Goal: Task Accomplishment & Management: Complete application form

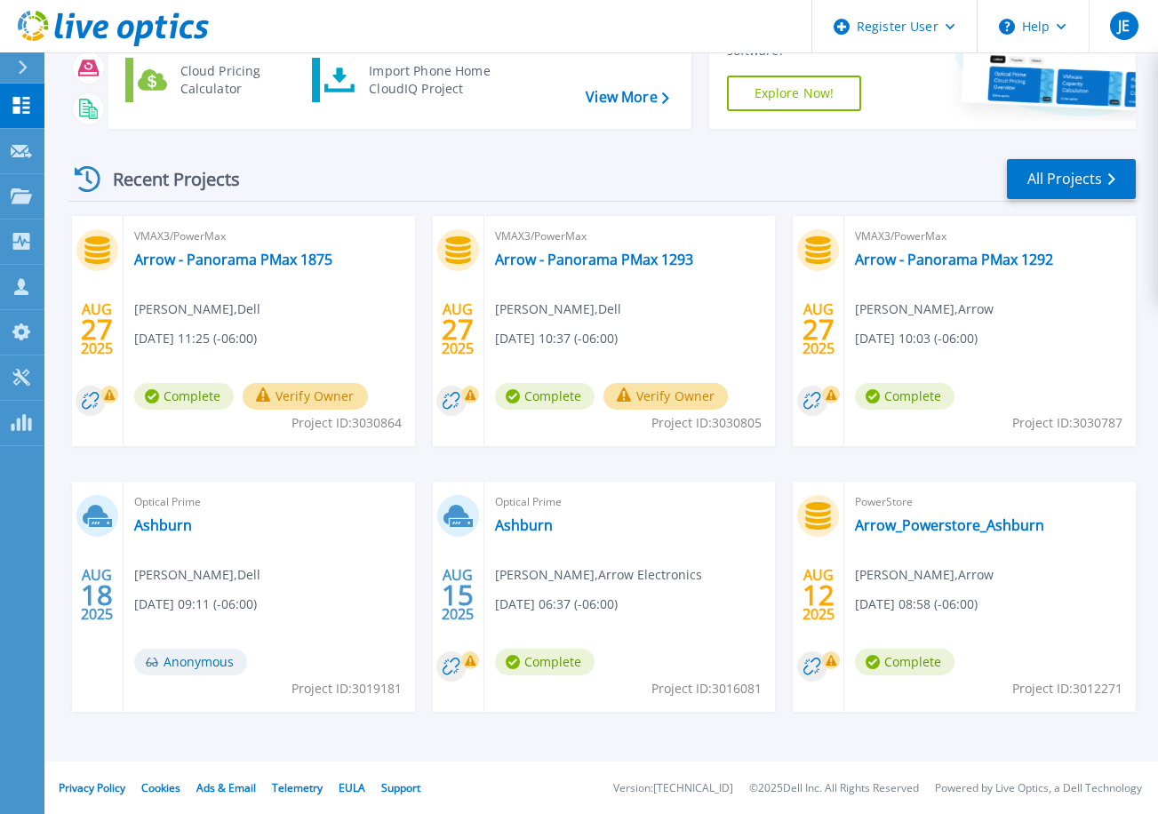
scroll to position [171, 0]
click at [521, 528] on link "Ashburn" at bounding box center [524, 524] width 58 height 18
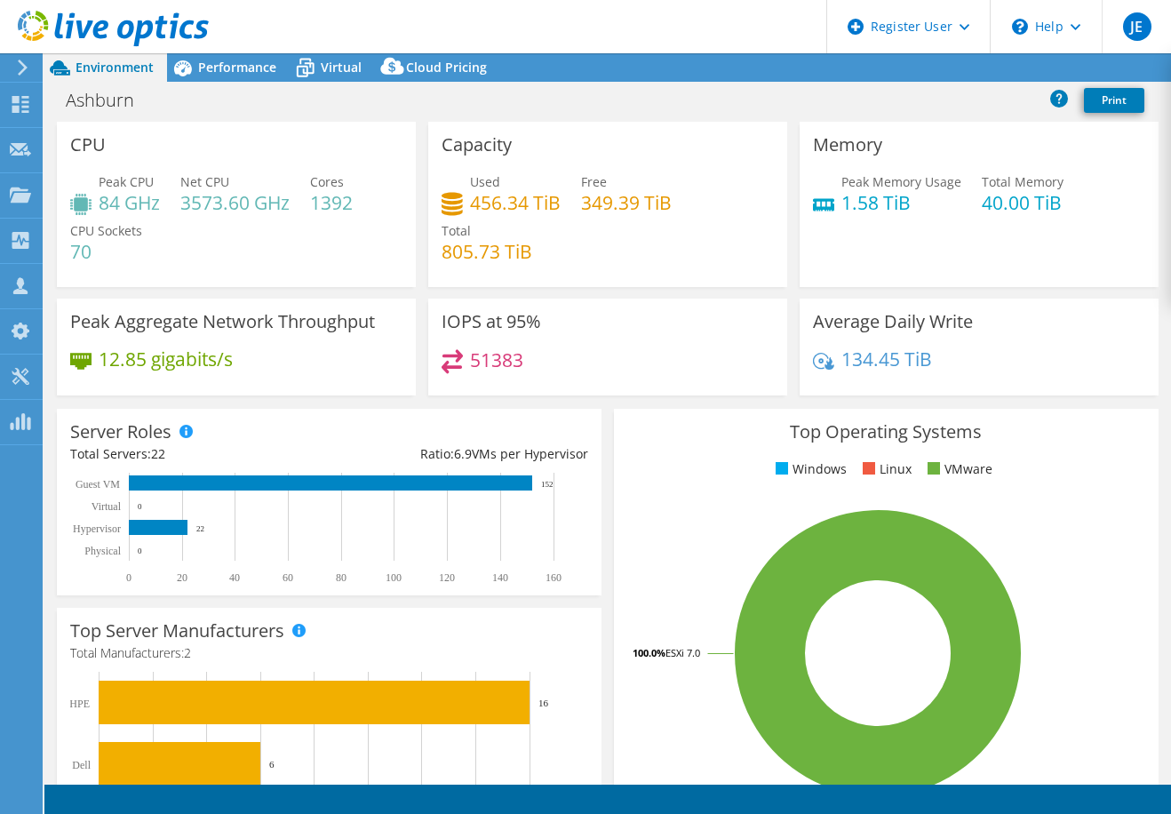
select select "USD"
click at [249, 71] on span "Performance" at bounding box center [237, 67] width 78 height 17
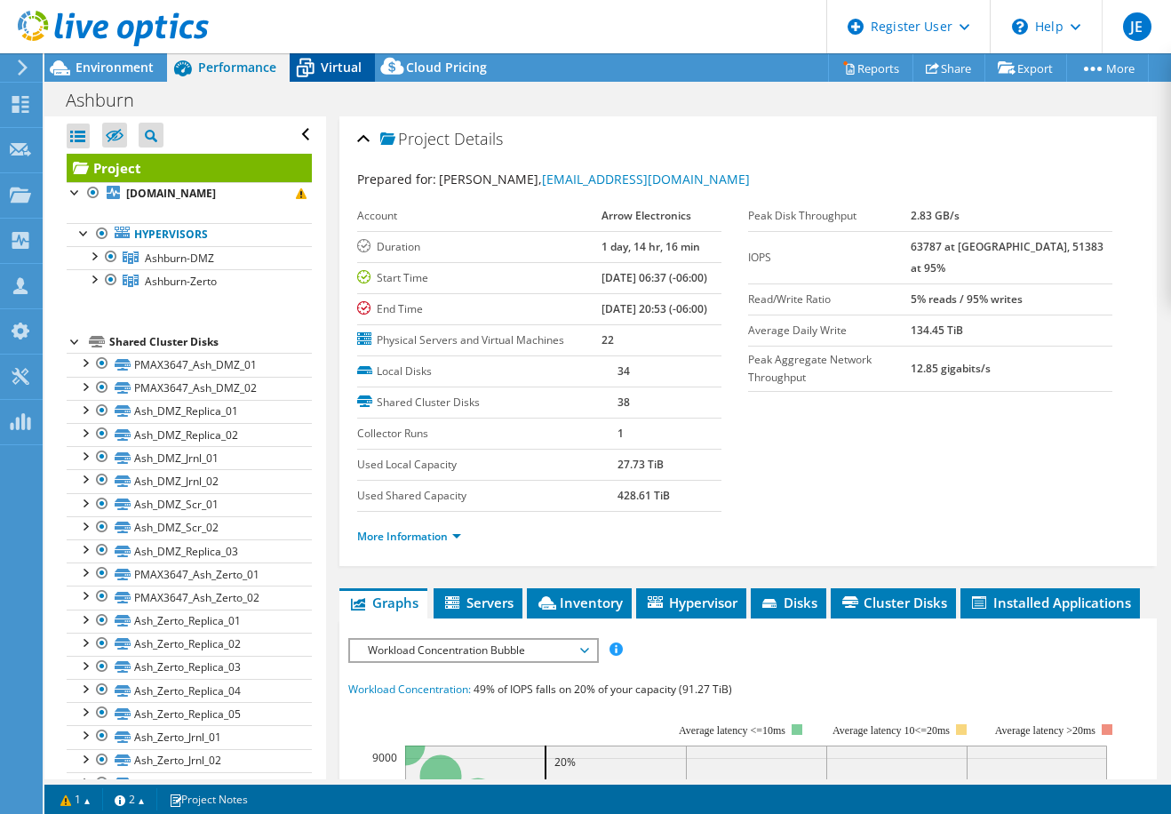
click at [337, 76] on div "Virtual" at bounding box center [332, 67] width 85 height 28
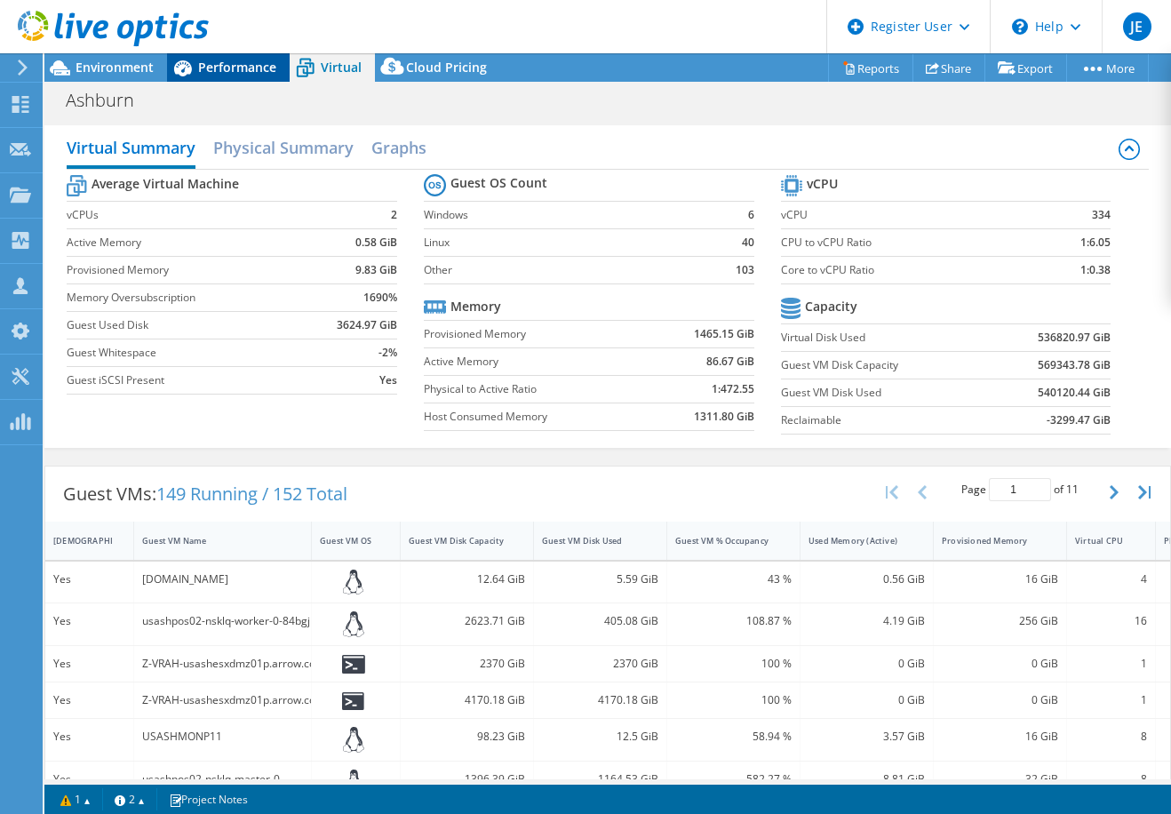
click at [242, 76] on div "Performance" at bounding box center [228, 67] width 123 height 28
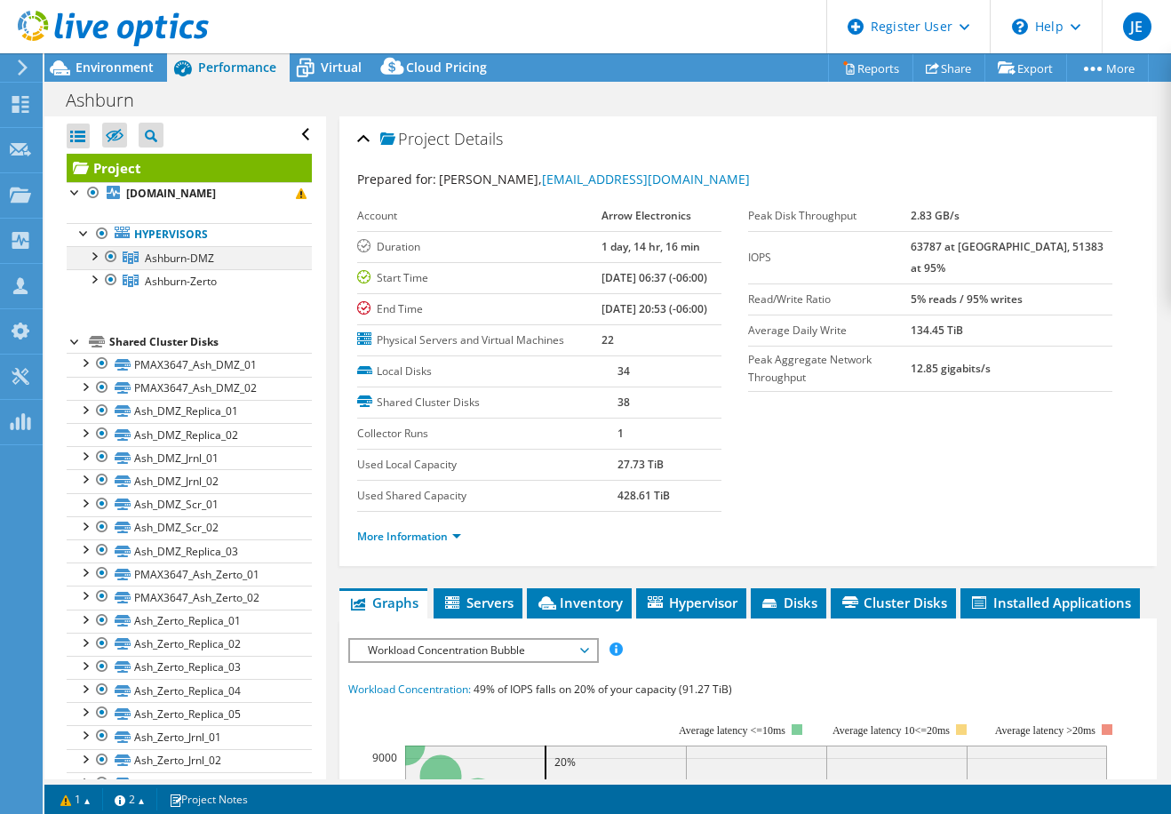
click at [96, 257] on div at bounding box center [93, 255] width 18 height 18
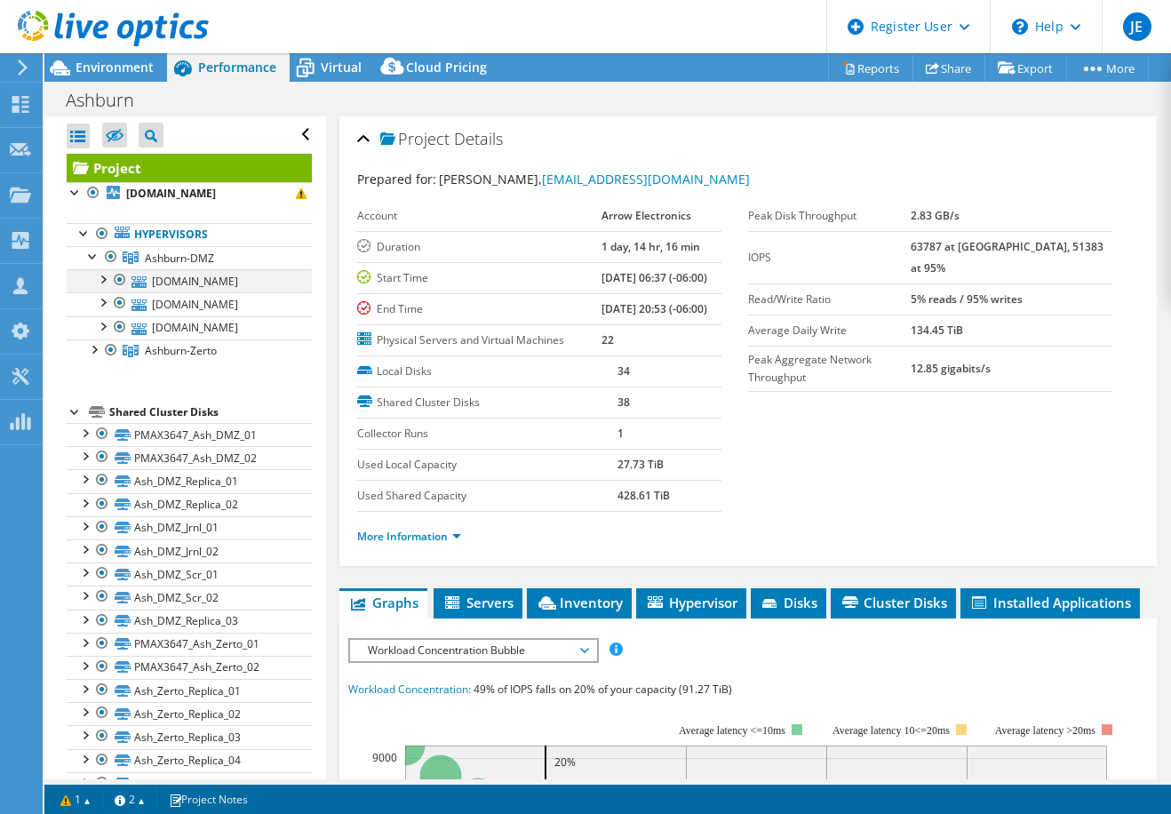
click at [105, 279] on div at bounding box center [102, 278] width 18 height 18
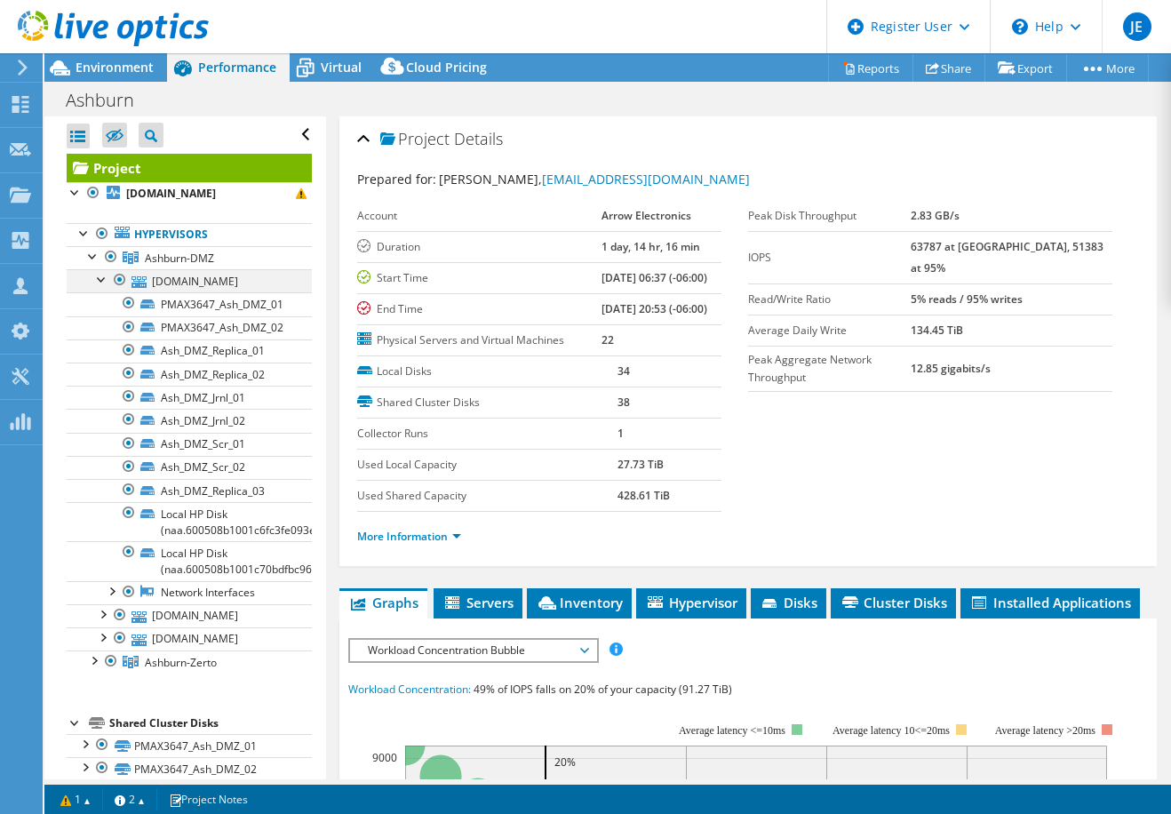
click at [97, 283] on div at bounding box center [102, 278] width 18 height 18
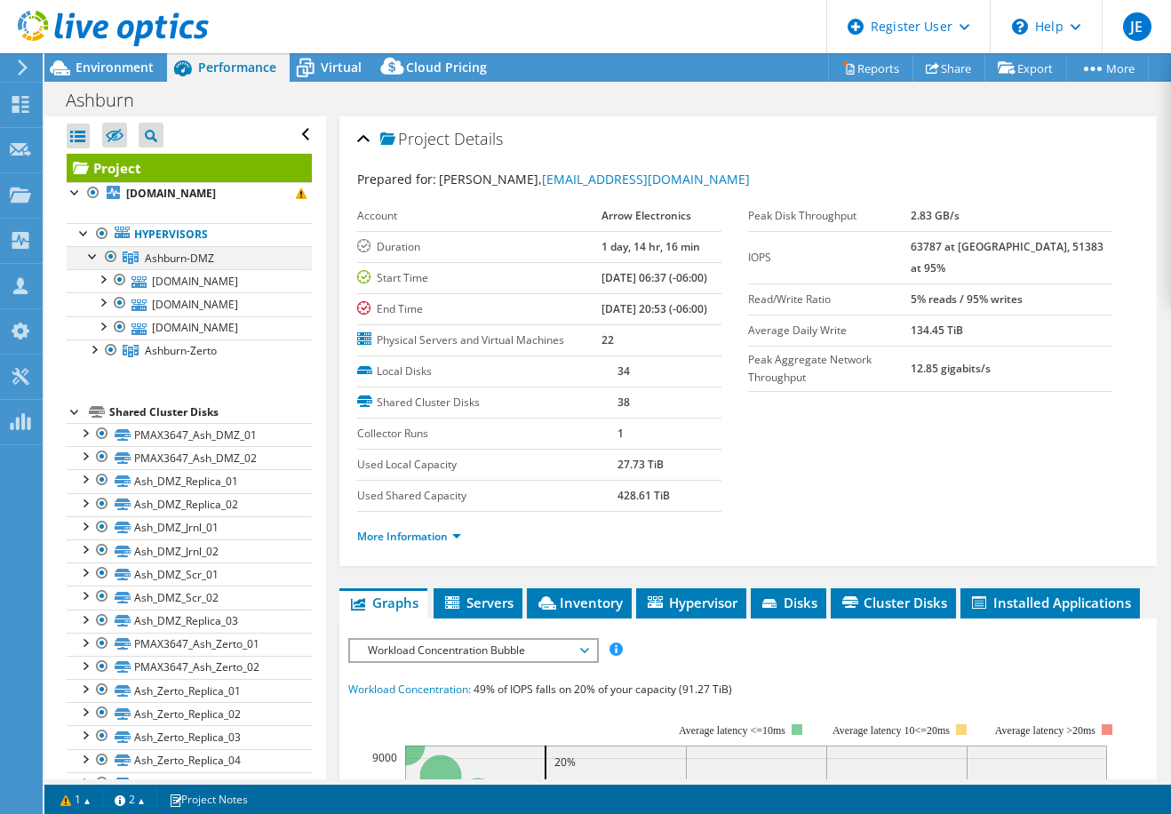
click at [88, 259] on div at bounding box center [93, 255] width 18 height 18
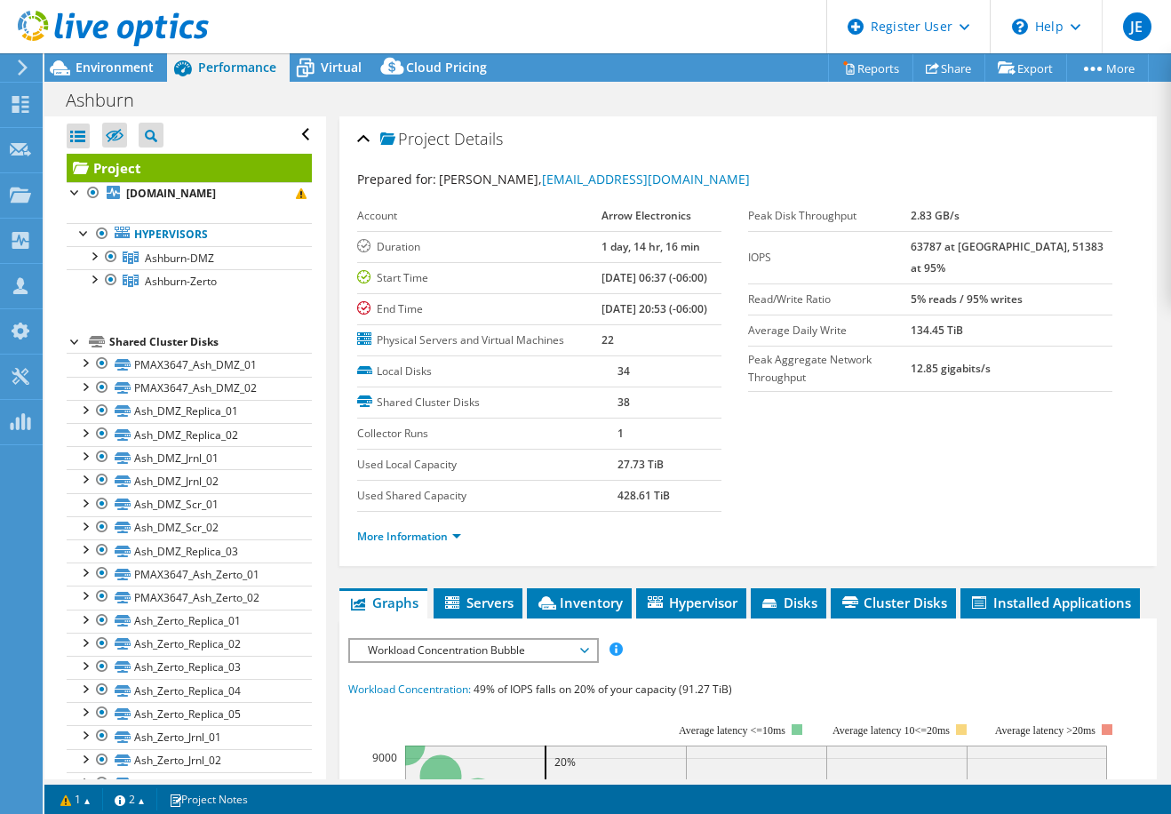
click at [332, 379] on div "Project Details Prepared for: [PERSON_NAME], [EMAIL_ADDRESS][DOMAIN_NAME] Accou…" at bounding box center [748, 767] width 844 height 1302
click at [126, 61] on span "Environment" at bounding box center [115, 67] width 78 height 17
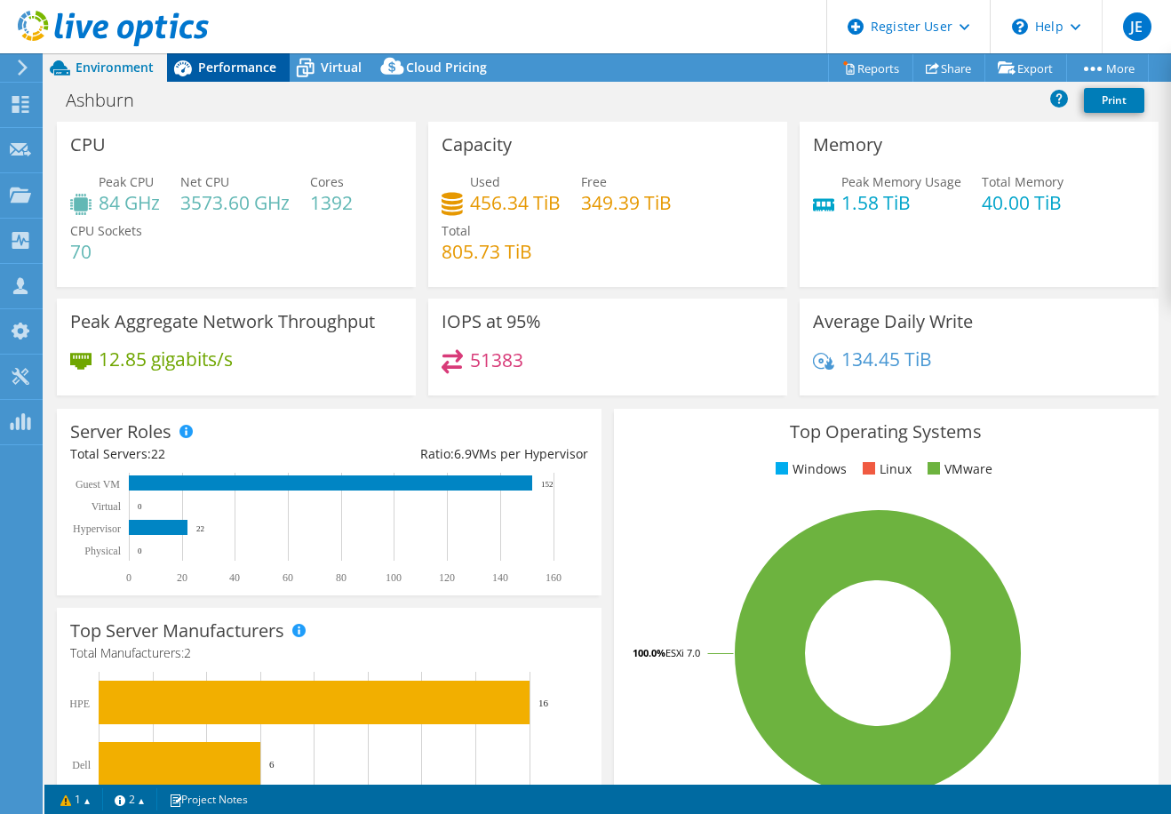
click at [244, 69] on span "Performance" at bounding box center [237, 67] width 78 height 17
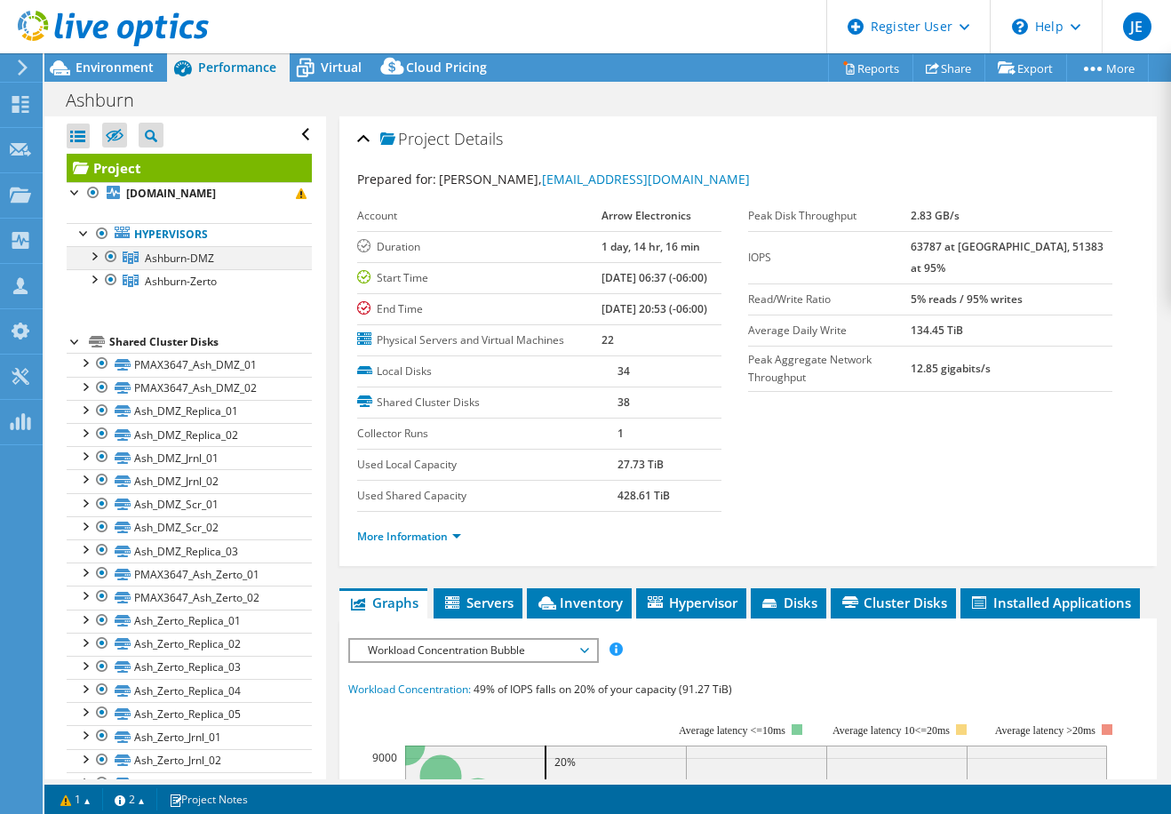
click at [96, 257] on div at bounding box center [93, 255] width 18 height 18
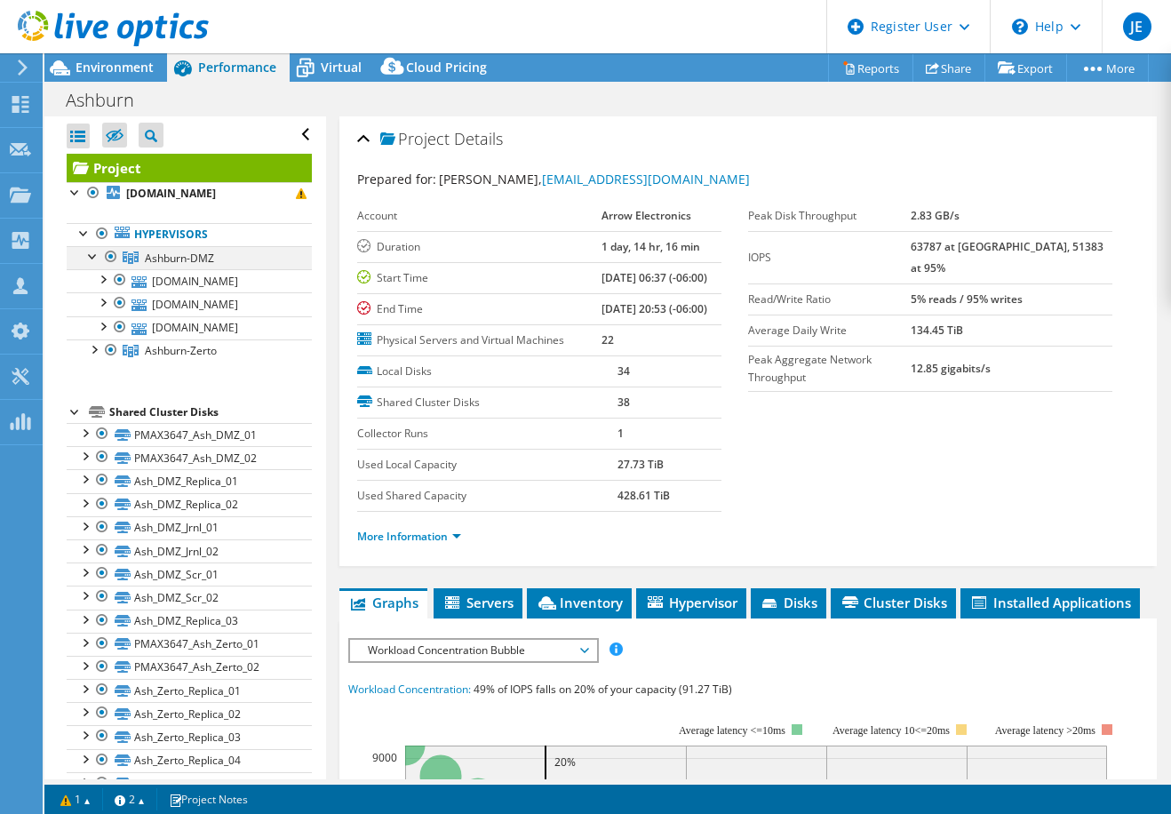
click at [91, 259] on div at bounding box center [93, 255] width 18 height 18
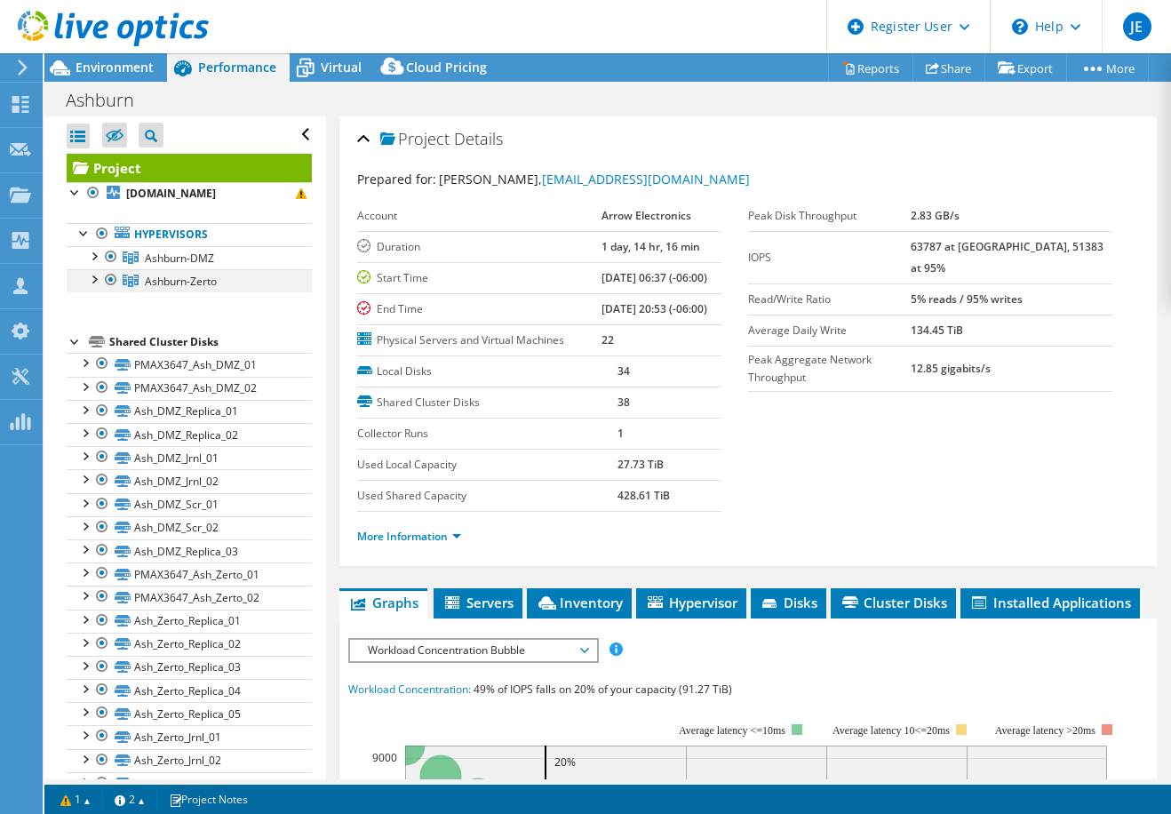
click at [94, 283] on div at bounding box center [93, 278] width 18 height 18
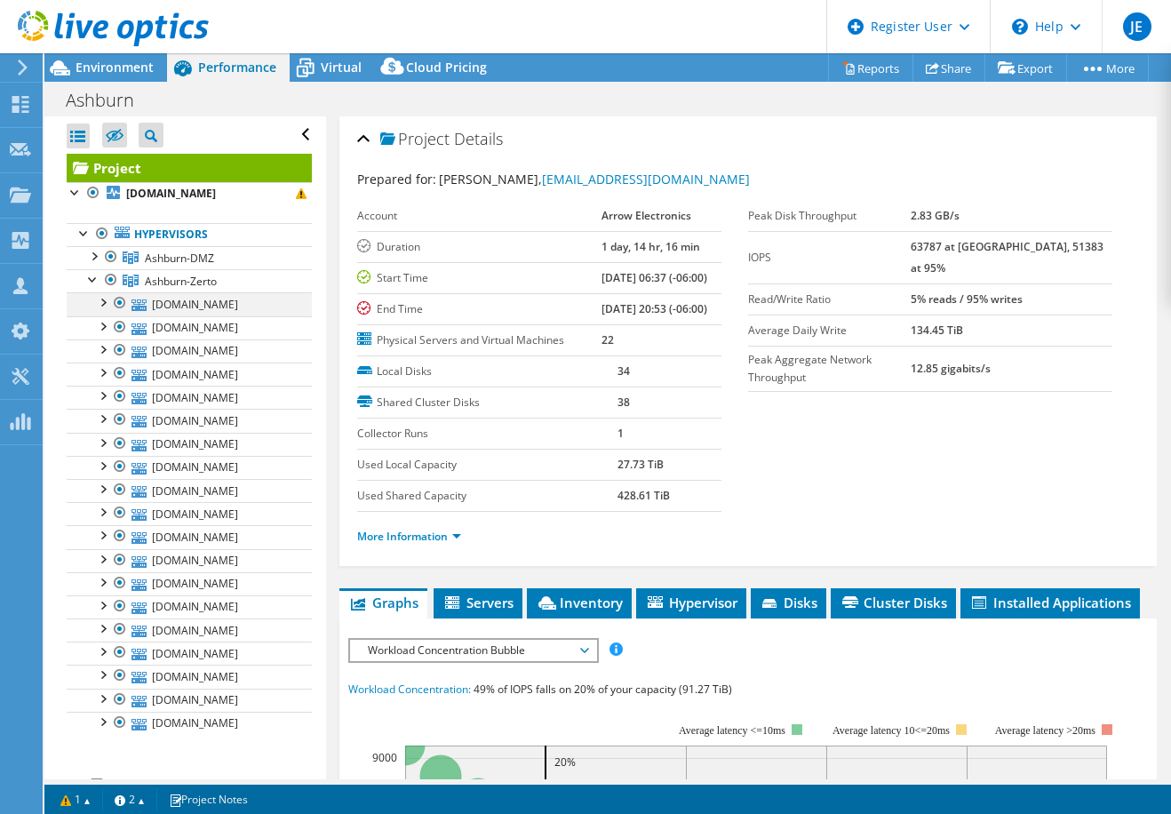
click at [101, 300] on div at bounding box center [102, 301] width 18 height 18
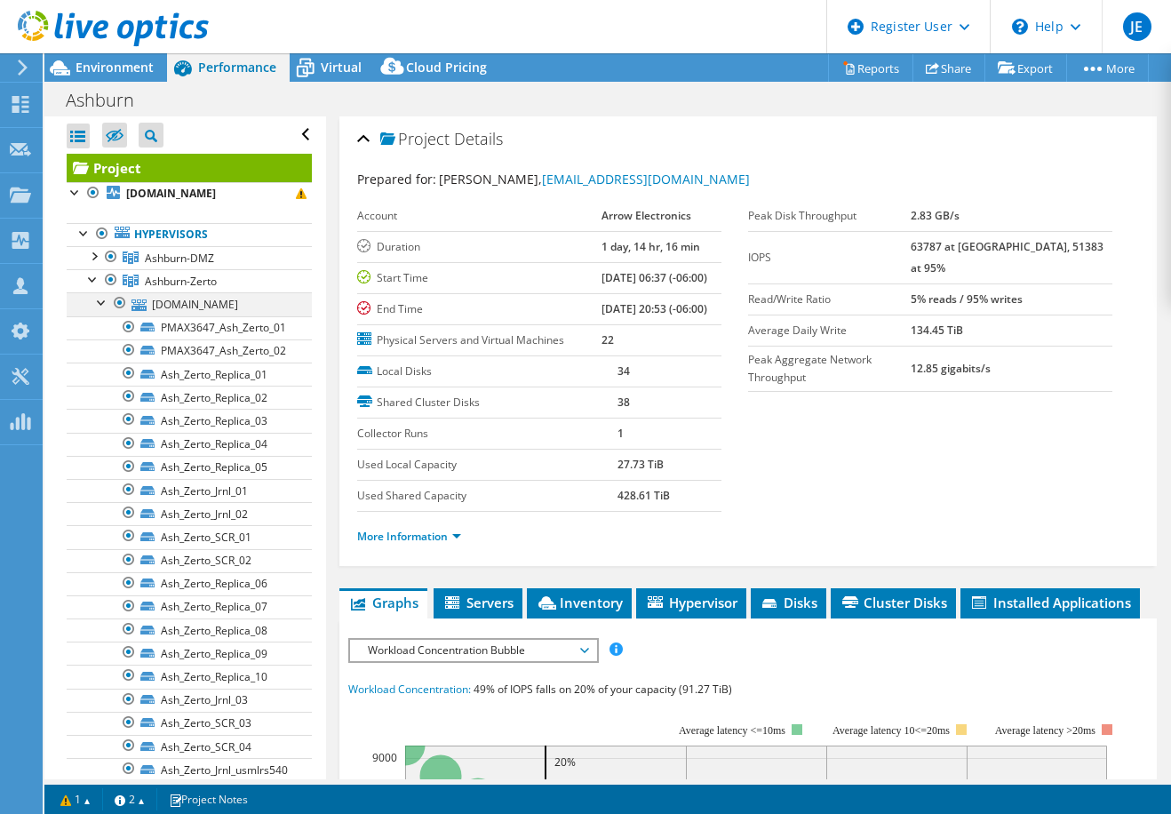
click at [100, 302] on div at bounding box center [102, 301] width 18 height 18
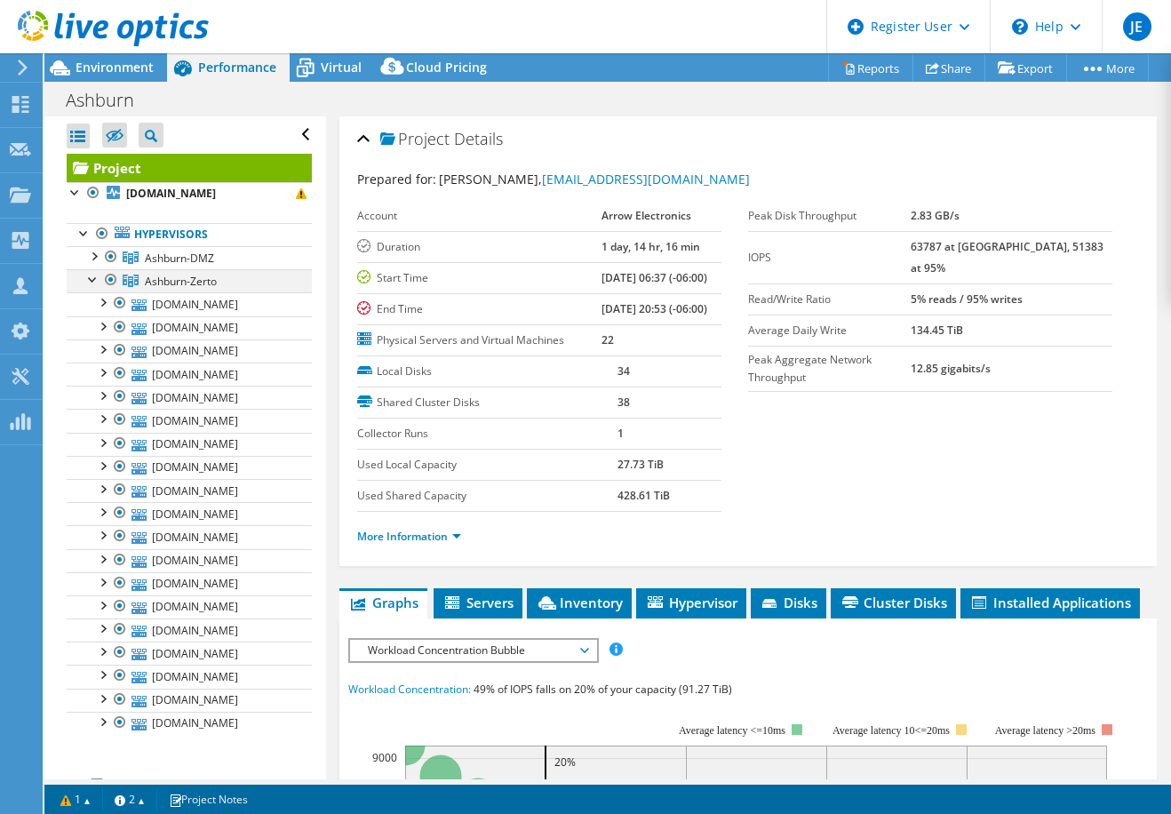
click at [92, 280] on div at bounding box center [93, 278] width 18 height 18
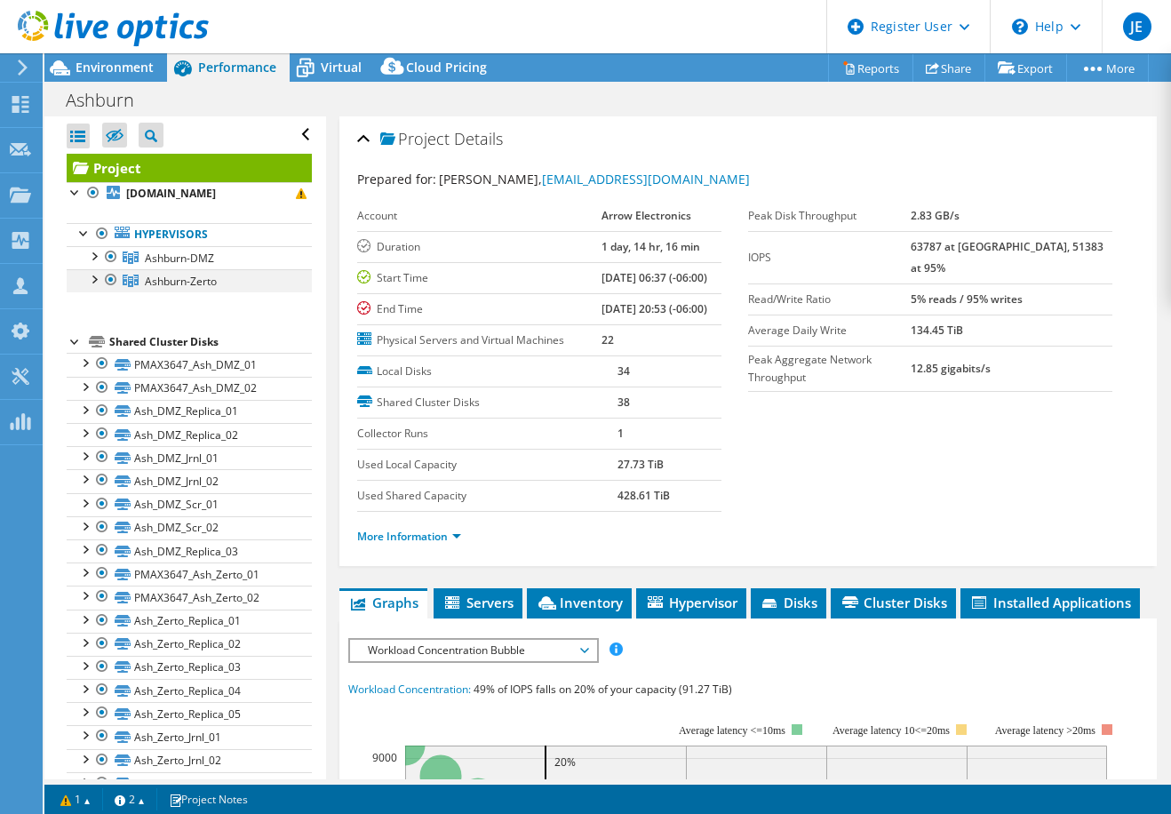
click at [94, 280] on div at bounding box center [93, 278] width 18 height 18
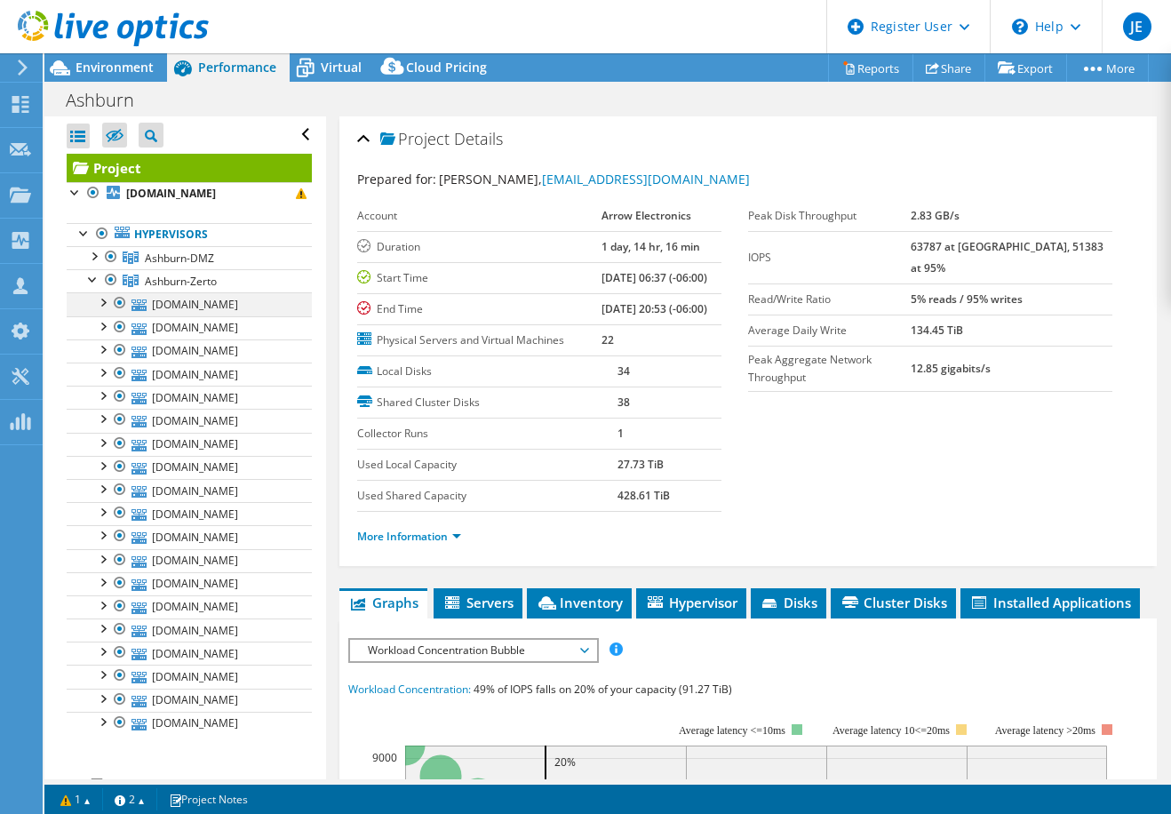
click at [105, 304] on div at bounding box center [102, 301] width 18 height 18
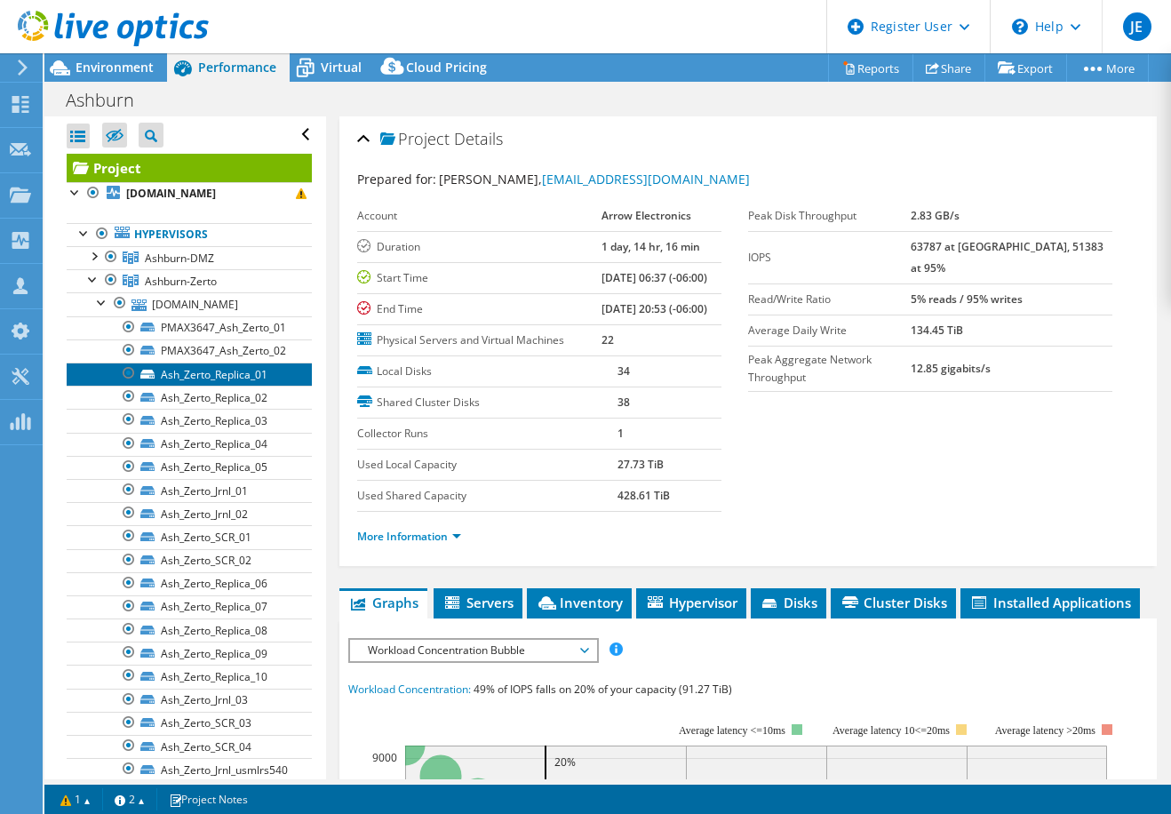
click at [210, 374] on link "Ash_Zerto_Replica_01" at bounding box center [189, 374] width 245 height 23
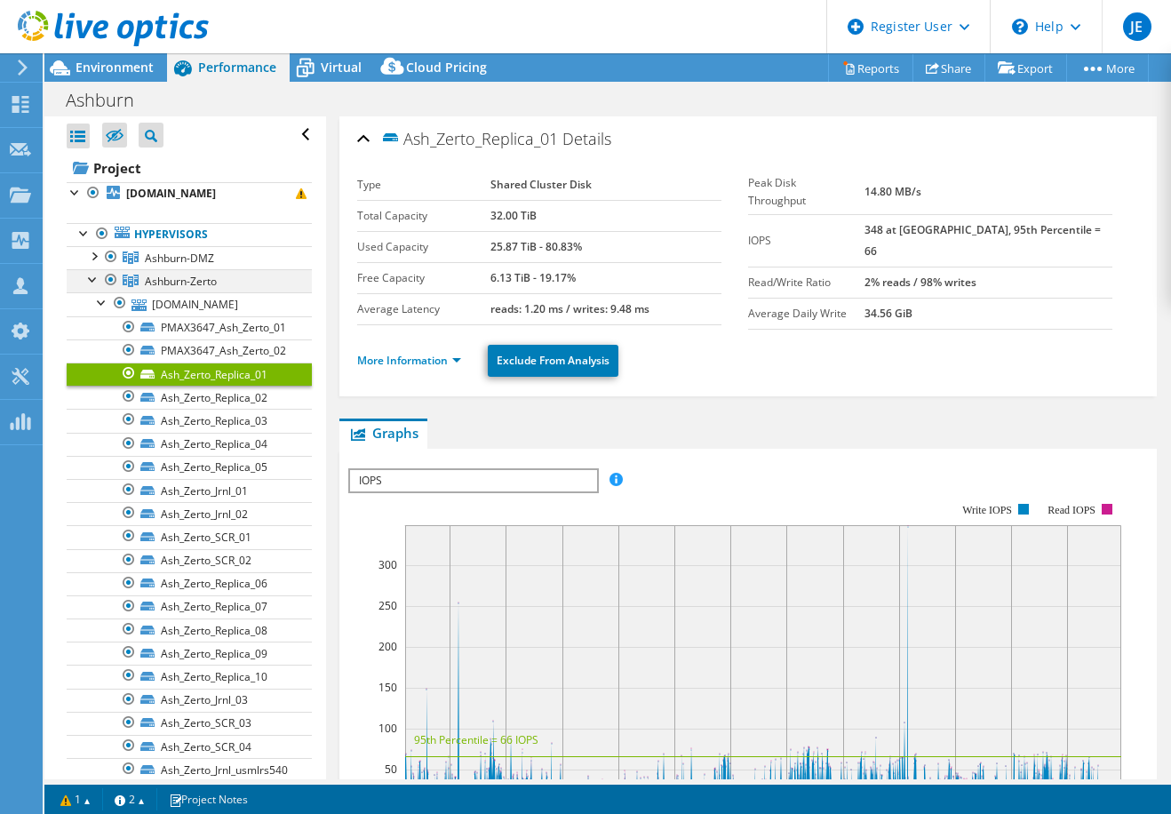
click at [90, 277] on div at bounding box center [93, 278] width 18 height 18
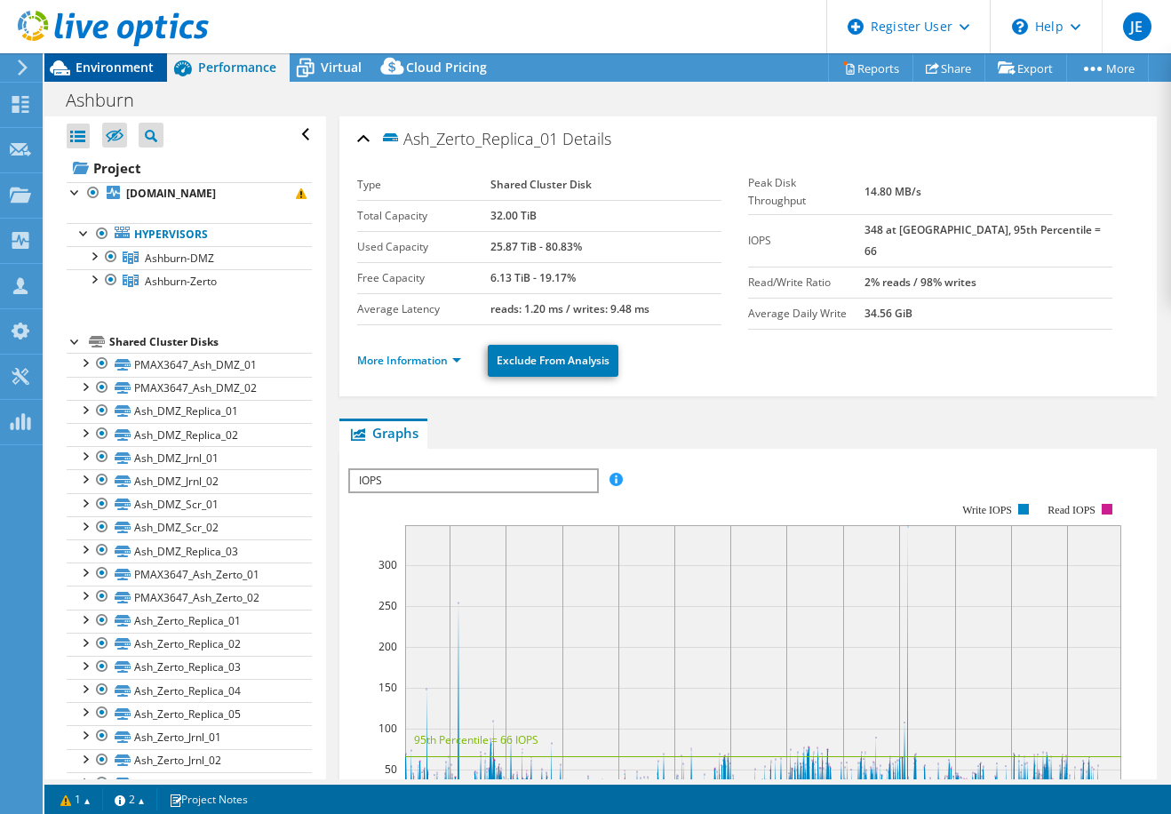
click at [124, 71] on span "Environment" at bounding box center [115, 67] width 78 height 17
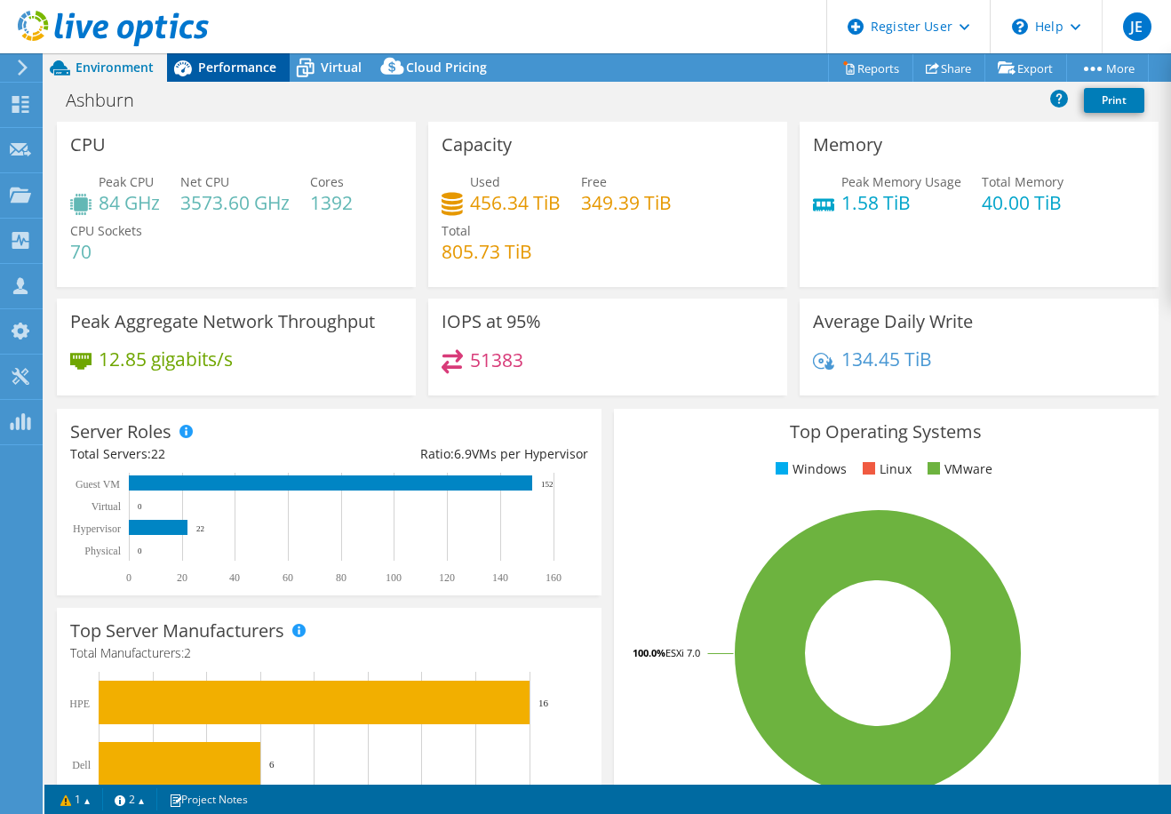
click at [221, 68] on span "Performance" at bounding box center [237, 67] width 78 height 17
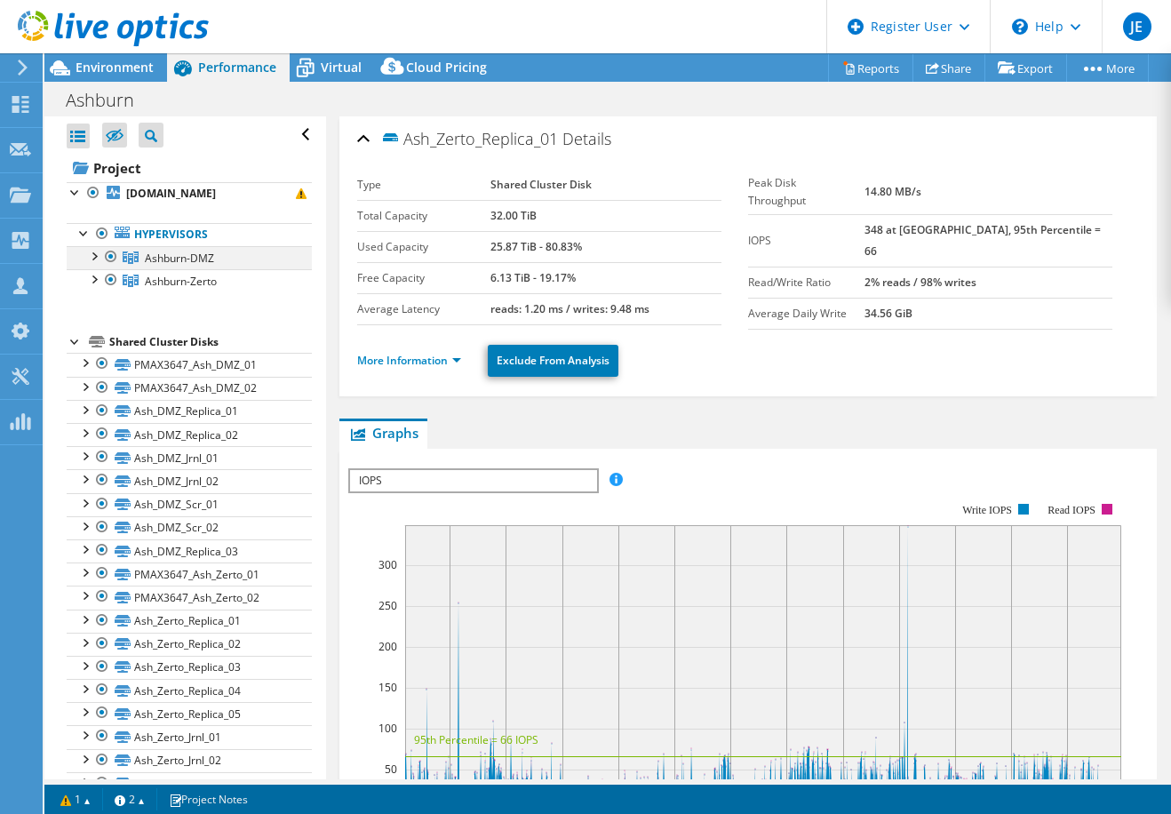
click at [108, 255] on div at bounding box center [111, 256] width 18 height 21
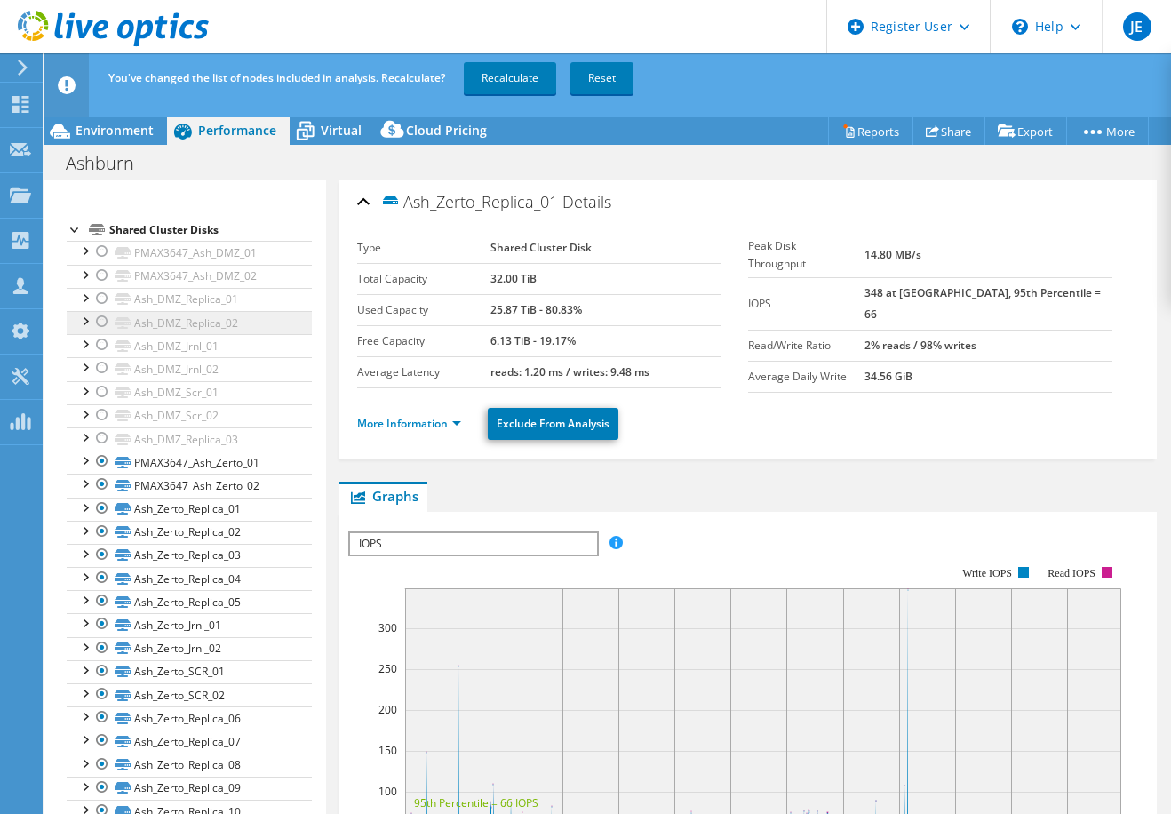
scroll to position [178, 0]
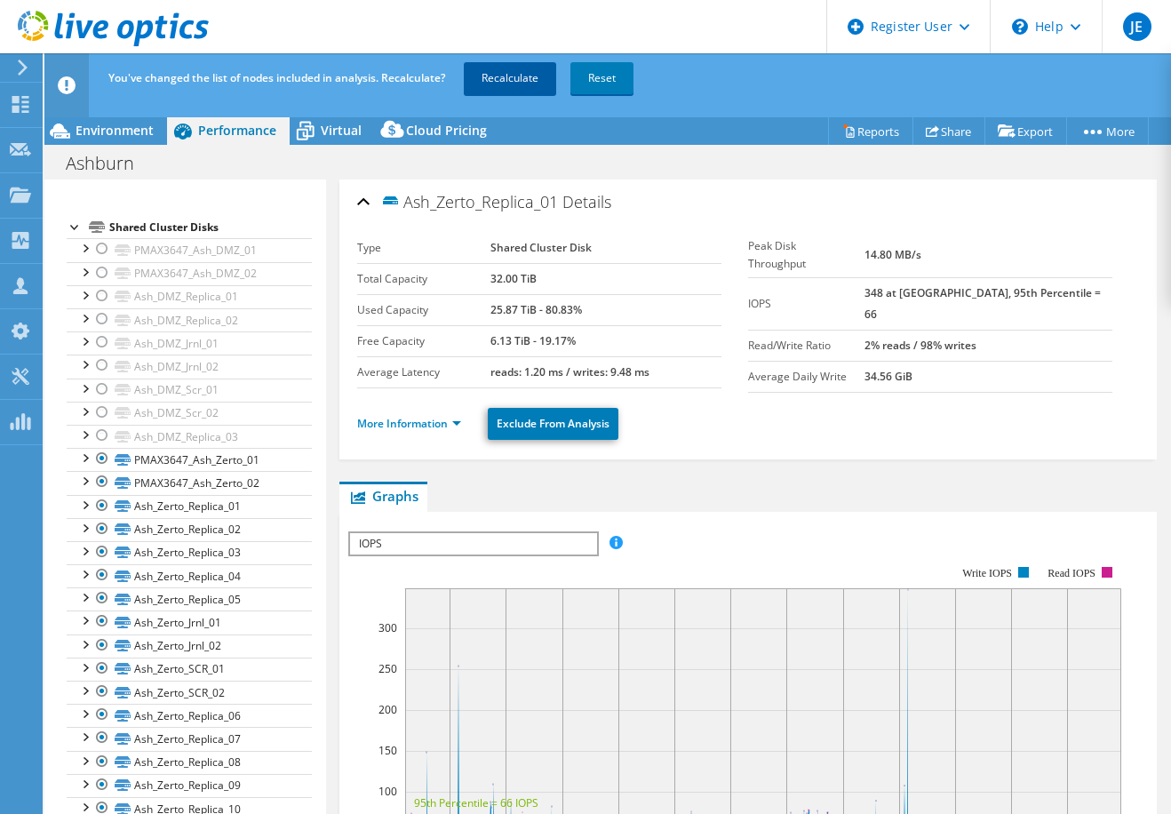
click at [522, 88] on link "Recalculate" at bounding box center [510, 78] width 92 height 32
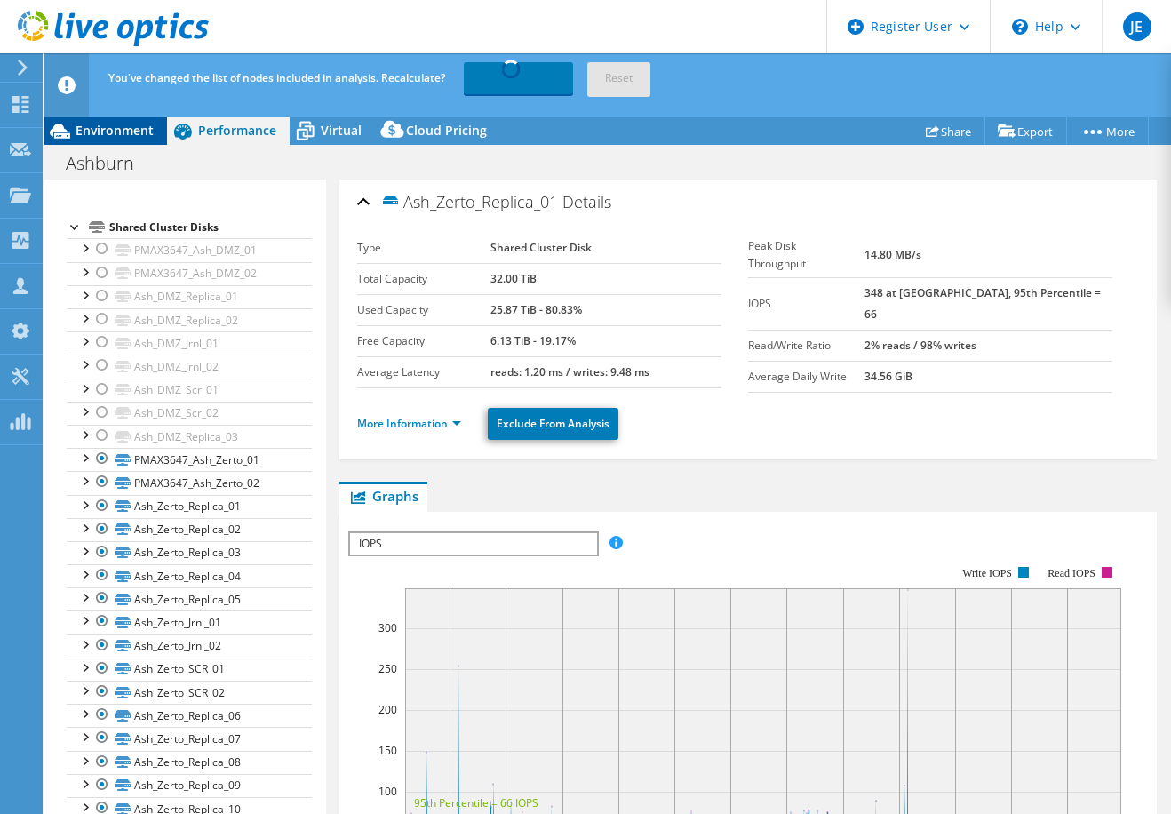
drag, startPoint x: 106, startPoint y: 127, endPoint x: 115, endPoint y: 144, distance: 19.1
click at [105, 127] on span "Environment" at bounding box center [115, 130] width 78 height 17
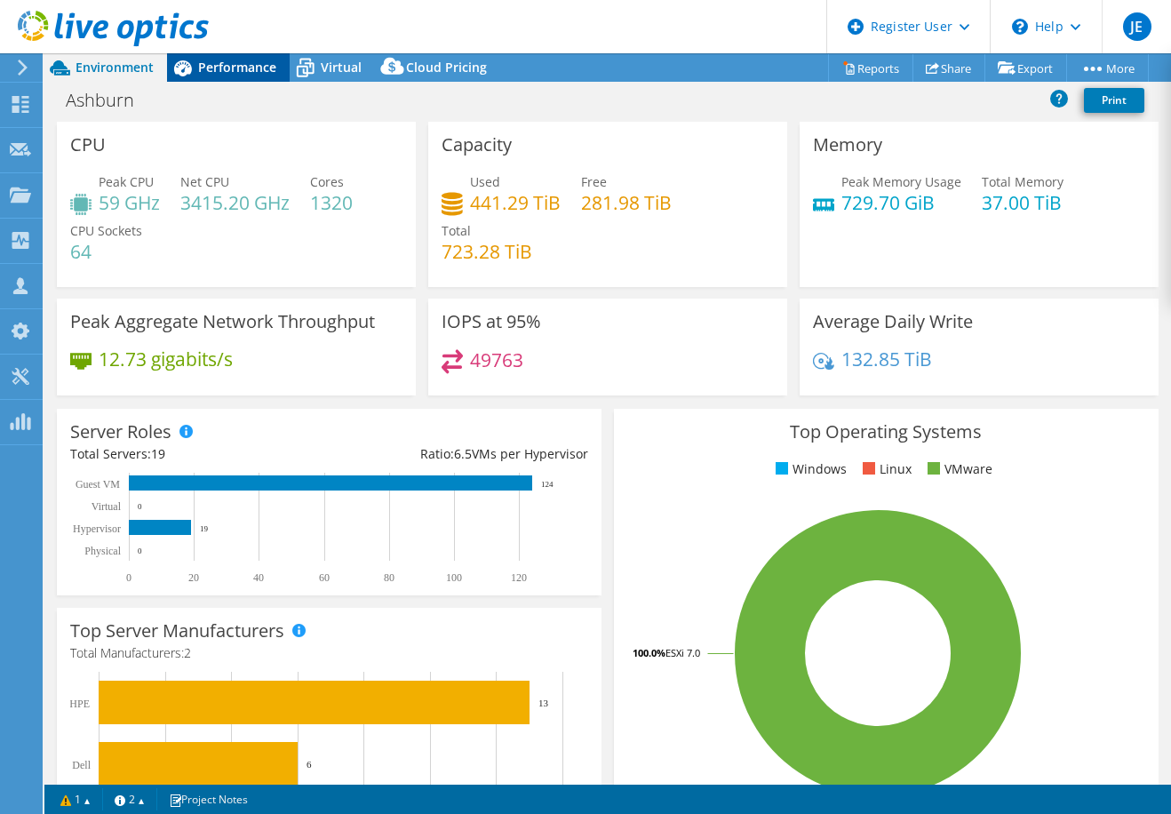
click at [214, 75] on span "Performance" at bounding box center [237, 67] width 78 height 17
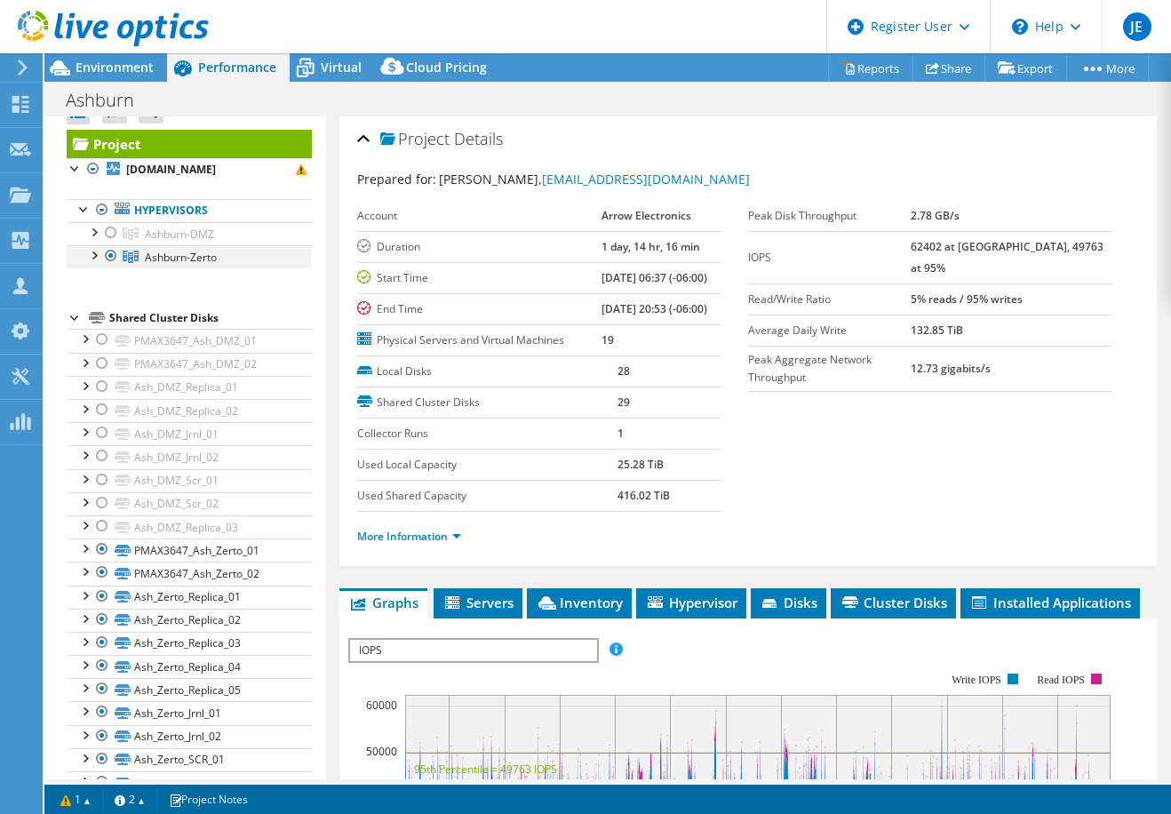
scroll to position [0, 0]
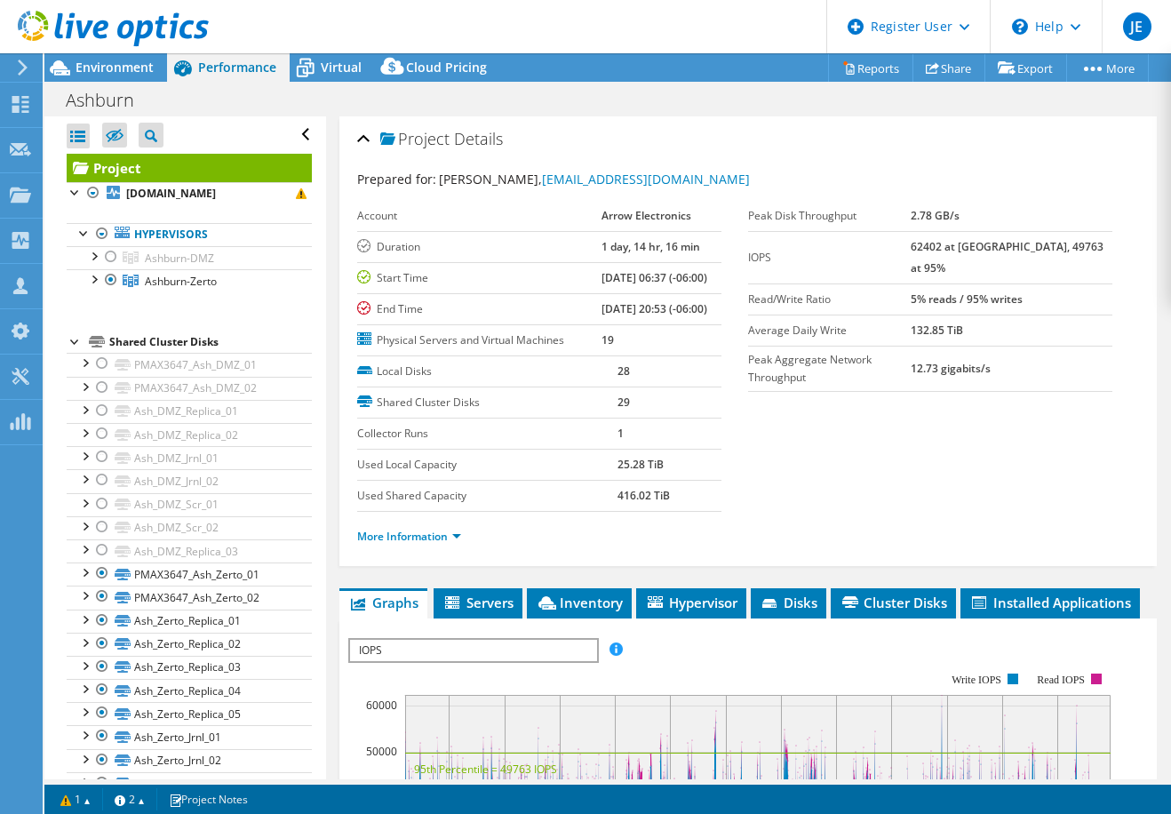
drag, startPoint x: 109, startPoint y: 256, endPoint x: 354, endPoint y: 530, distance: 366.9
click at [109, 256] on div at bounding box center [111, 256] width 18 height 21
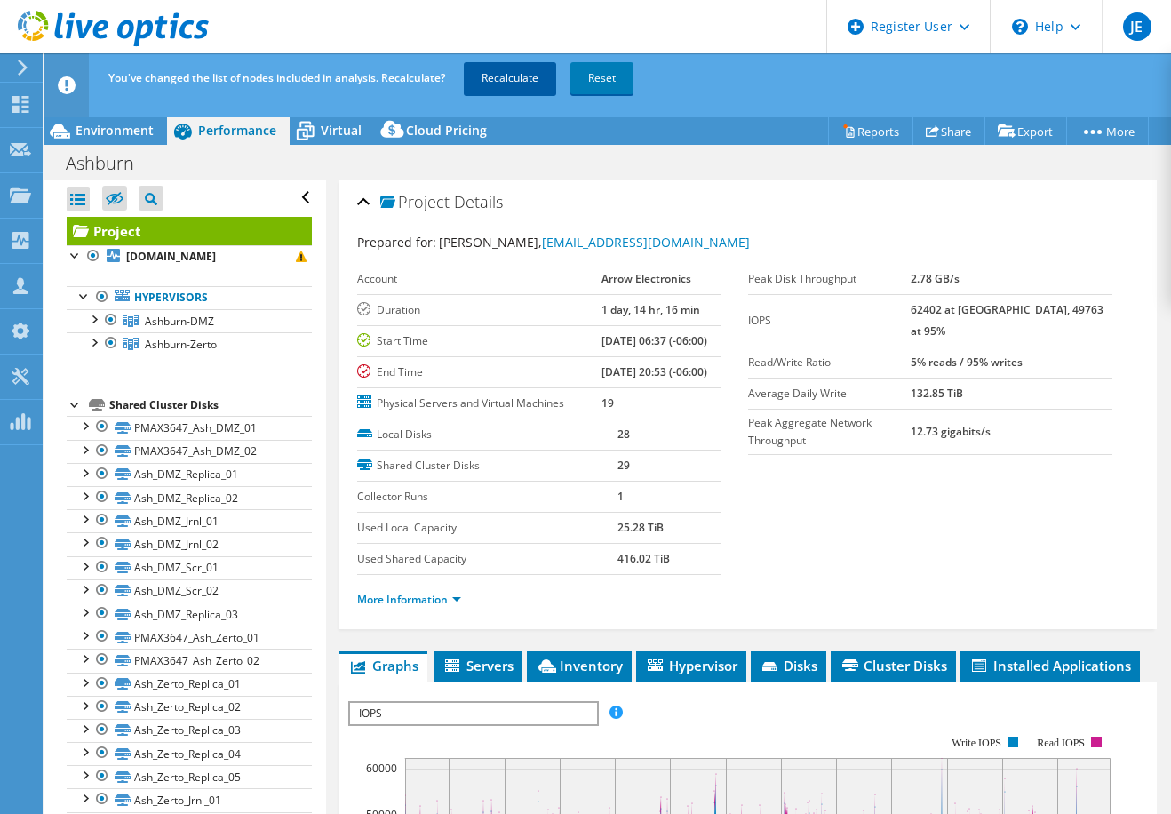
click at [513, 77] on link "Recalculate" at bounding box center [510, 78] width 92 height 32
click at [97, 339] on div at bounding box center [93, 341] width 18 height 18
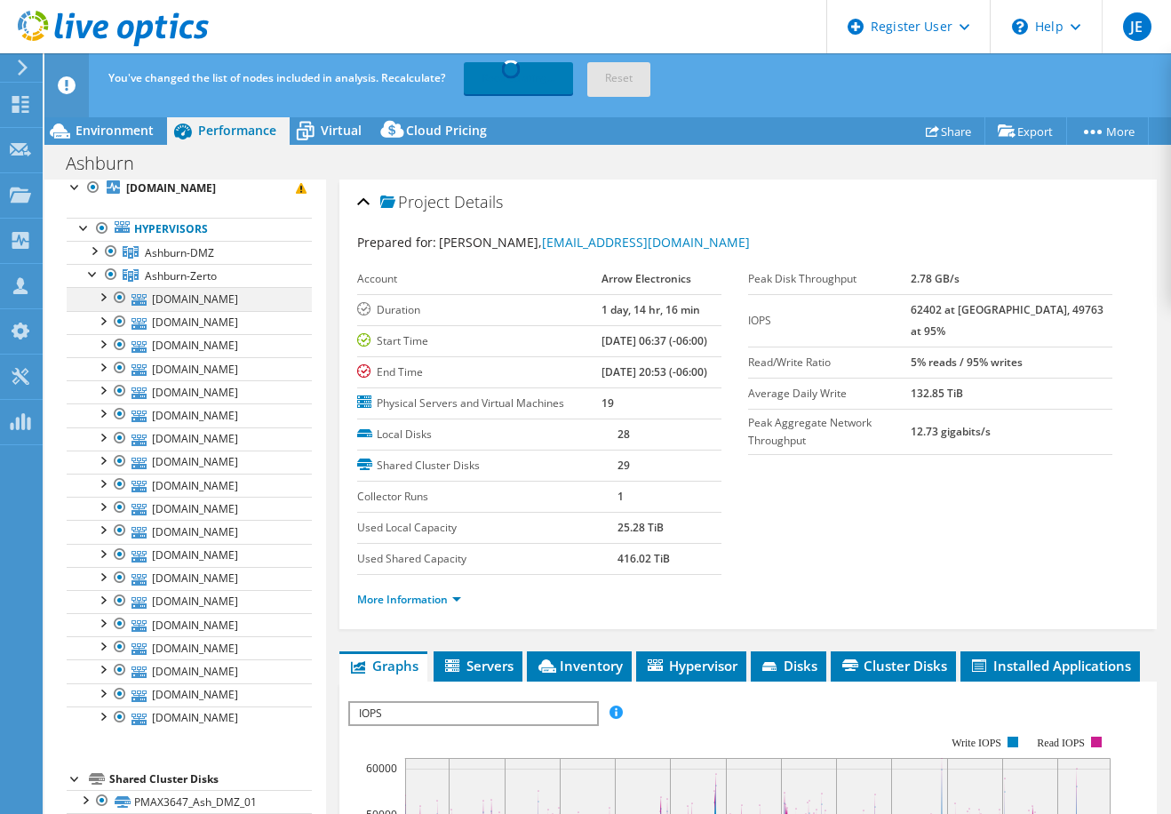
scroll to position [89, 0]
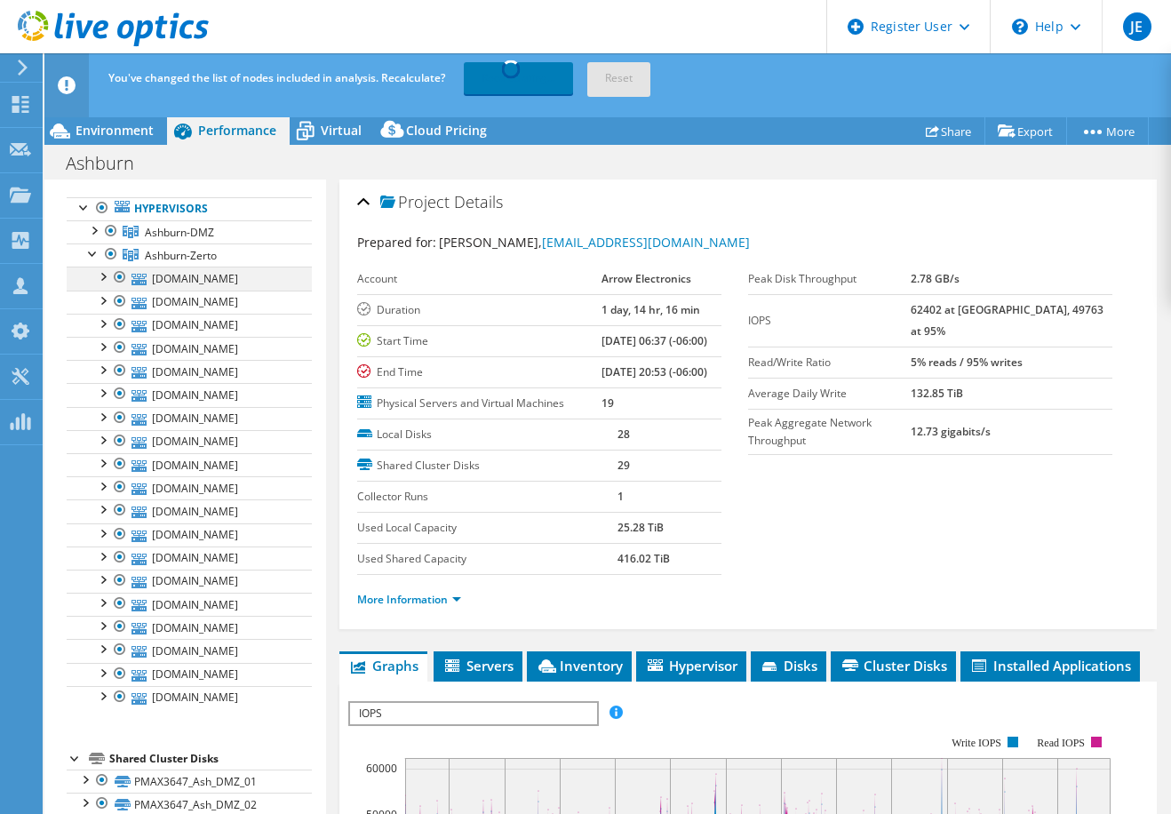
click at [103, 277] on div at bounding box center [102, 276] width 18 height 18
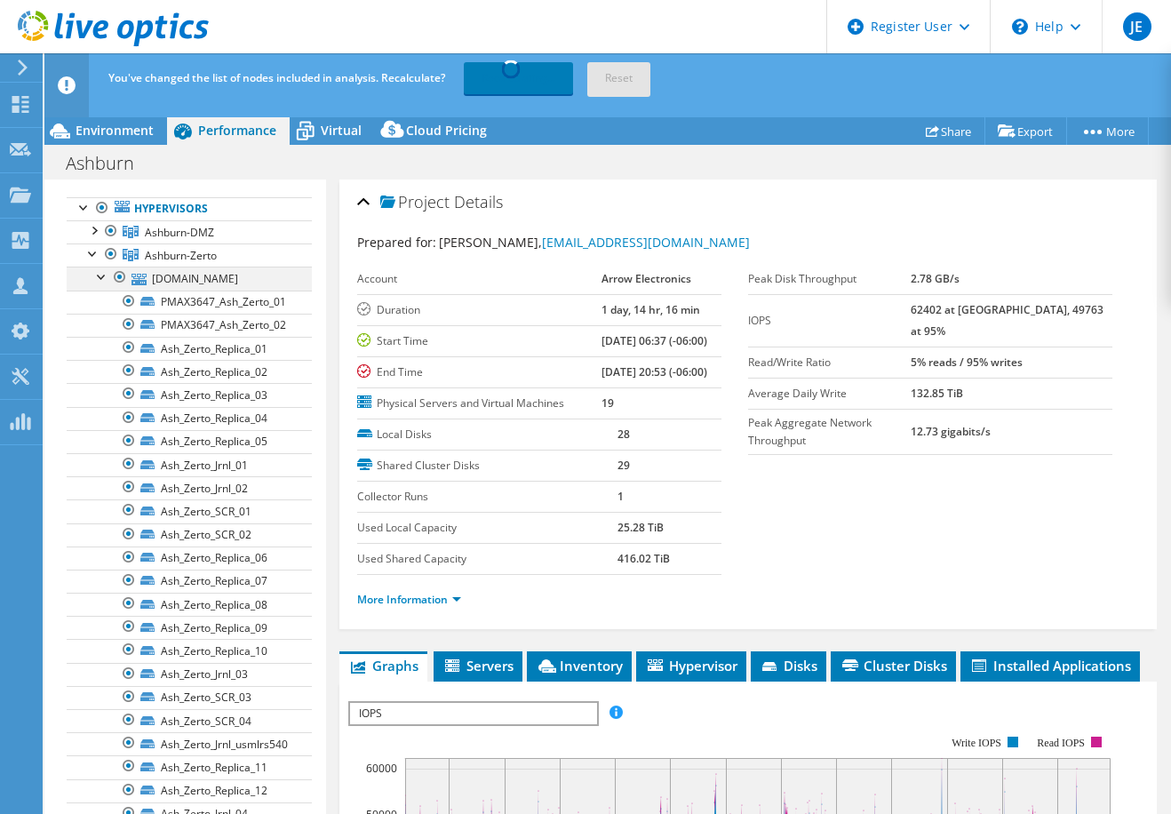
click at [105, 275] on div at bounding box center [102, 276] width 18 height 18
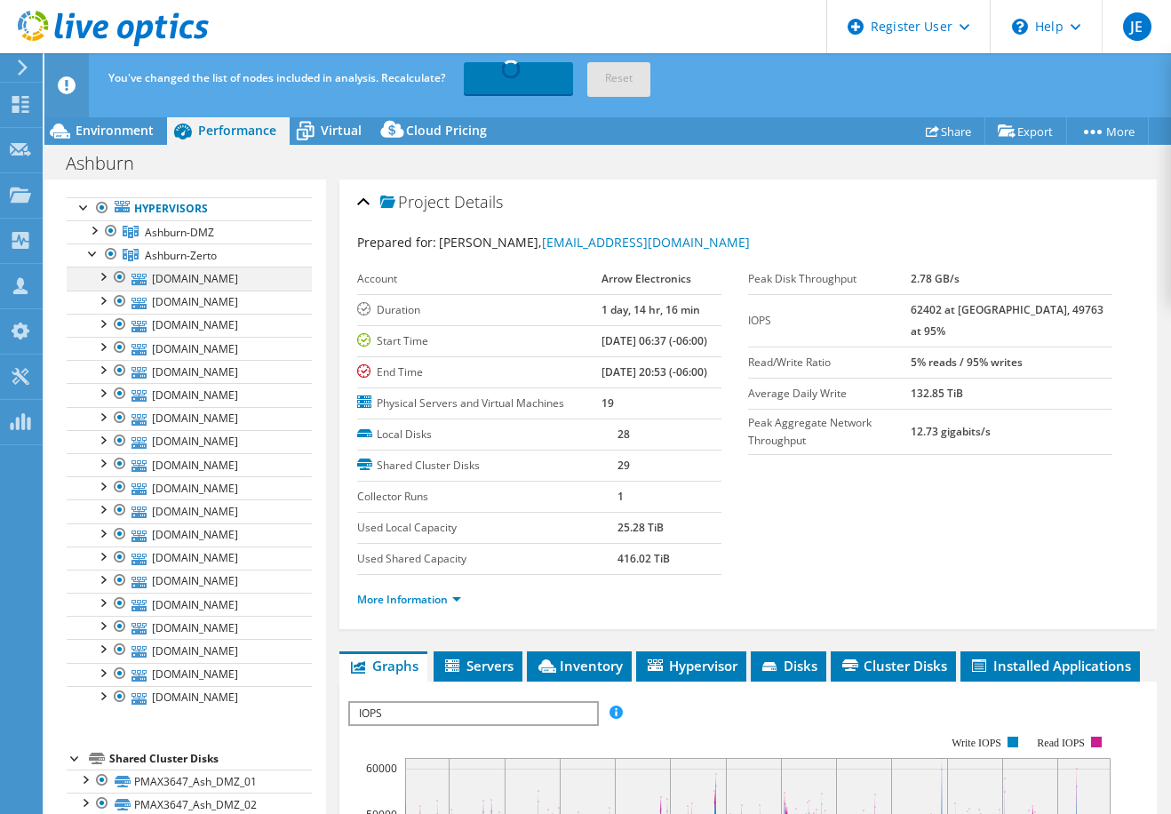
click at [104, 275] on div at bounding box center [102, 276] width 18 height 18
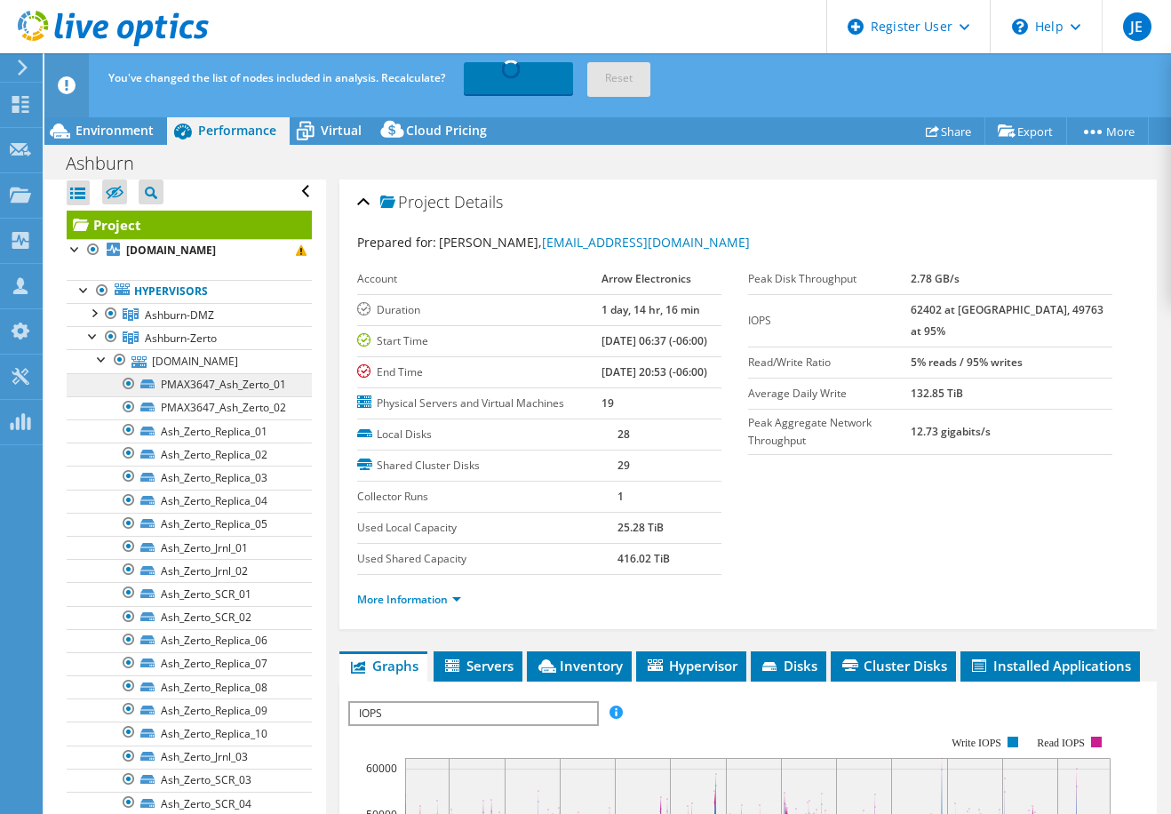
scroll to position [0, 0]
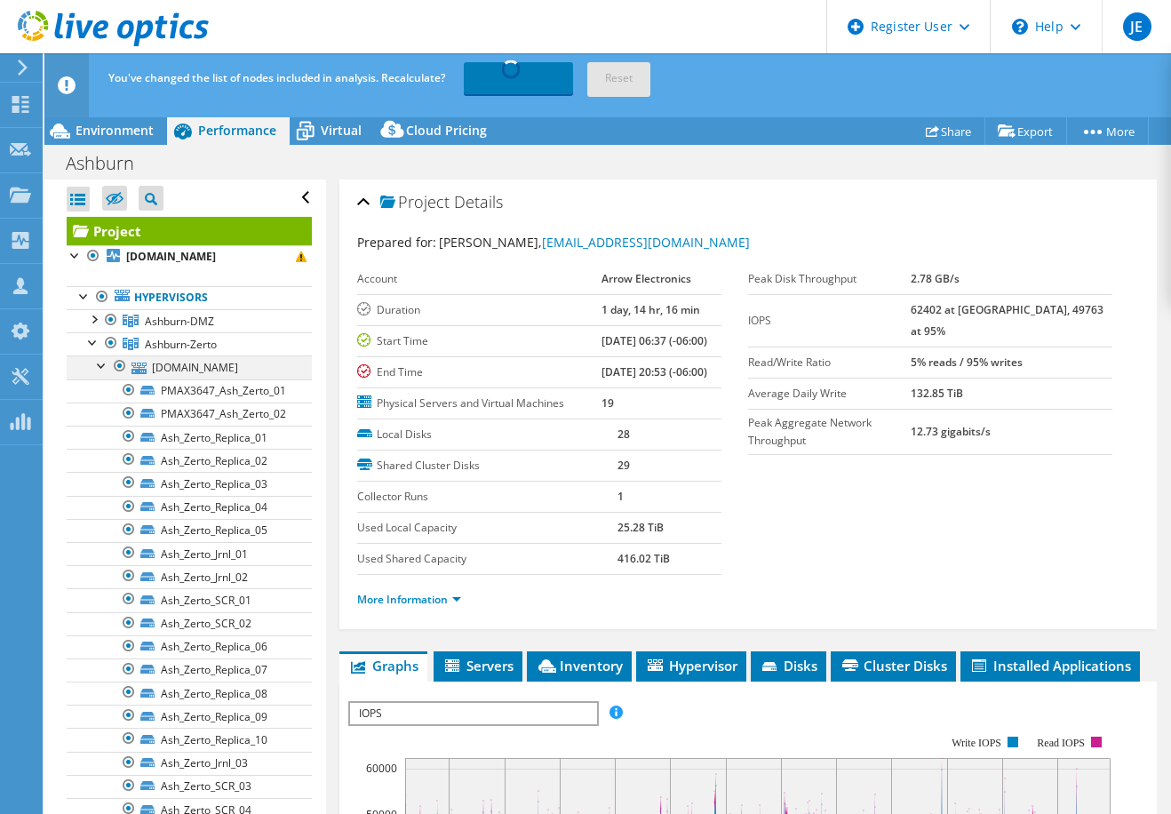
click at [99, 369] on div at bounding box center [102, 364] width 18 height 18
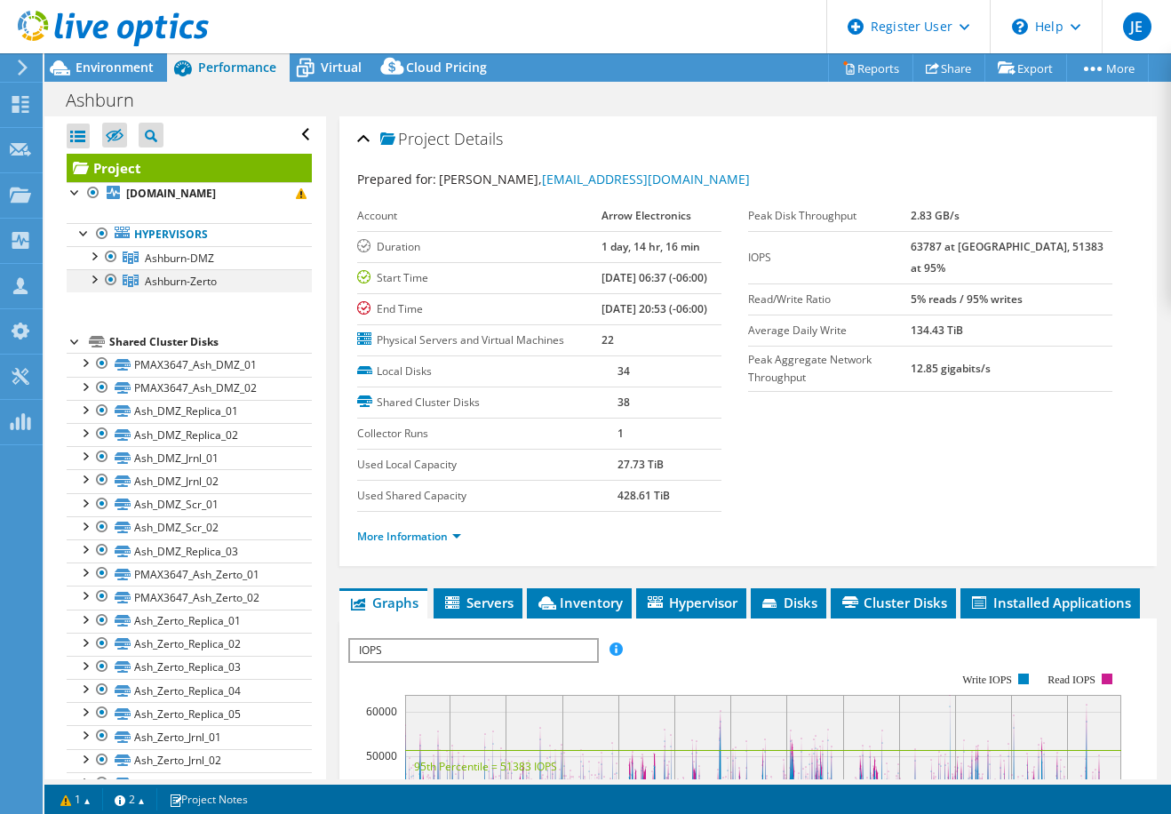
click at [96, 280] on div at bounding box center [93, 278] width 18 height 18
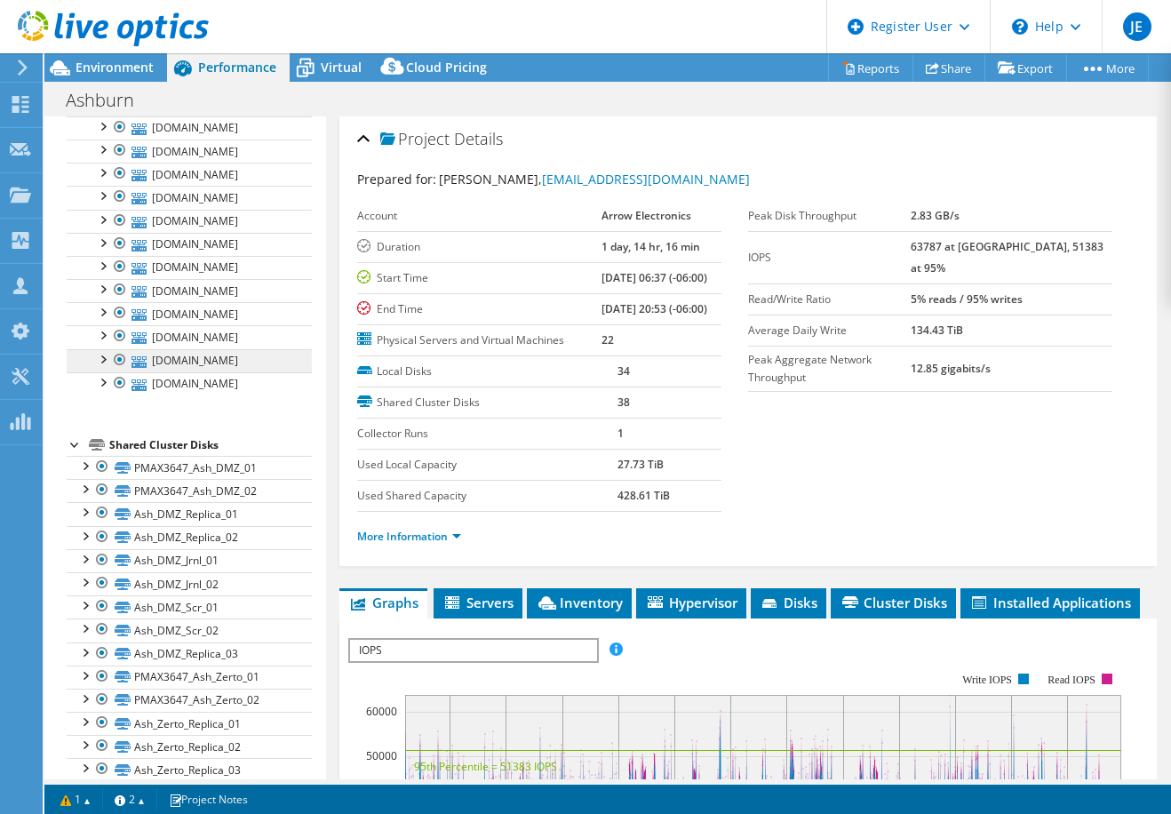
scroll to position [355, 0]
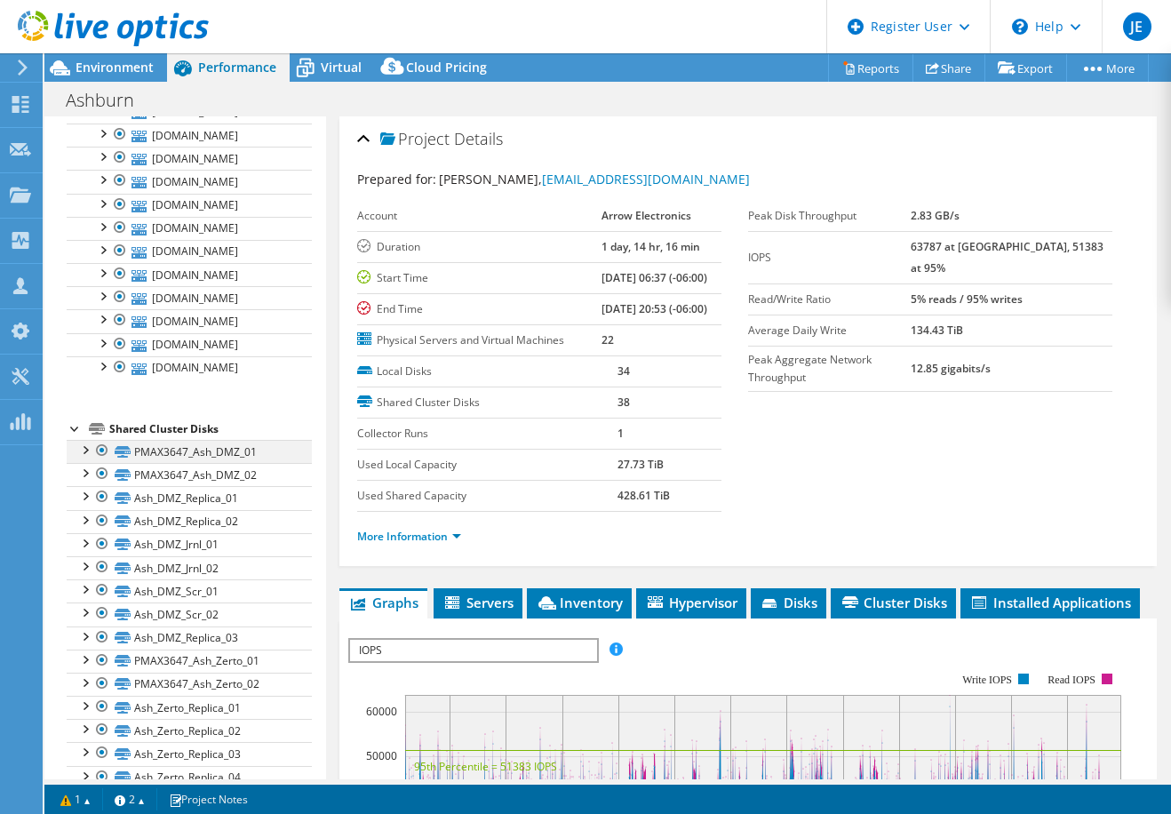
click at [86, 450] on div at bounding box center [85, 449] width 18 height 18
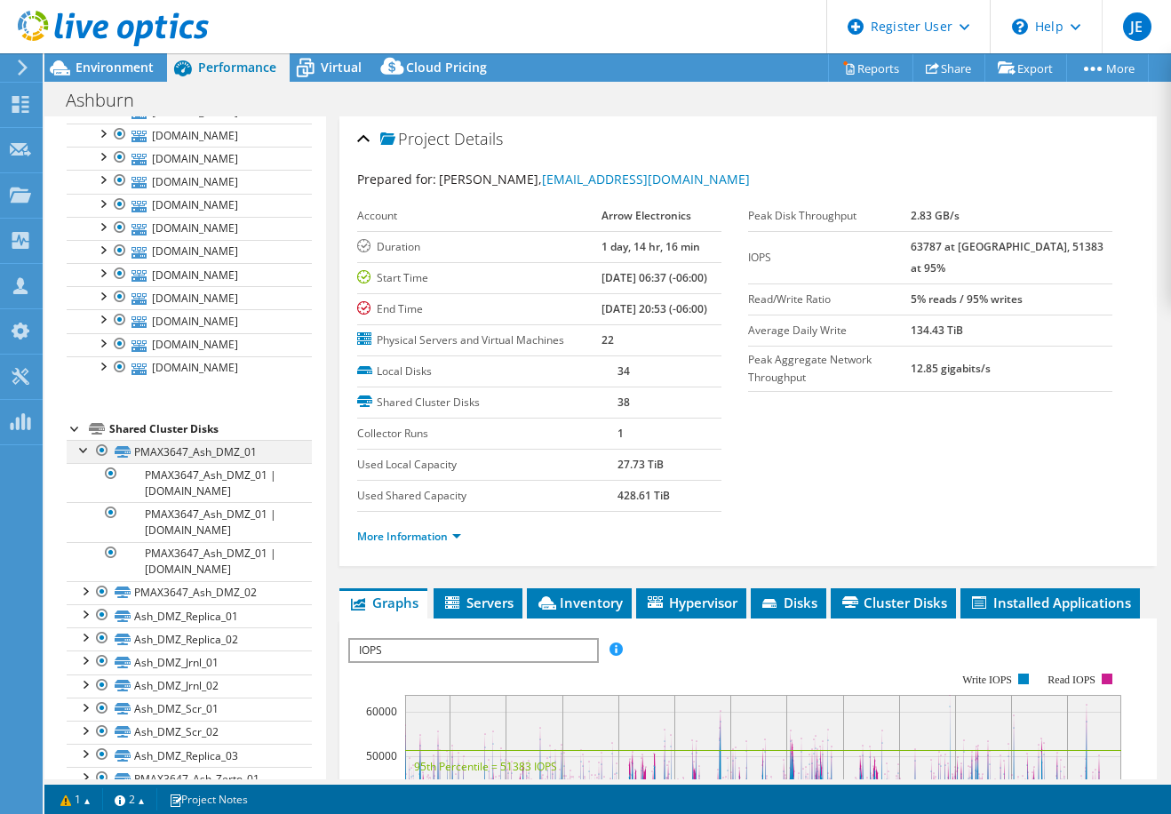
click at [82, 449] on div at bounding box center [85, 449] width 18 height 18
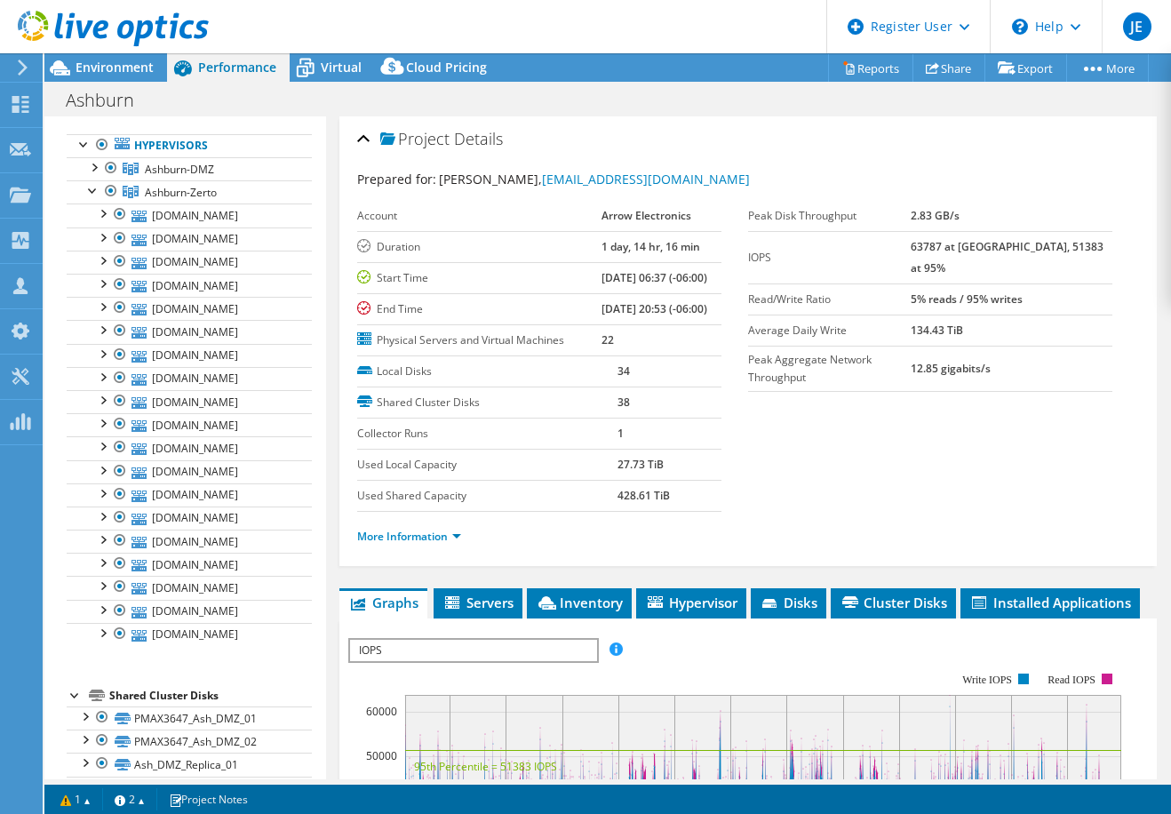
scroll to position [0, 0]
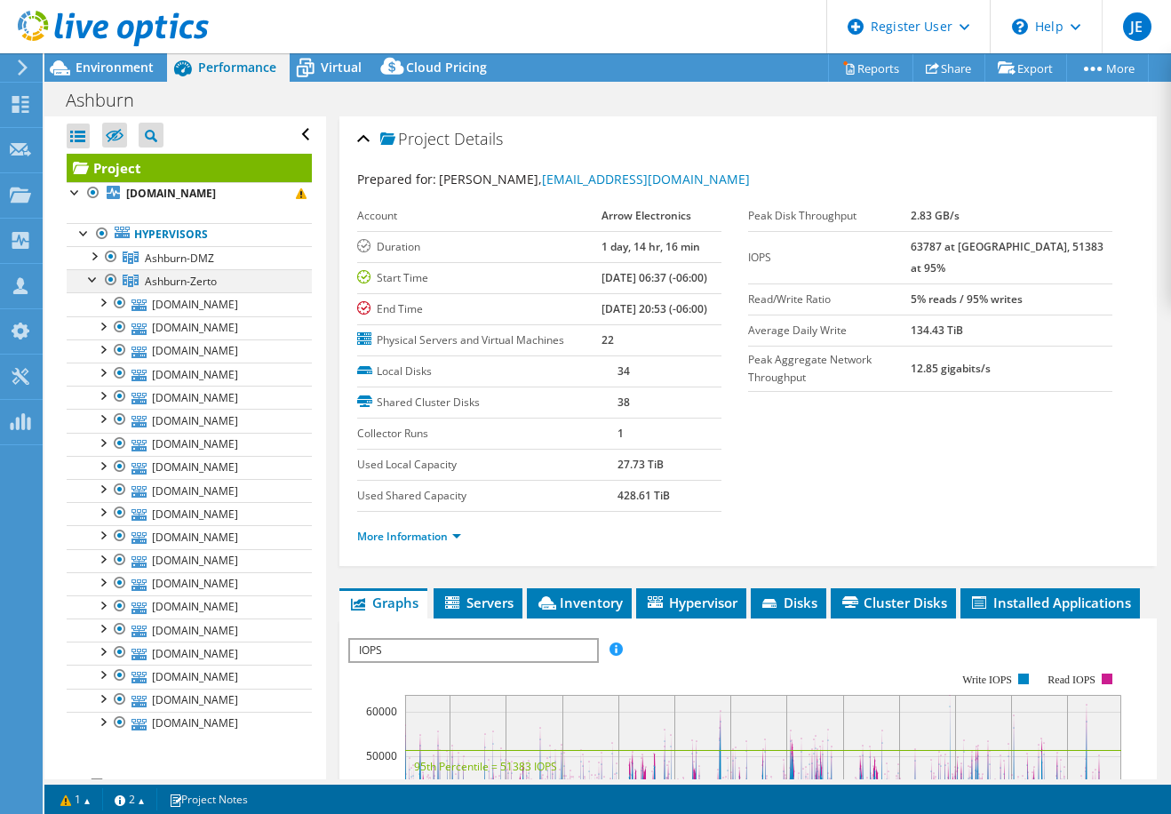
click at [90, 279] on div at bounding box center [93, 278] width 18 height 18
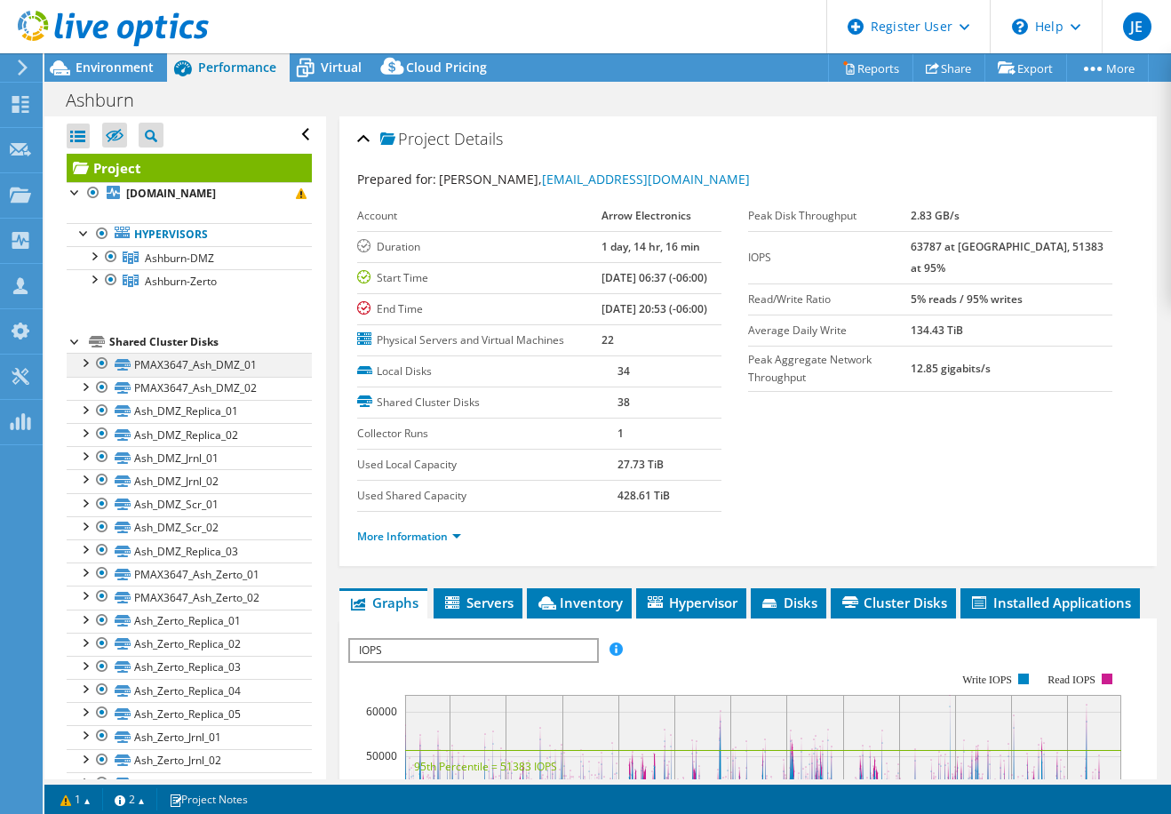
click at [85, 362] on div at bounding box center [85, 362] width 18 height 18
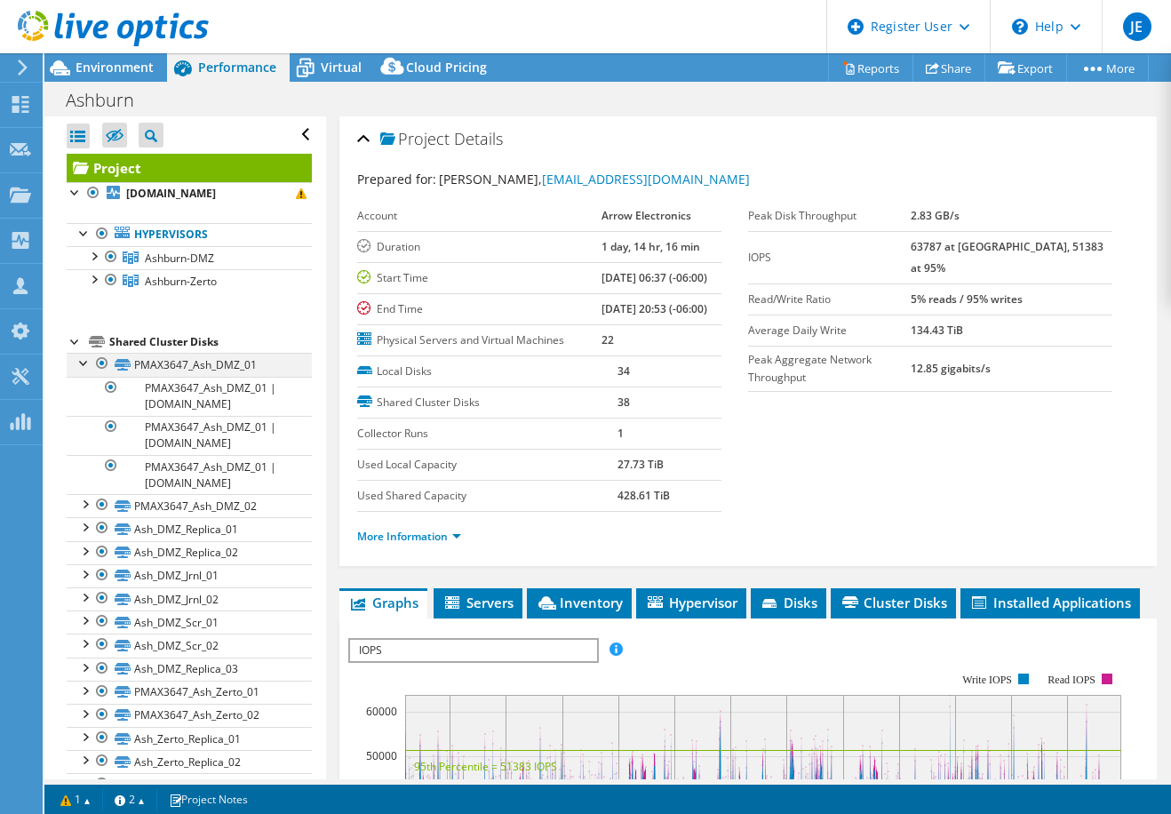
click at [86, 363] on div at bounding box center [85, 362] width 18 height 18
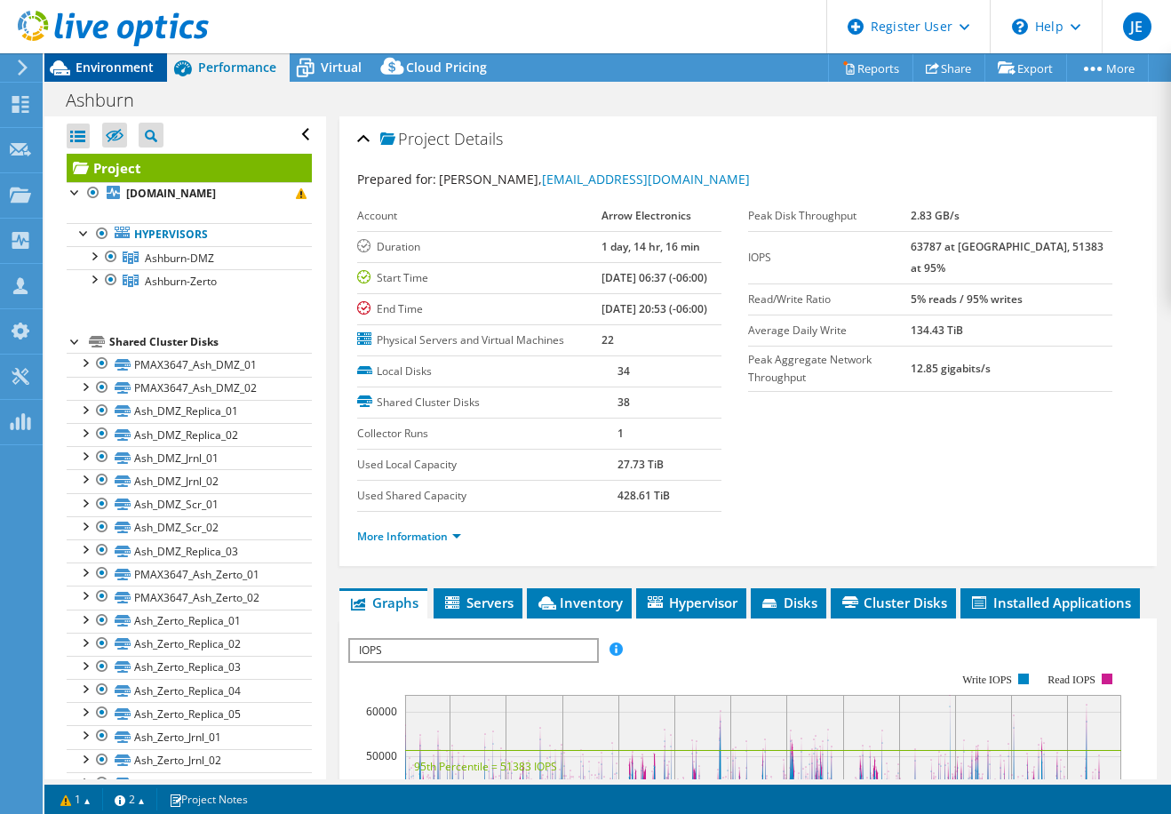
click at [125, 68] on span "Environment" at bounding box center [115, 67] width 78 height 17
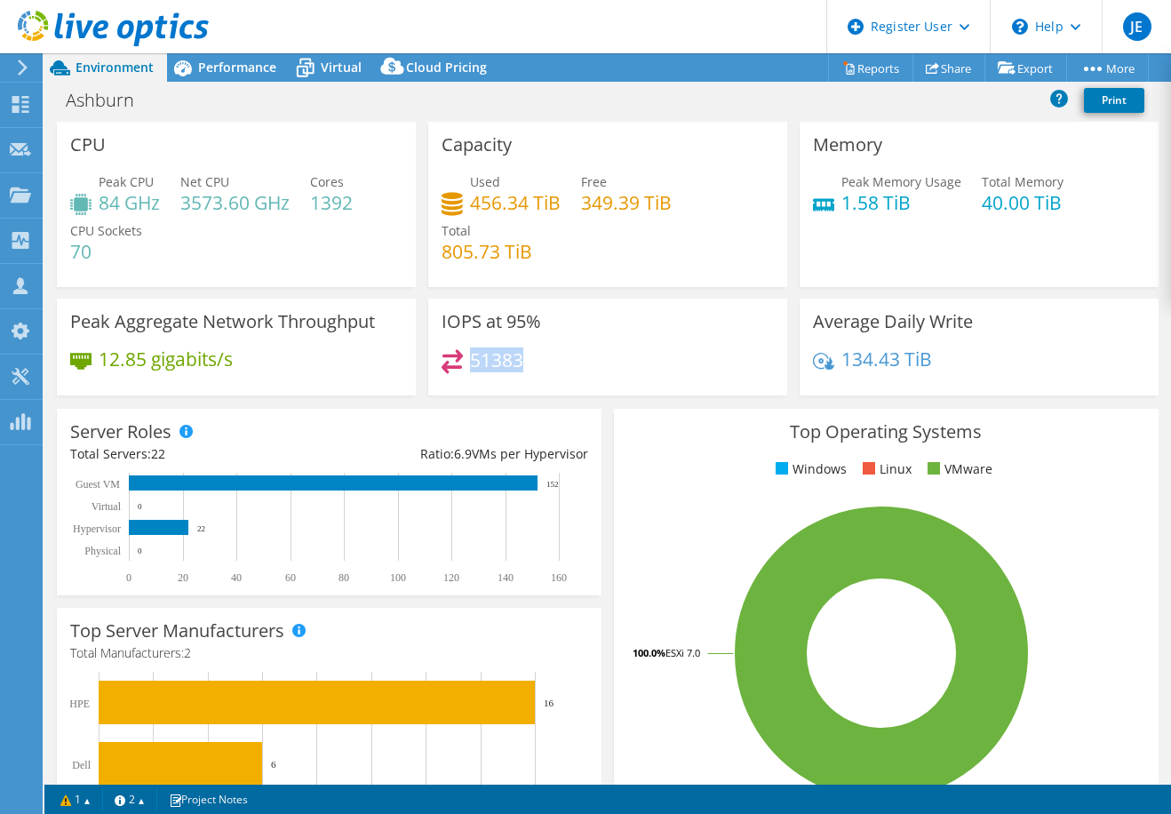
drag, startPoint x: 467, startPoint y: 362, endPoint x: 516, endPoint y: 364, distance: 49.8
click at [516, 364] on h4 "51383" at bounding box center [496, 360] width 53 height 20
drag, startPoint x: 516, startPoint y: 364, endPoint x: 542, endPoint y: 373, distance: 27.3
click at [551, 371] on div "51383" at bounding box center [608, 368] width 332 height 38
drag, startPoint x: 467, startPoint y: 362, endPoint x: 521, endPoint y: 365, distance: 54.3
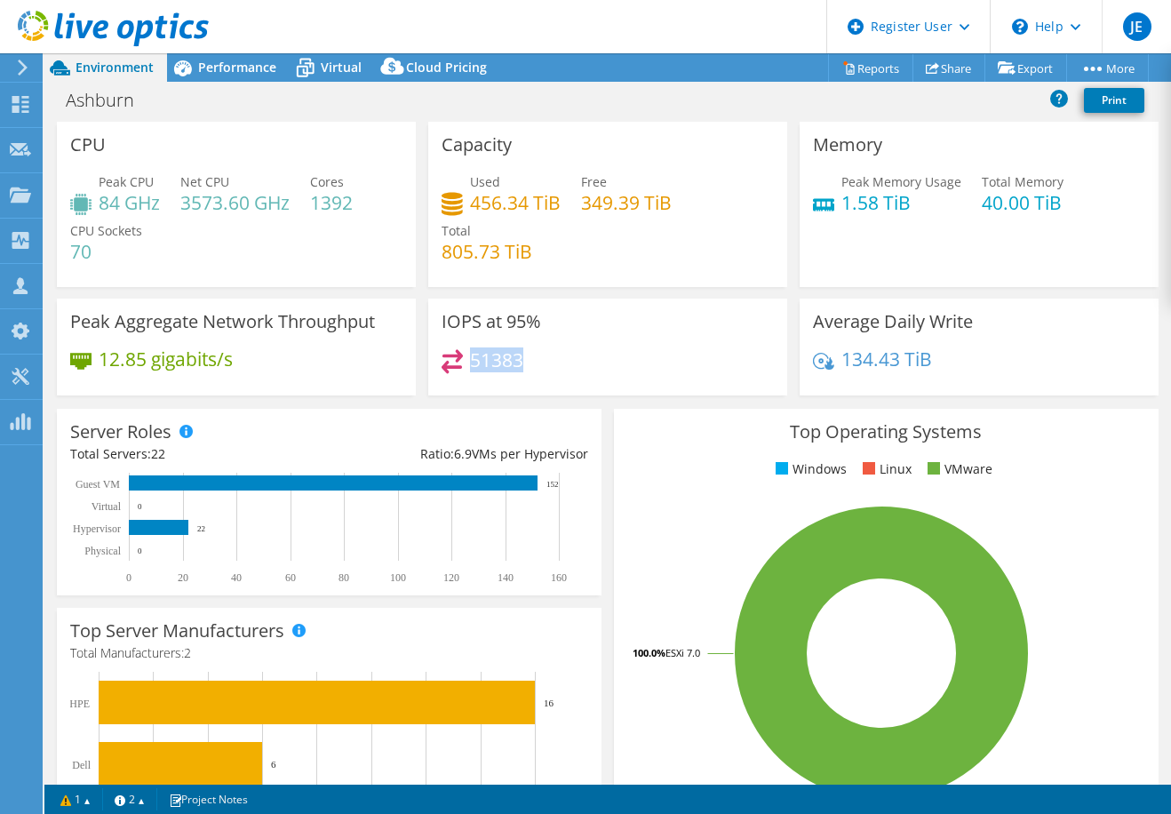
click at [521, 365] on div "51383" at bounding box center [608, 368] width 332 height 38
click at [251, 77] on div "Performance" at bounding box center [228, 67] width 123 height 28
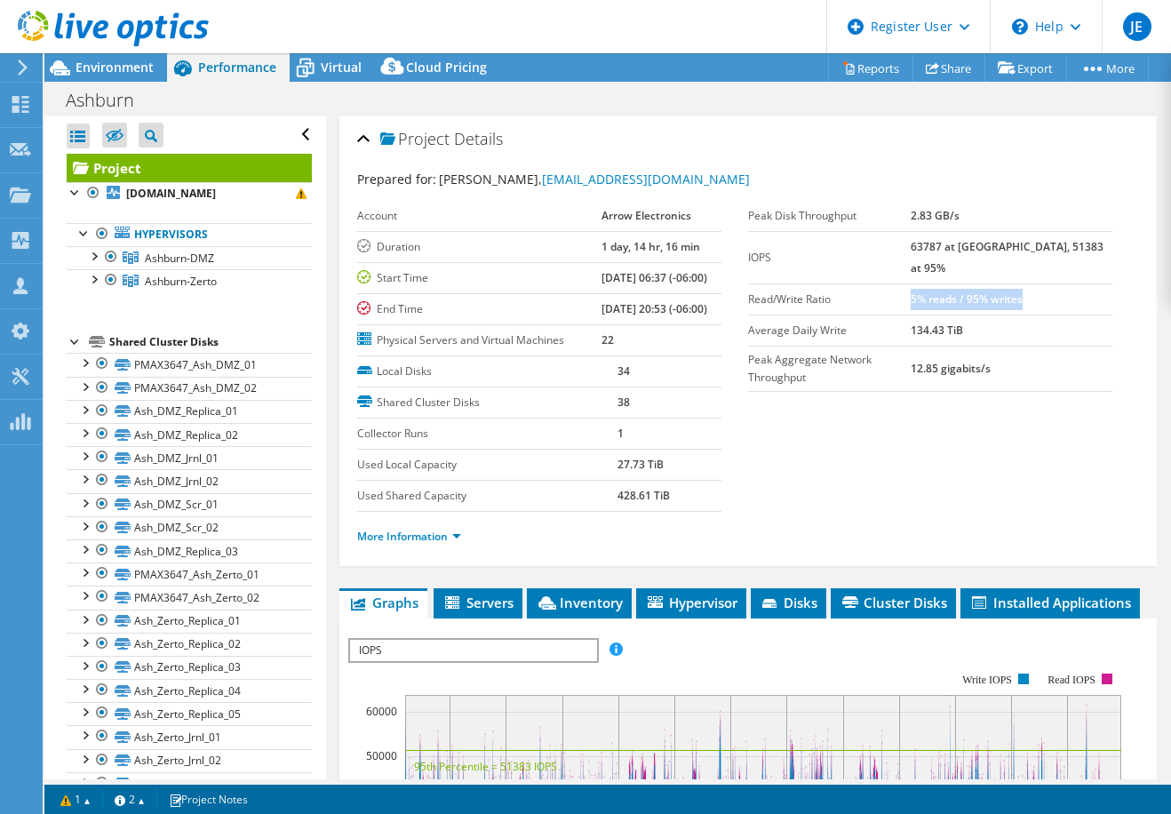
drag, startPoint x: 948, startPoint y: 274, endPoint x: 1060, endPoint y: 287, distance: 112.8
click at [1060, 287] on td "5% reads / 95% writes" at bounding box center [1012, 298] width 202 height 31
click at [428, 536] on link "More Information" at bounding box center [409, 536] width 104 height 15
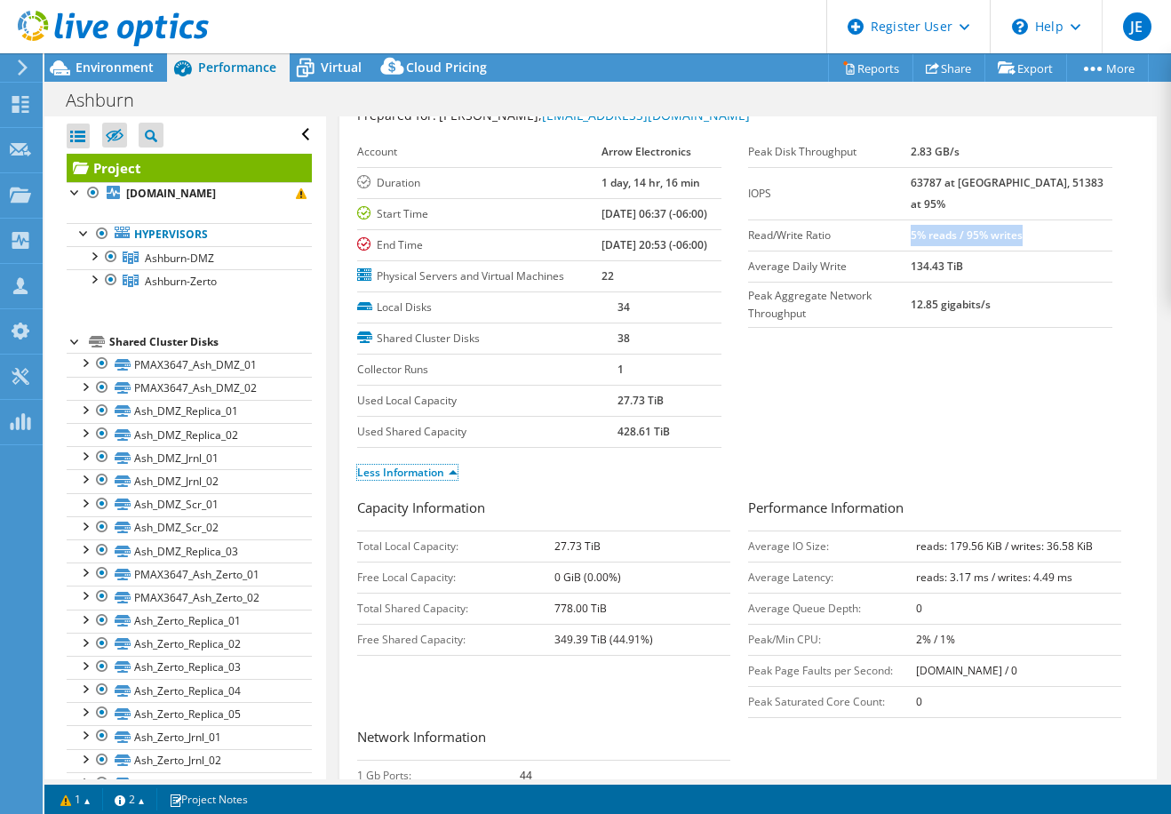
scroll to position [89, 0]
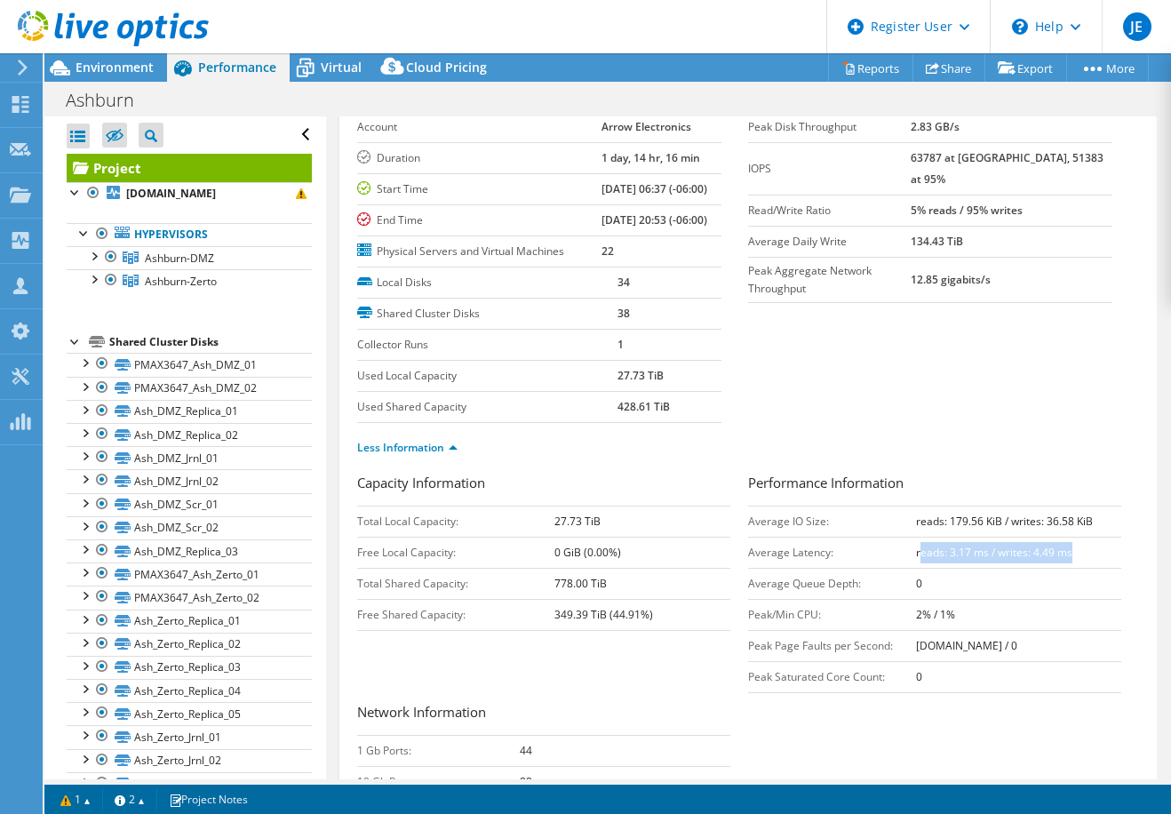
drag, startPoint x: 1075, startPoint y: 553, endPoint x: 914, endPoint y: 544, distance: 162.0
click at [916, 544] on td "reads: 3.17 ms / writes: 4.49 ms" at bounding box center [1018, 552] width 205 height 31
drag, startPoint x: 914, startPoint y: 544, endPoint x: 910, endPoint y: 524, distance: 19.9
click at [916, 524] on b "reads: 179.56 KiB / writes: 36.58 KiB" at bounding box center [1004, 521] width 177 height 15
drag, startPoint x: 907, startPoint y: 522, endPoint x: 1087, endPoint y: 527, distance: 179.6
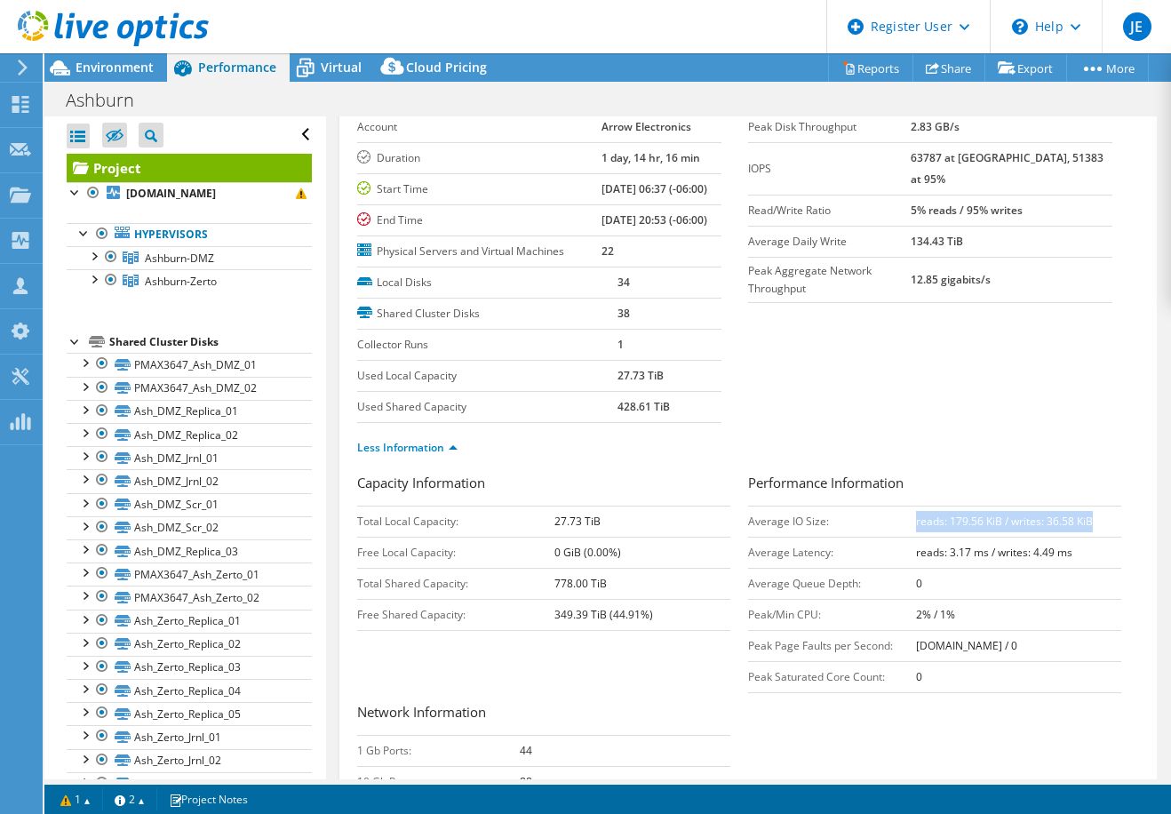
click at [1087, 527] on td "reads: 179.56 KiB / writes: 36.58 KiB" at bounding box center [1018, 521] width 205 height 31
click at [140, 68] on span "Environment" at bounding box center [115, 67] width 78 height 17
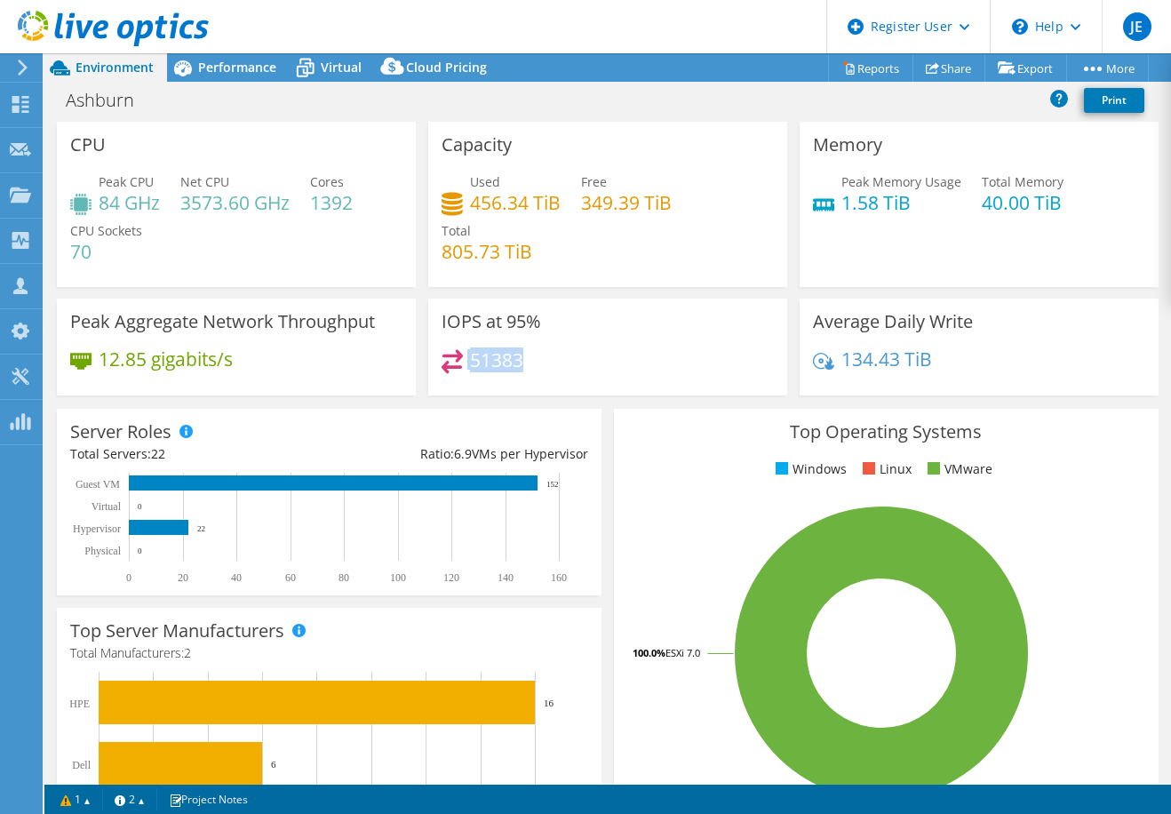
drag, startPoint x: 517, startPoint y: 360, endPoint x: 459, endPoint y: 352, distance: 59.2
click at [459, 352] on div "51383" at bounding box center [483, 359] width 82 height 20
click at [231, 70] on span "Performance" at bounding box center [237, 67] width 78 height 17
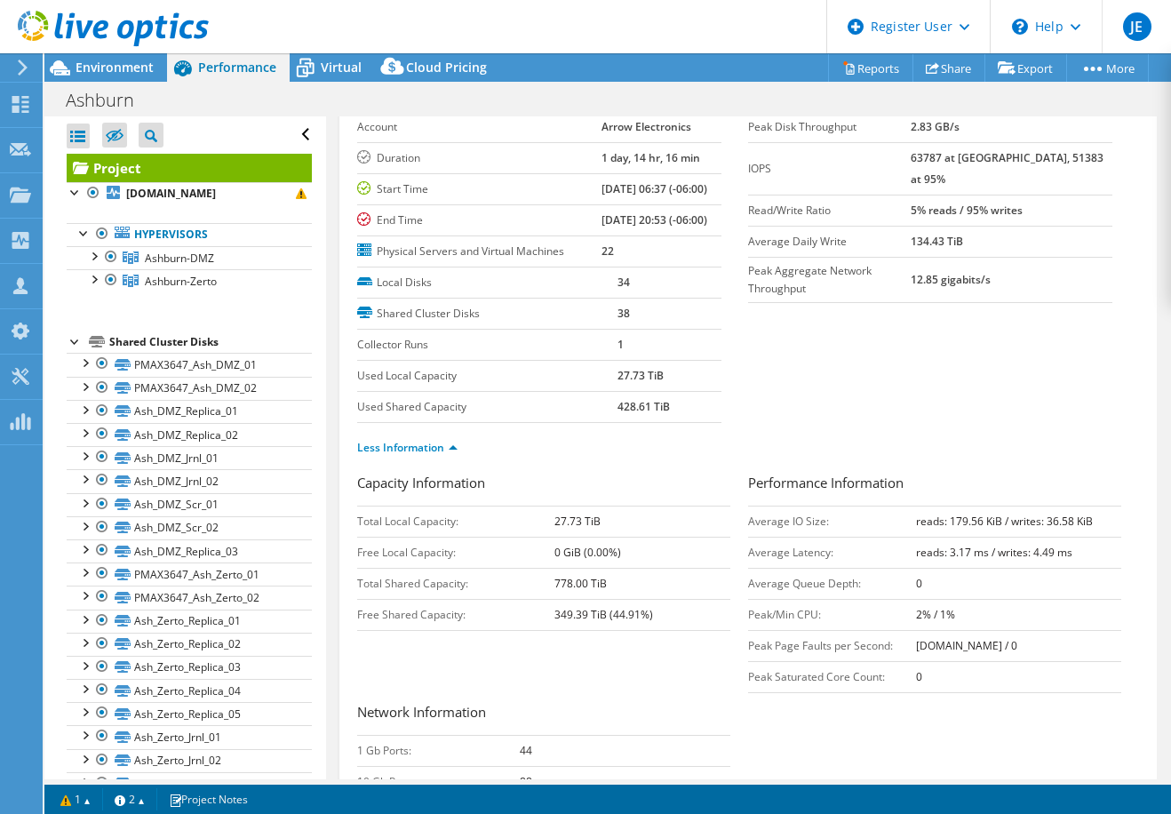
drag, startPoint x: 906, startPoint y: 521, endPoint x: 1084, endPoint y: 523, distance: 178.6
click at [1084, 523] on tr "Average IO Size: reads: 179.56 KiB / writes: 36.58 KiB" at bounding box center [934, 521] width 373 height 31
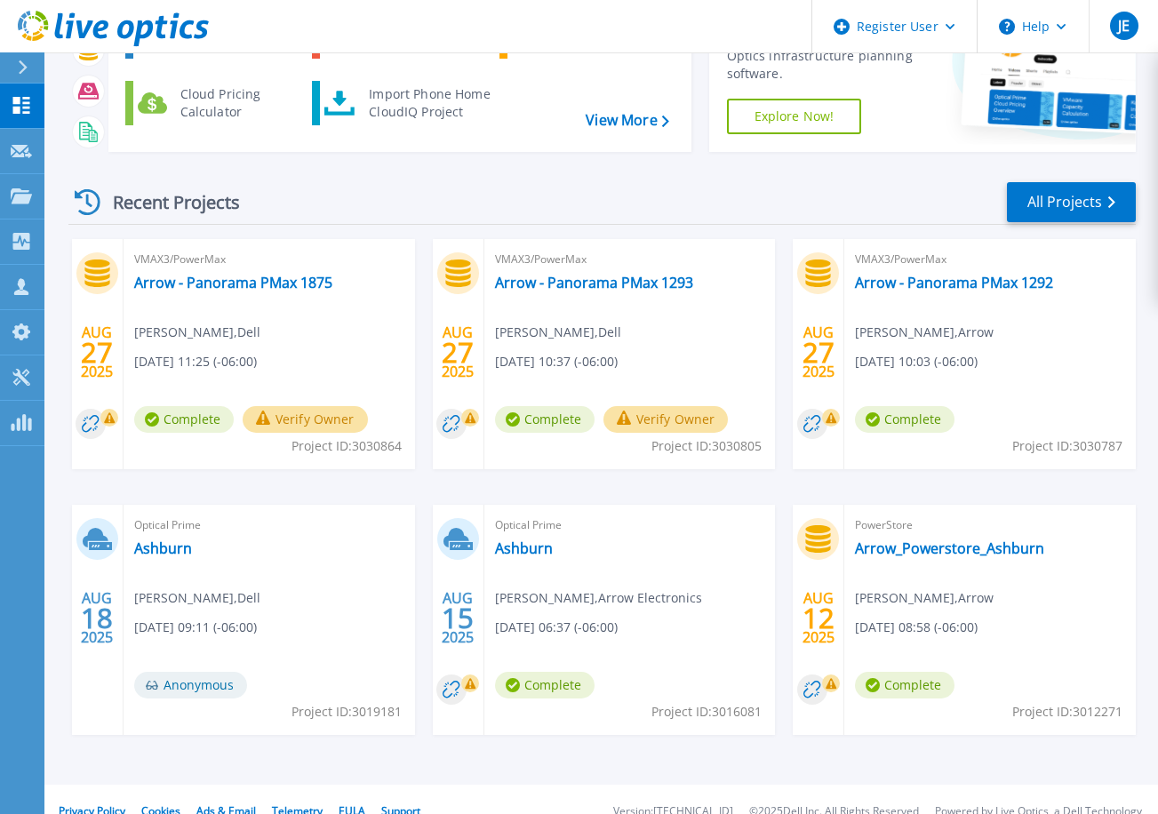
scroll to position [171, 0]
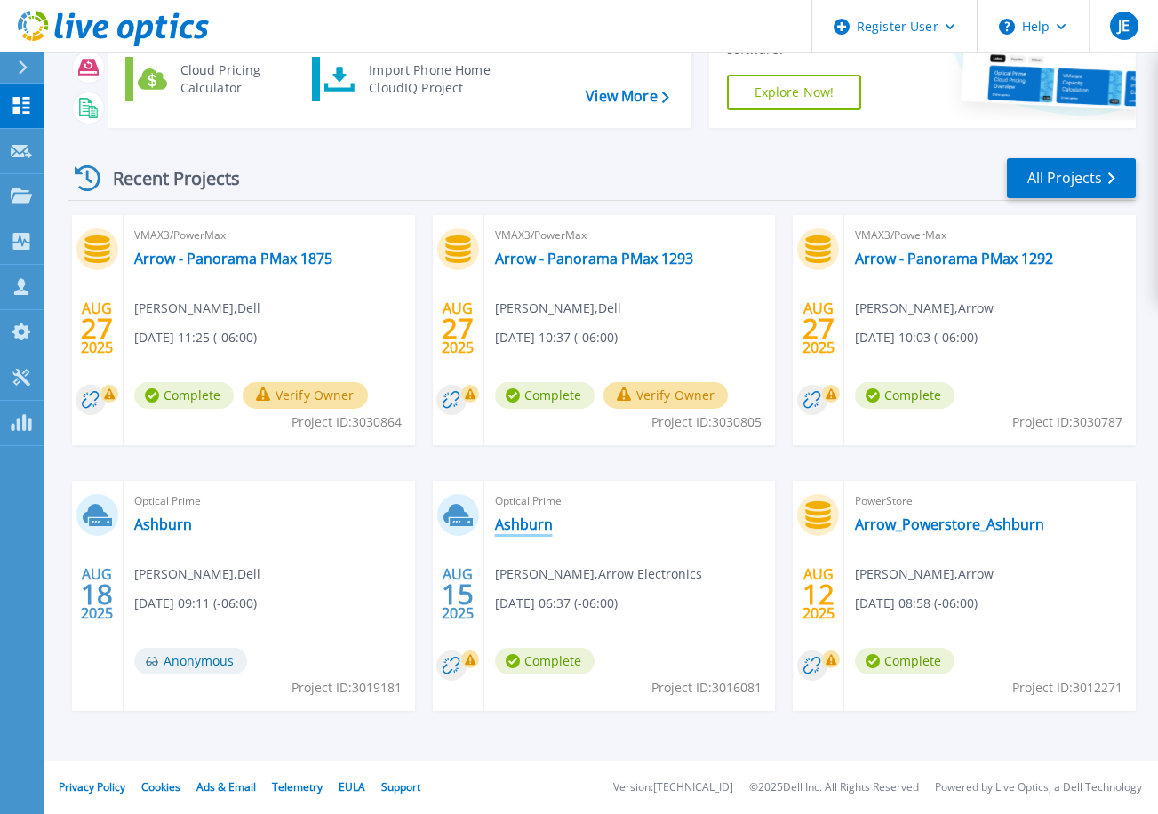
click at [523, 523] on link "Ashburn" at bounding box center [524, 524] width 58 height 18
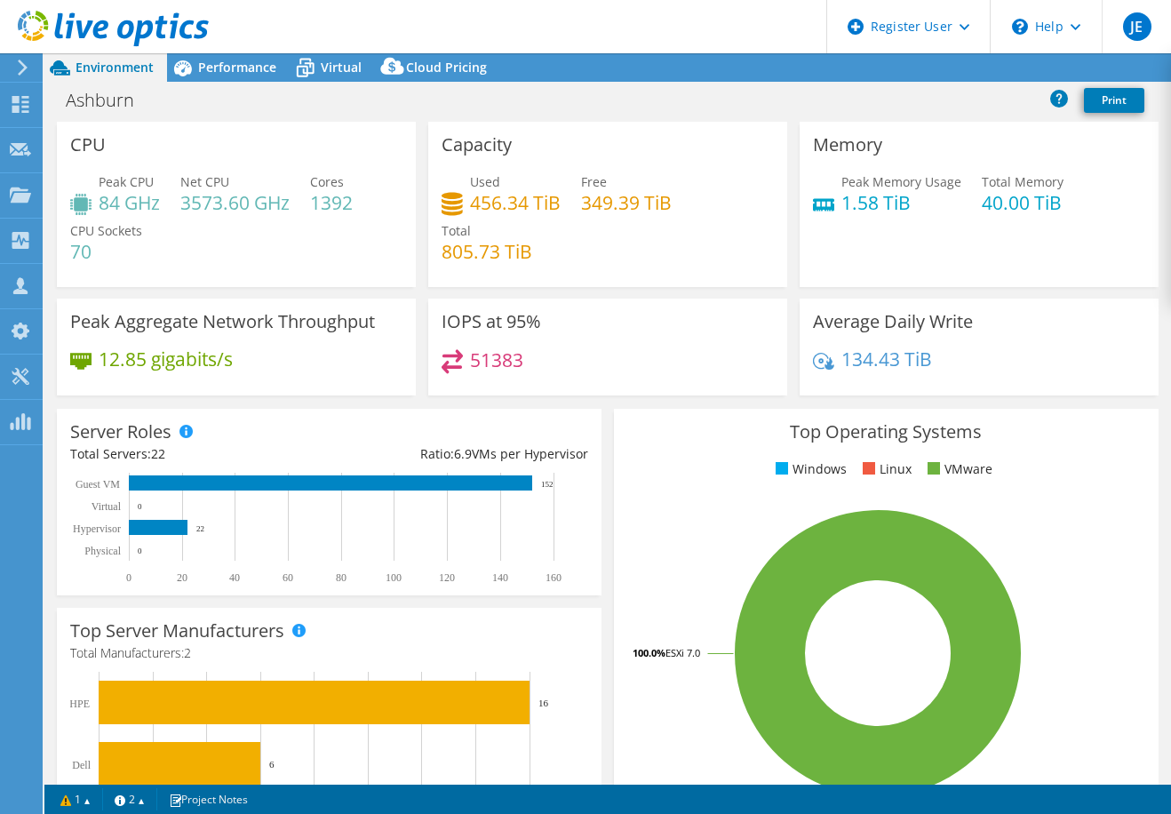
select select "USD"
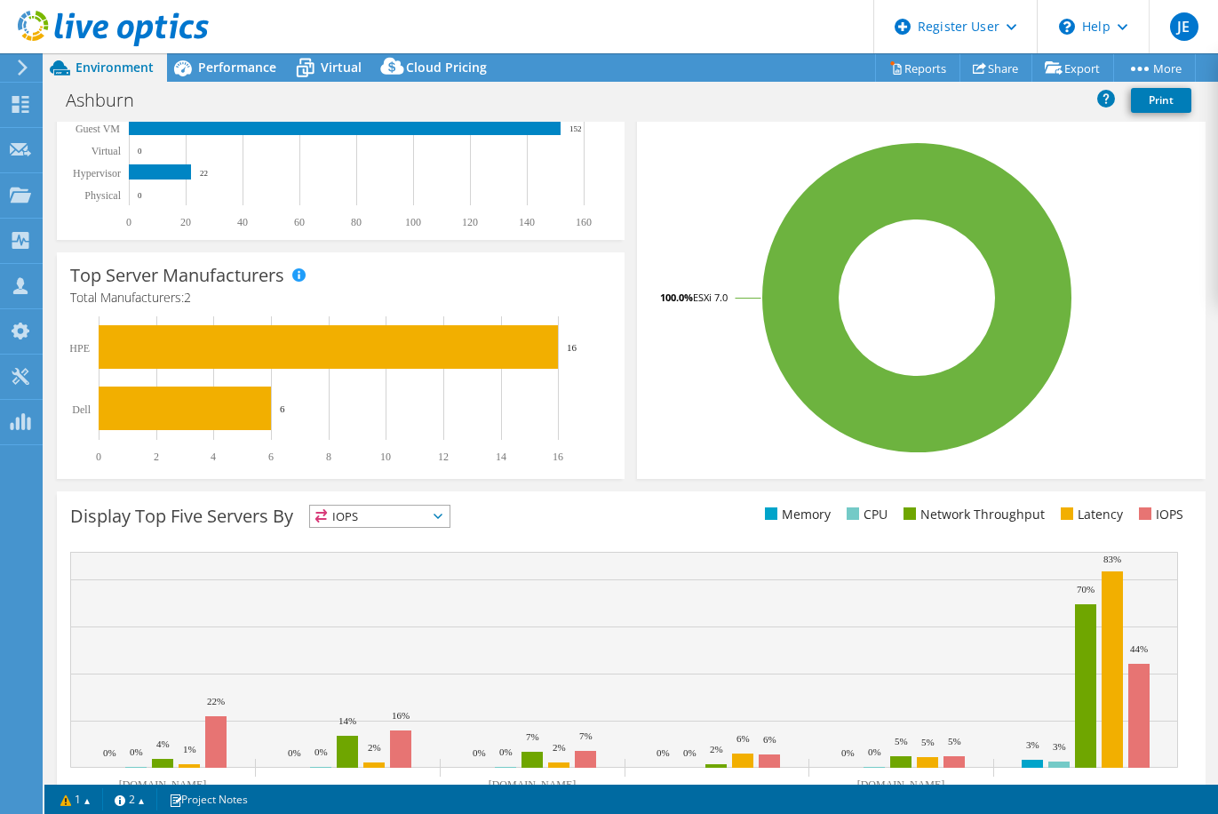
scroll to position [421, 0]
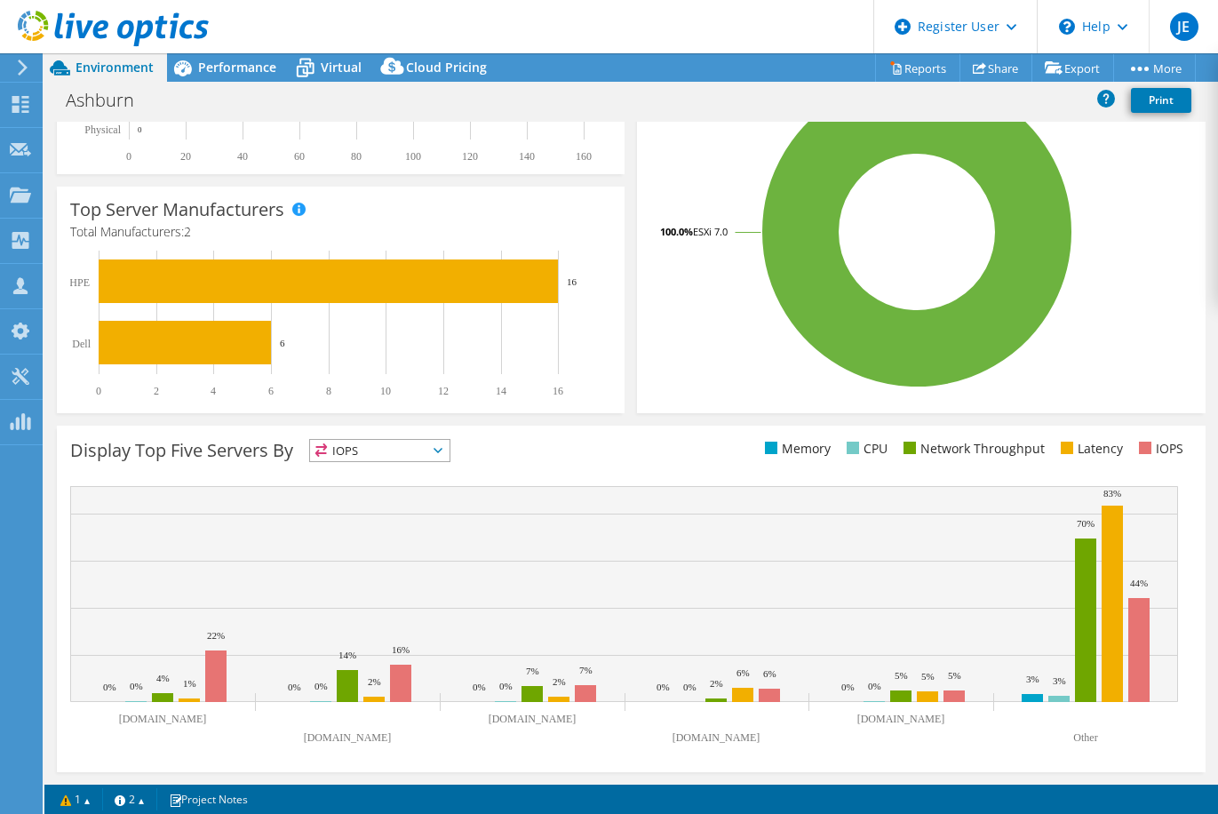
click at [436, 452] on span "IOPS" at bounding box center [380, 450] width 140 height 21
click at [436, 451] on span "IOPS" at bounding box center [380, 450] width 140 height 21
click at [499, 448] on div "Display Top Five Servers By IOPS IOPS" at bounding box center [350, 453] width 561 height 29
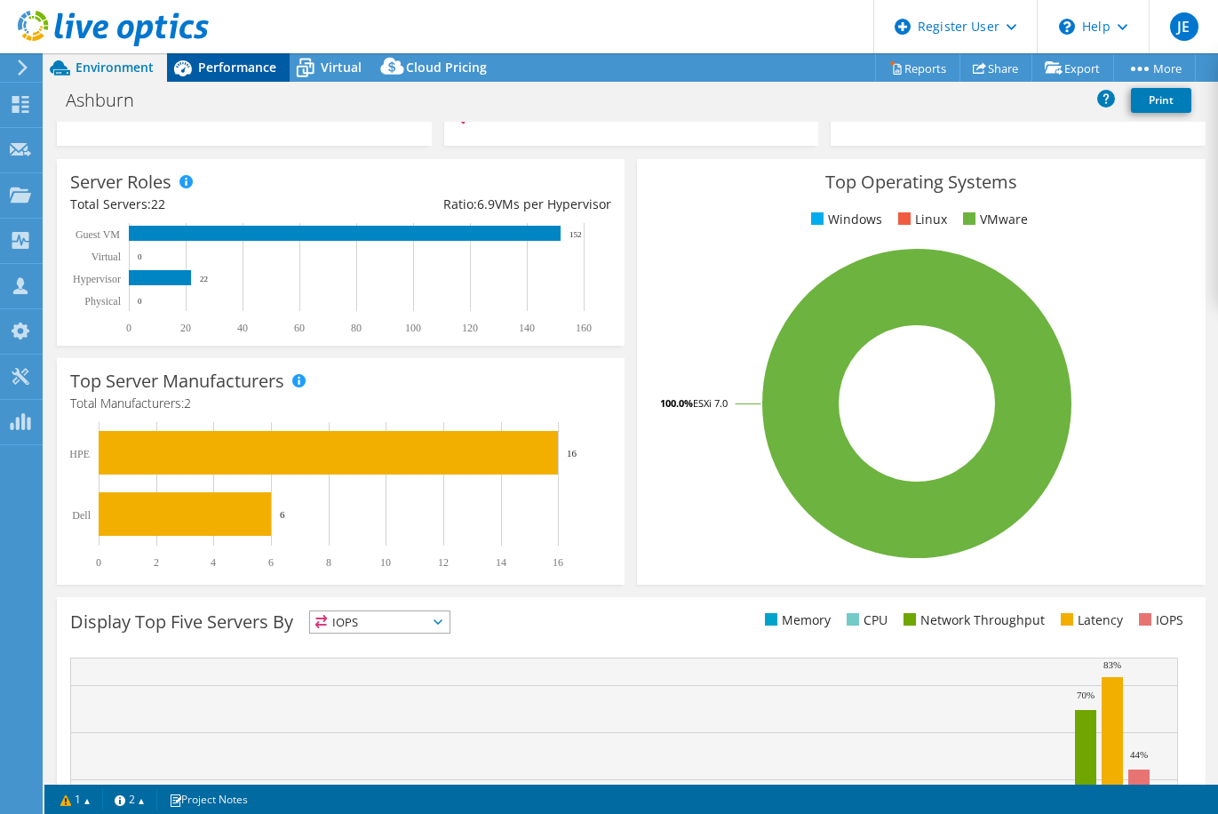
scroll to position [244, 0]
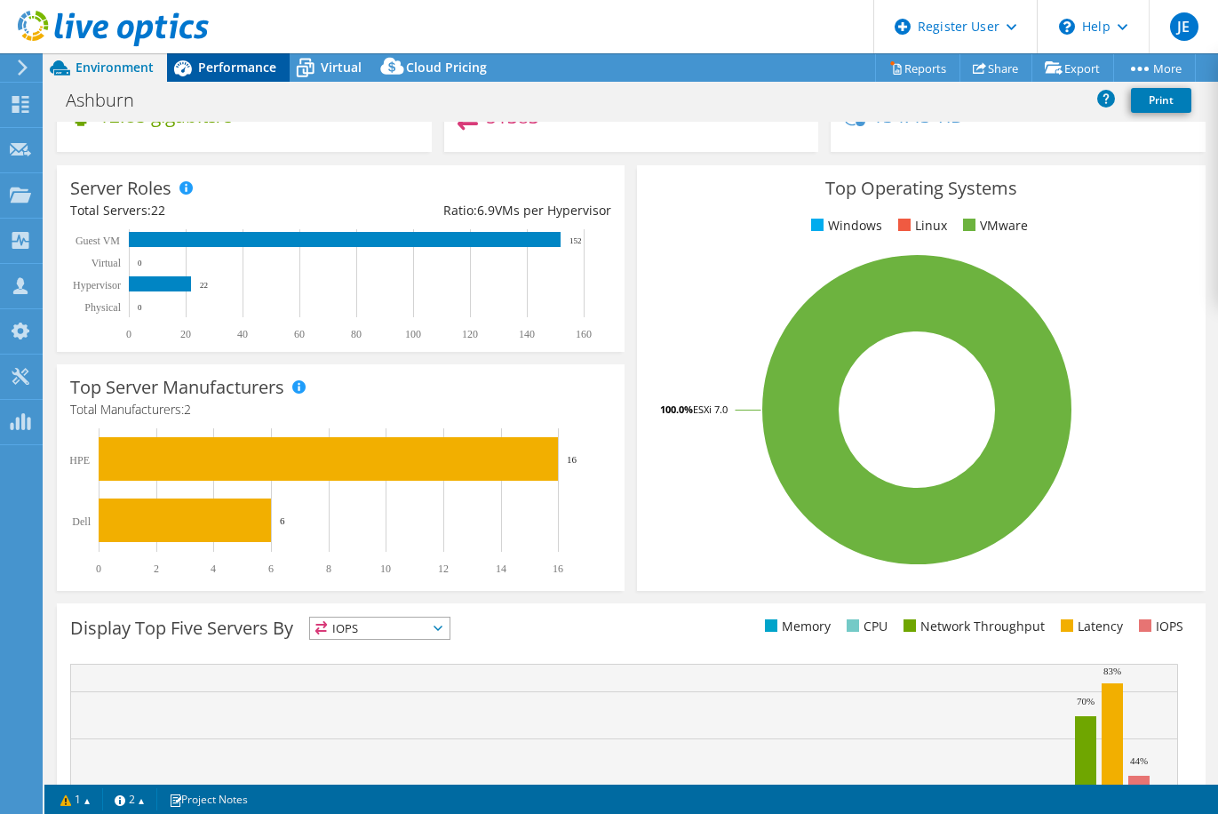
click at [232, 69] on span "Performance" at bounding box center [237, 67] width 78 height 17
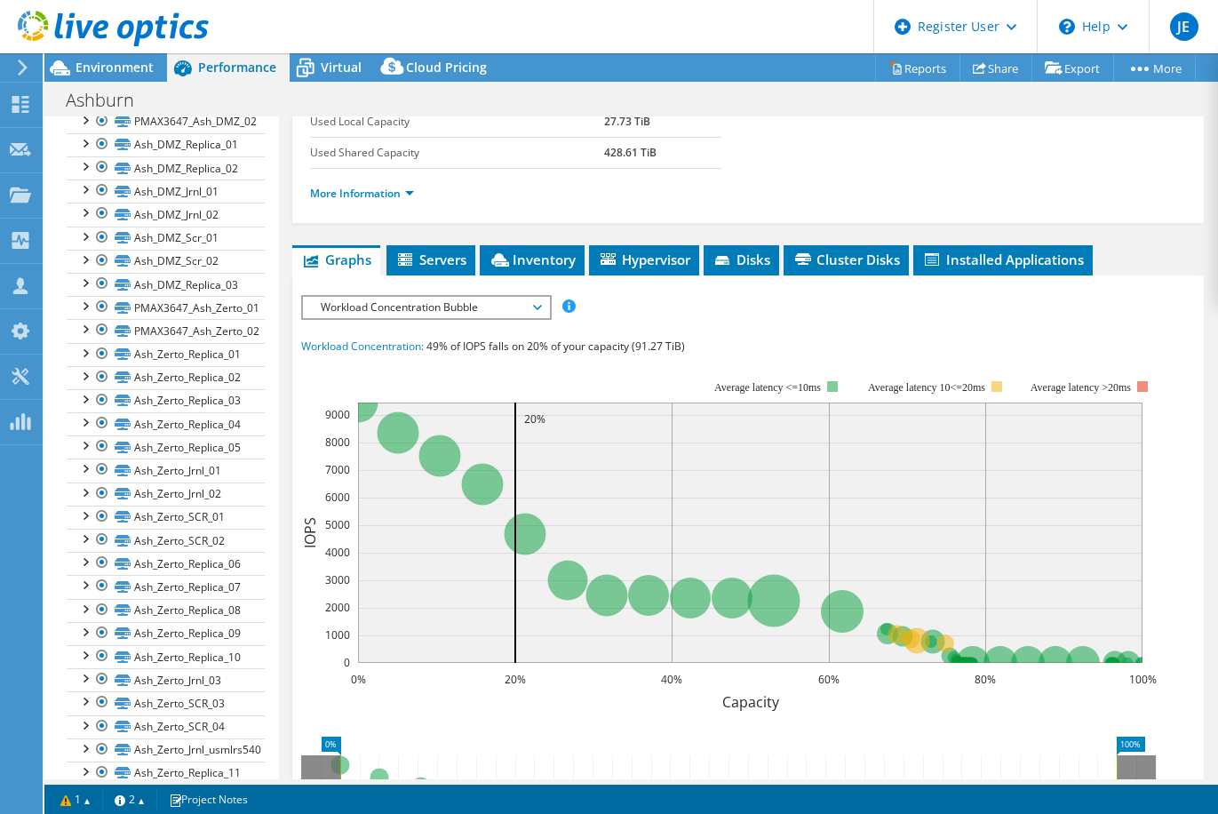
scroll to position [355, 0]
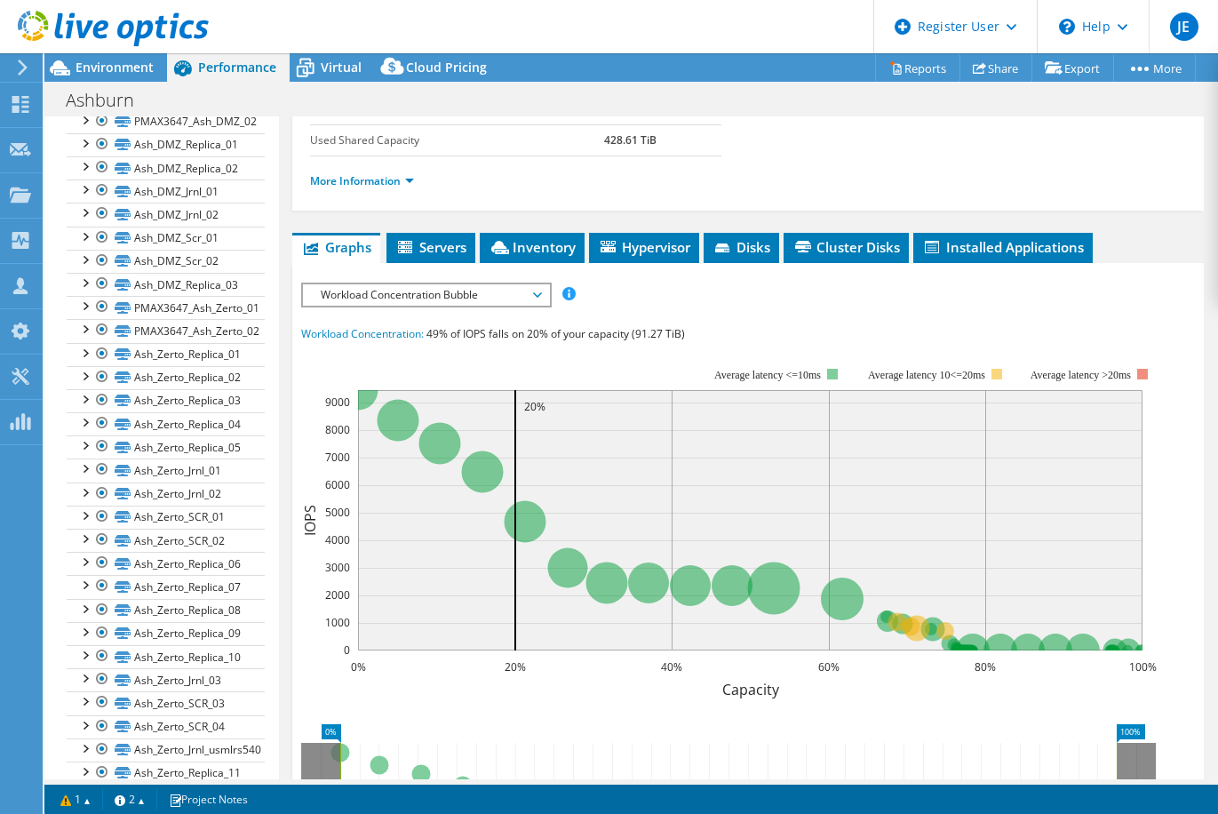
click at [537, 296] on span "Workload Concentration Bubble" at bounding box center [426, 294] width 228 height 21
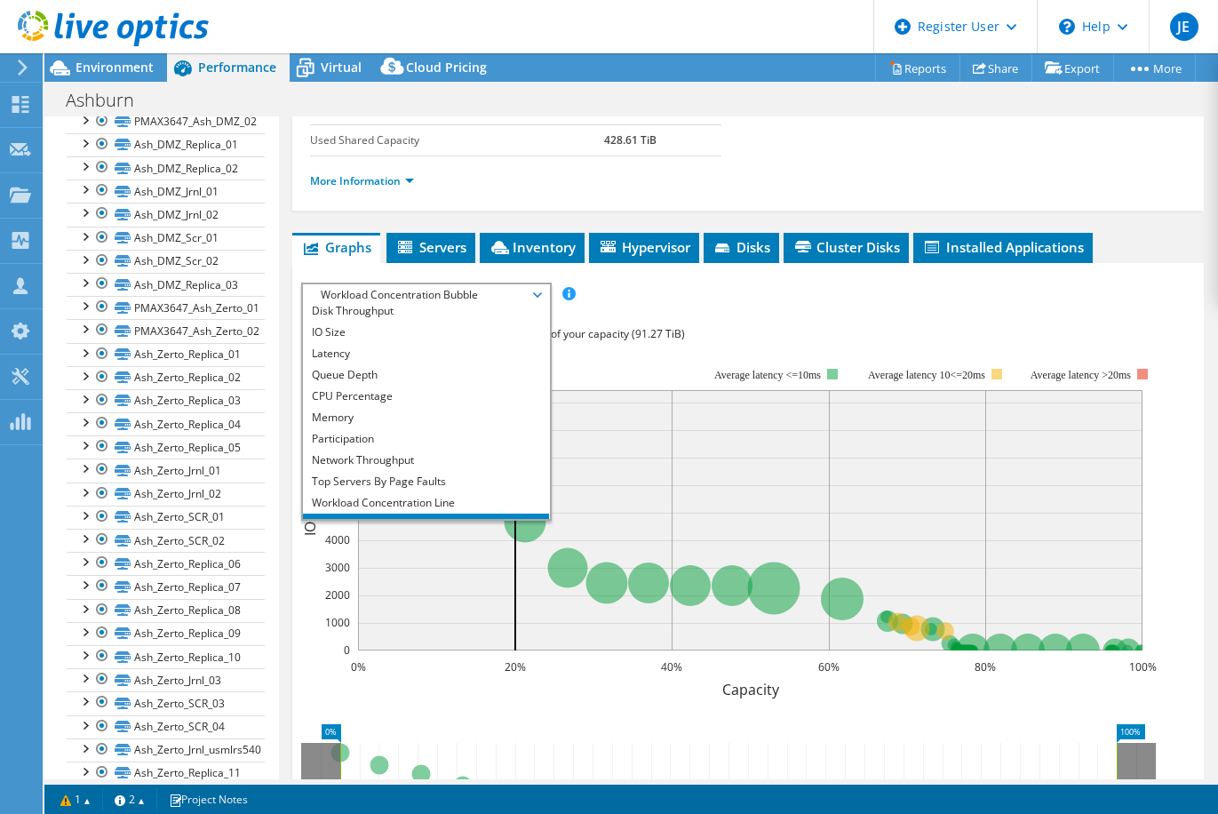
scroll to position [64, 0]
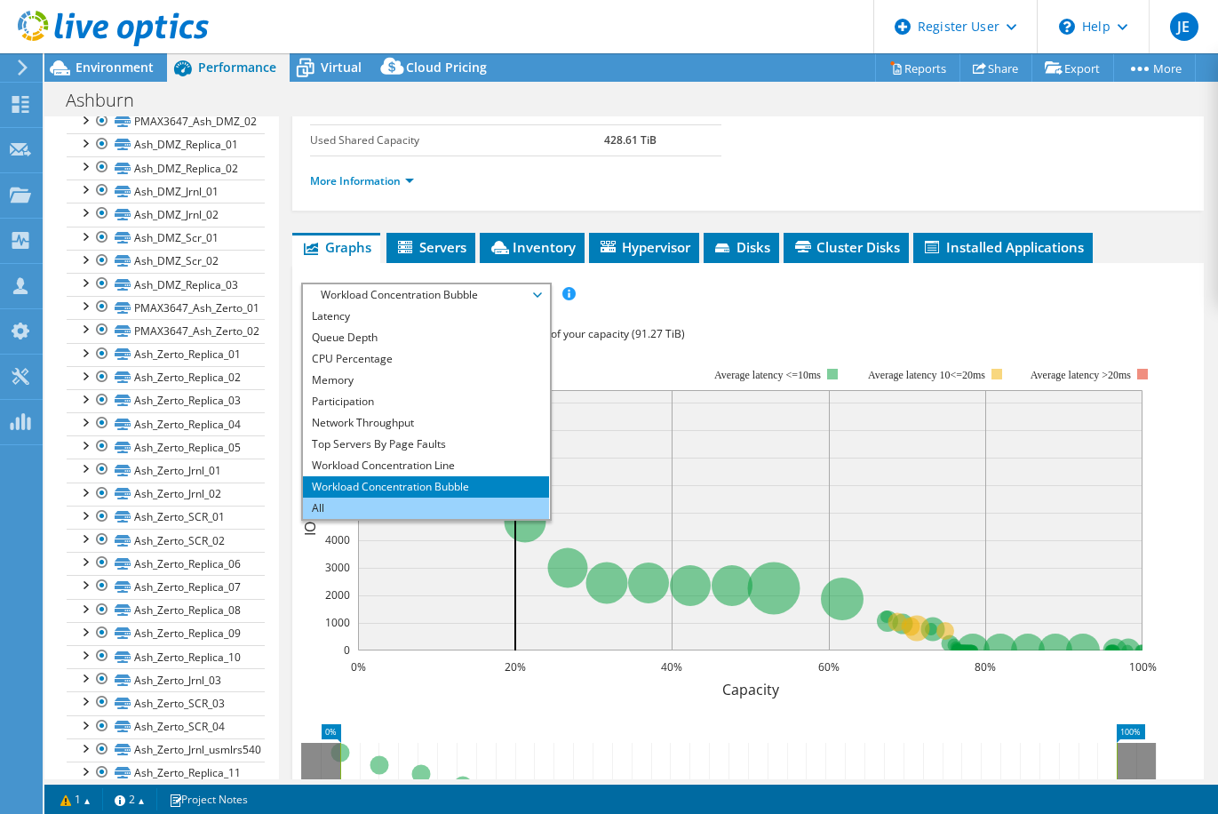
click at [452, 508] on li "All" at bounding box center [426, 508] width 246 height 21
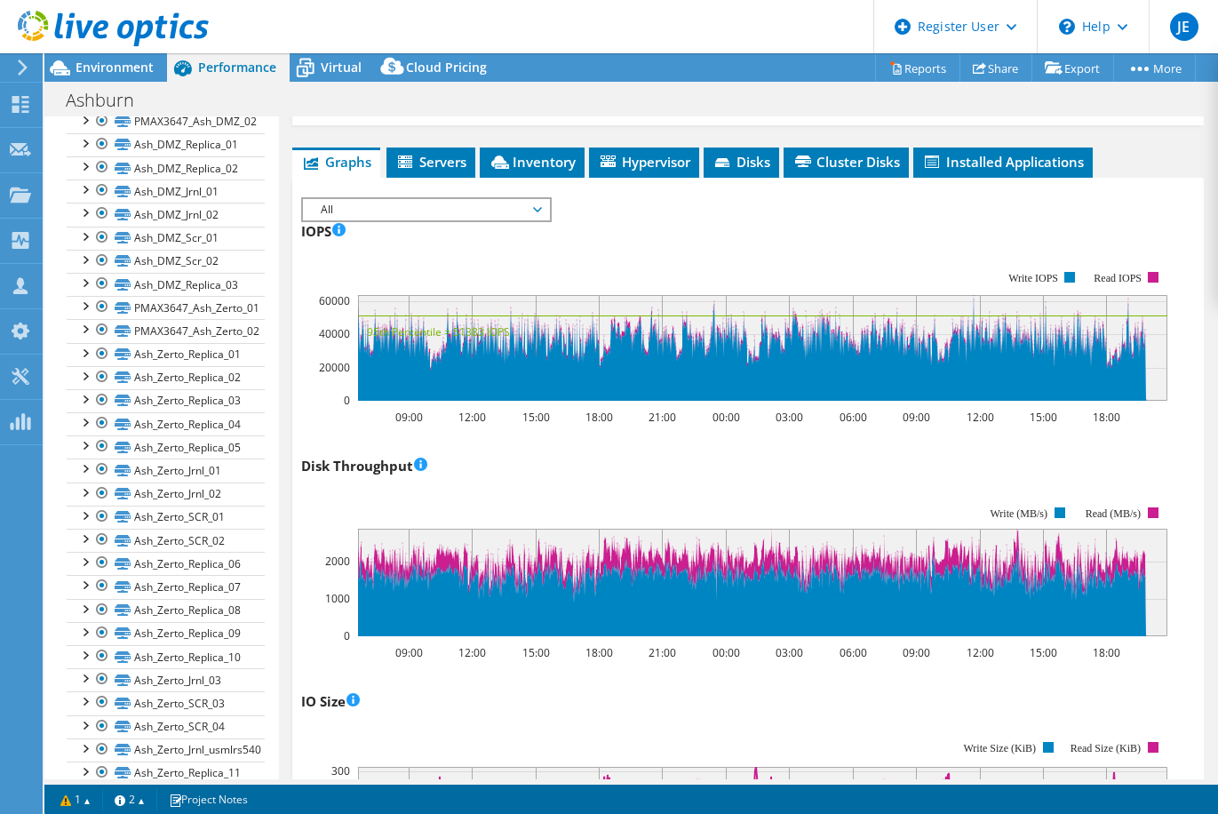
scroll to position [533, 0]
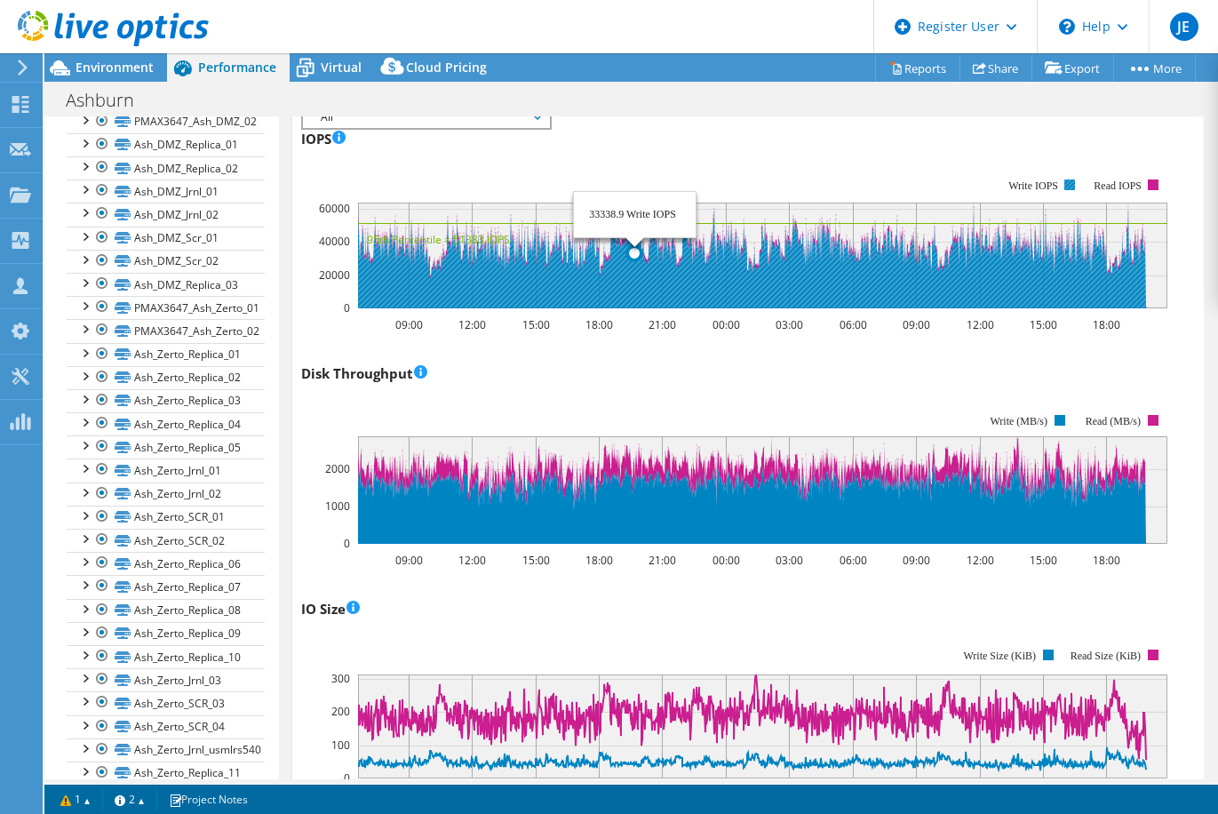
drag, startPoint x: 578, startPoint y: 283, endPoint x: 635, endPoint y: 284, distance: 57.8
click at [635, 284] on icon at bounding box center [752, 257] width 788 height 101
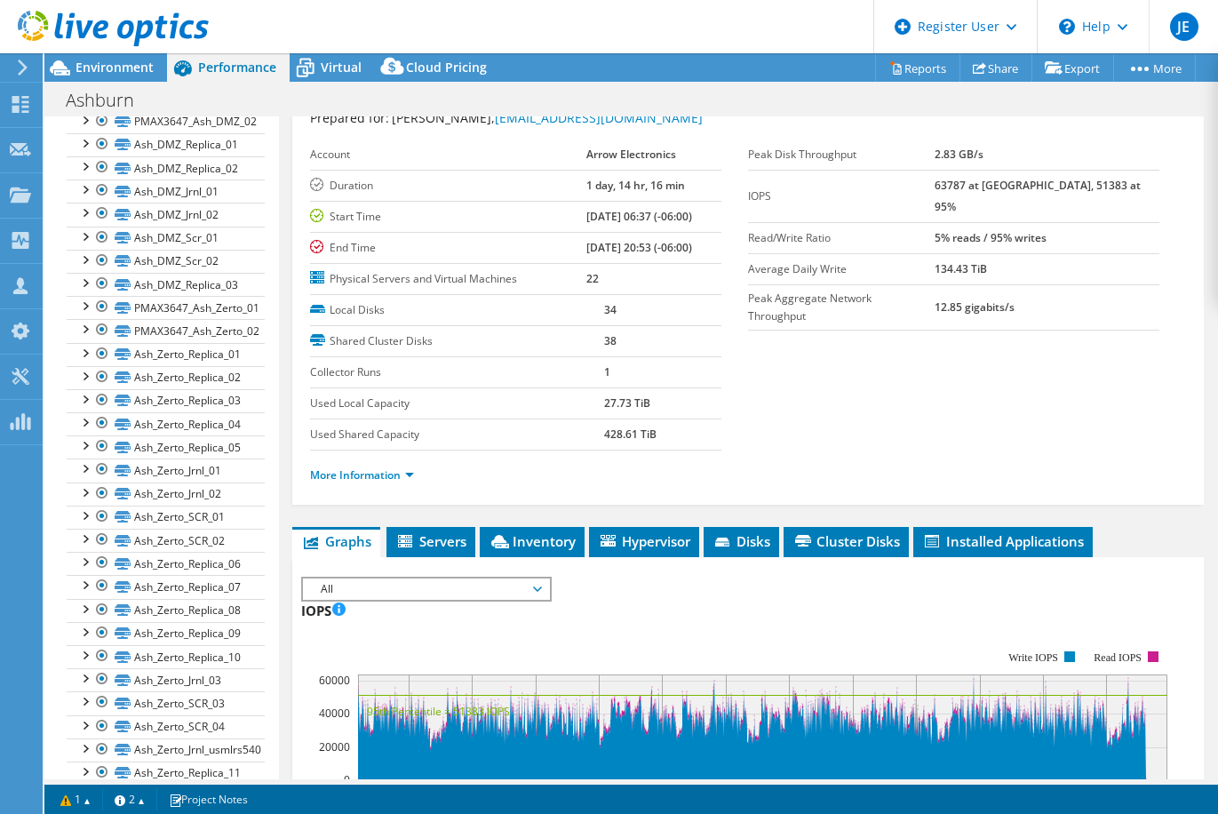
scroll to position [89, 0]
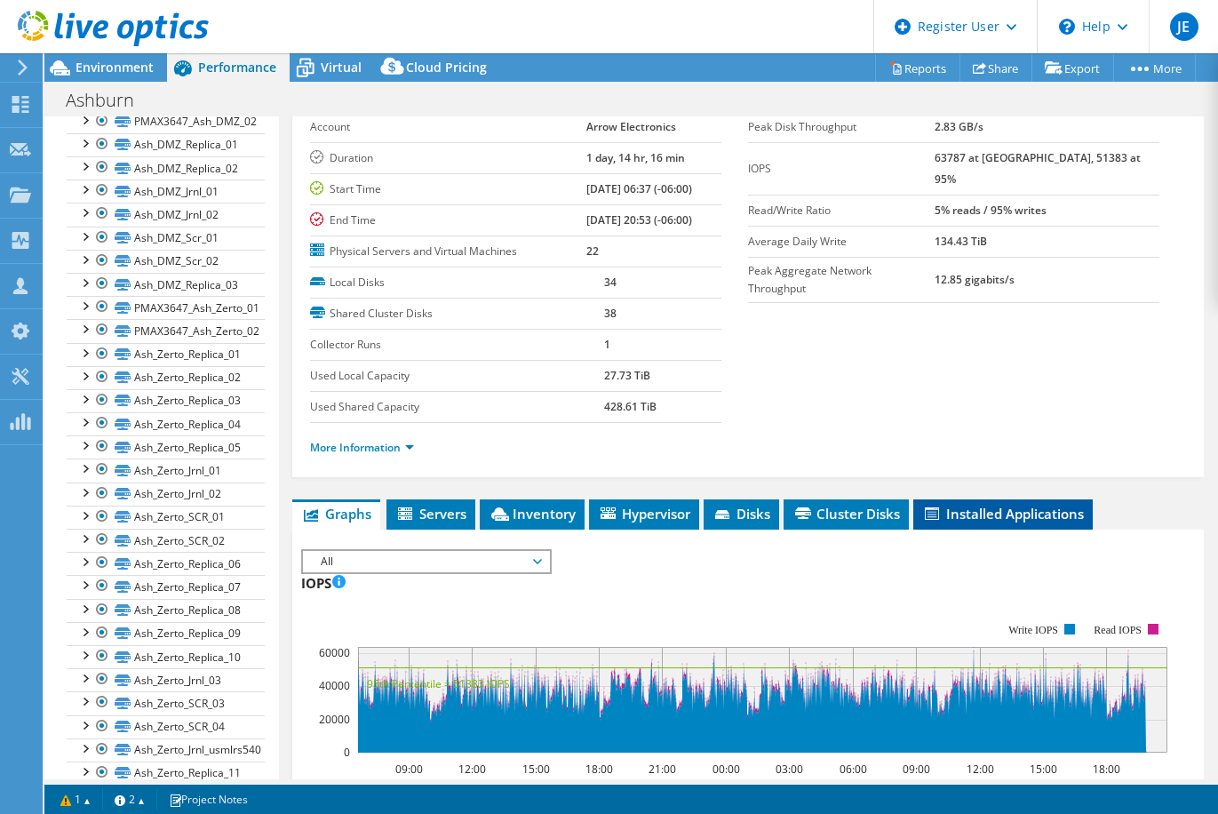
click at [1011, 517] on span "Installed Applications" at bounding box center [1003, 514] width 162 height 18
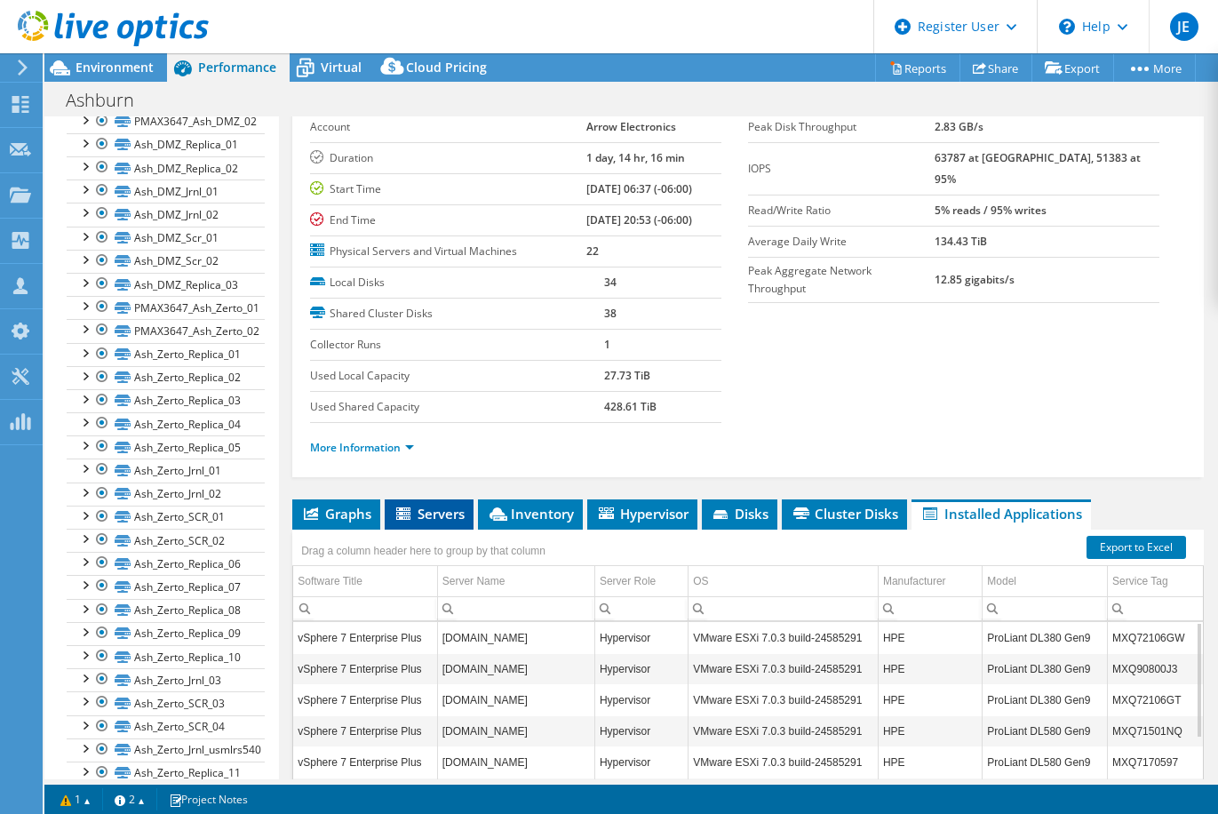
click at [427, 514] on span "Servers" at bounding box center [429, 514] width 71 height 18
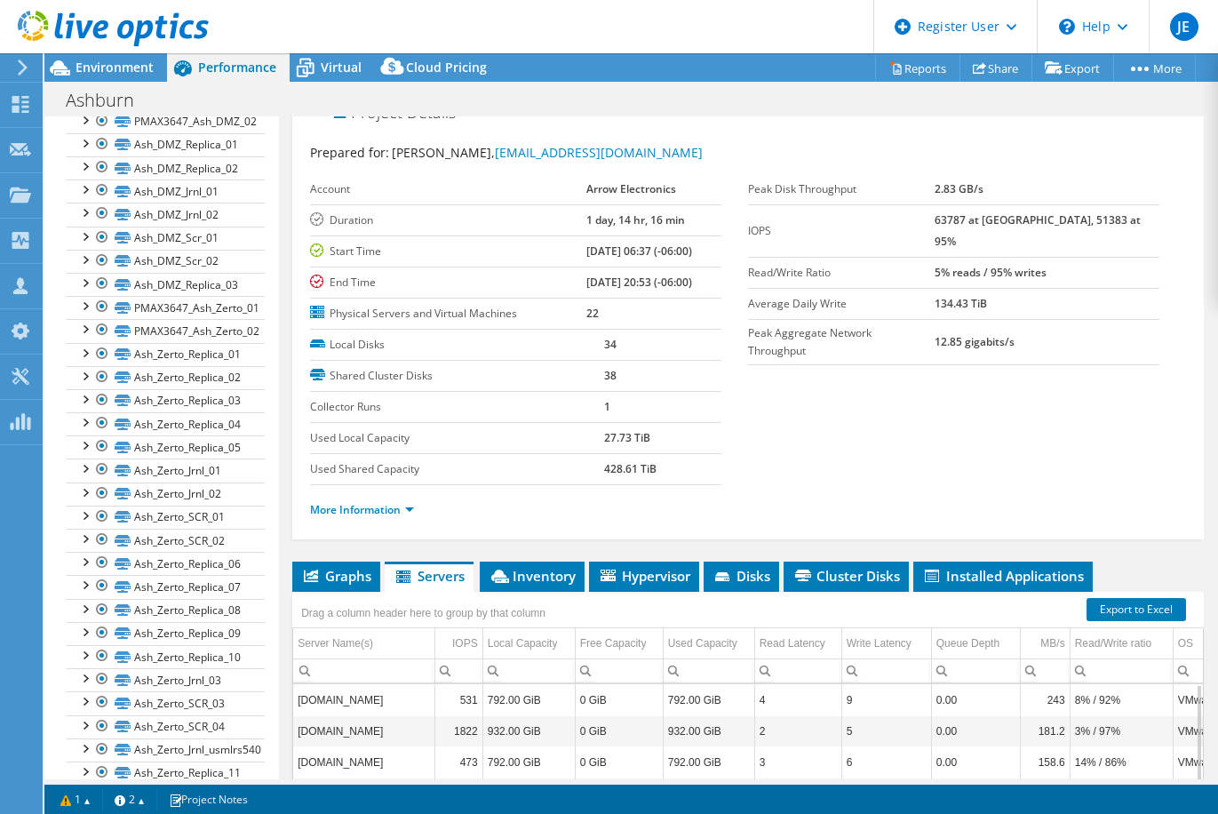
scroll to position [0, 0]
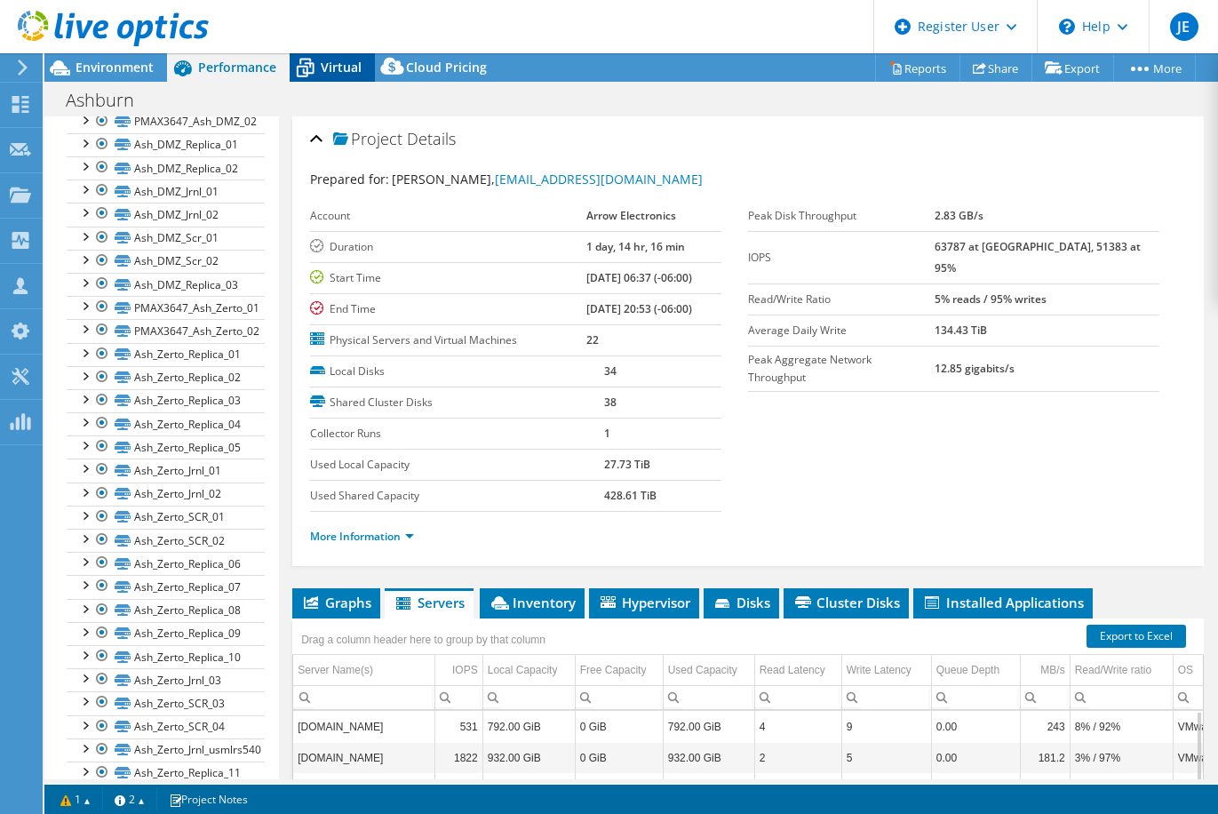
click at [326, 65] on span "Virtual" at bounding box center [341, 67] width 41 height 17
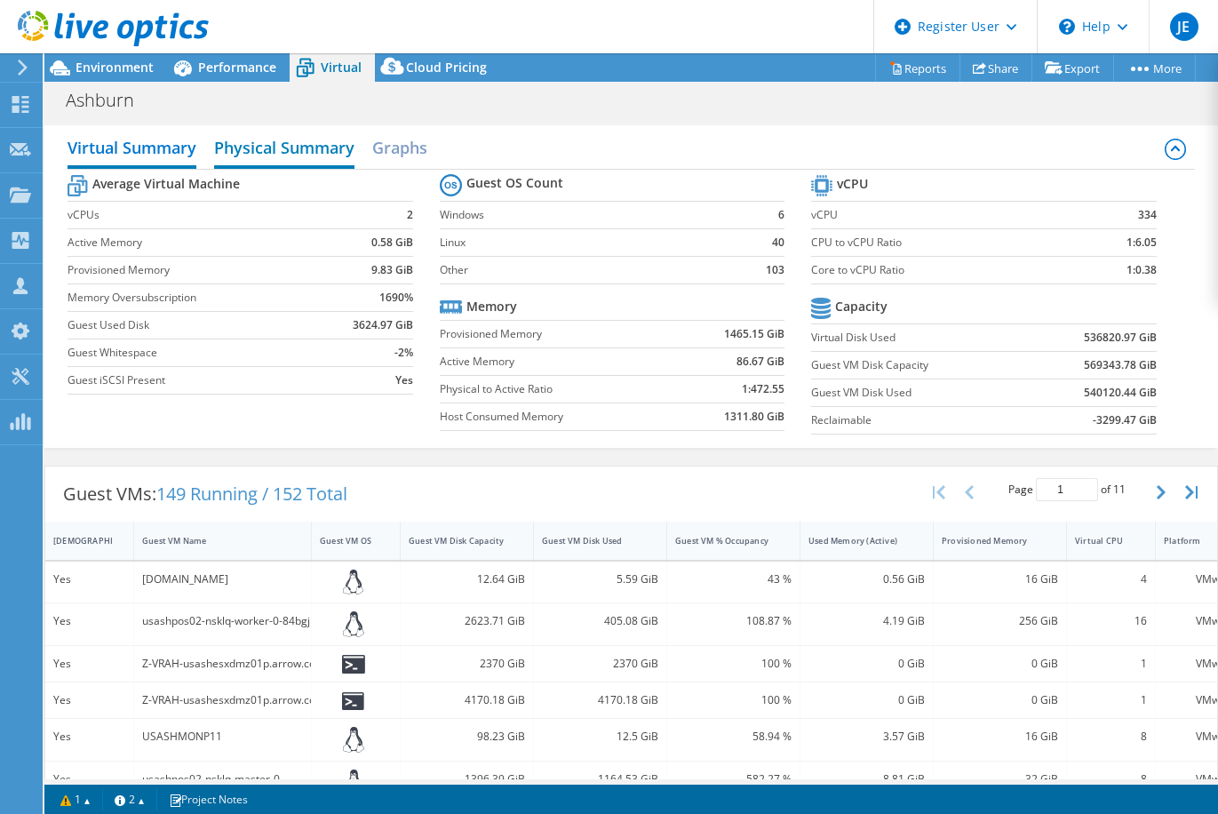
click at [299, 148] on h2 "Physical Summary" at bounding box center [284, 149] width 140 height 39
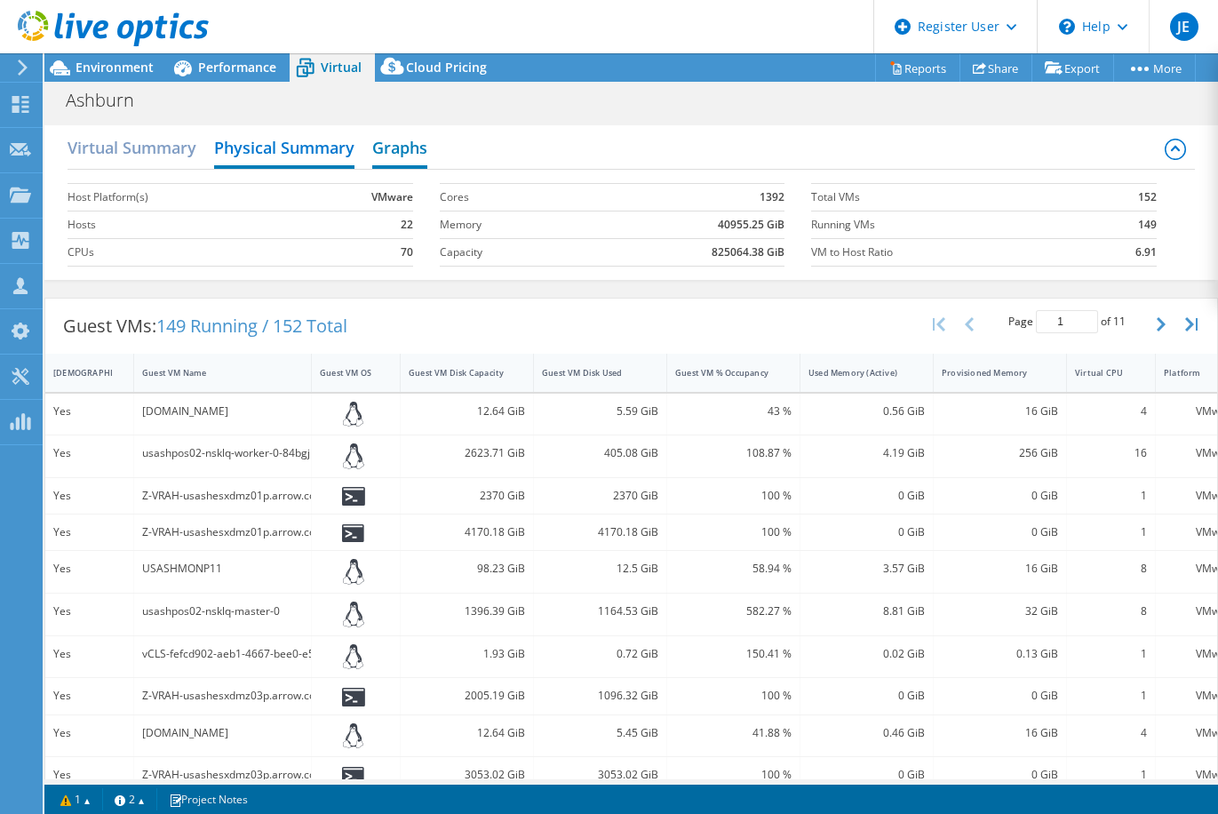
click at [387, 154] on h2 "Graphs" at bounding box center [399, 149] width 55 height 39
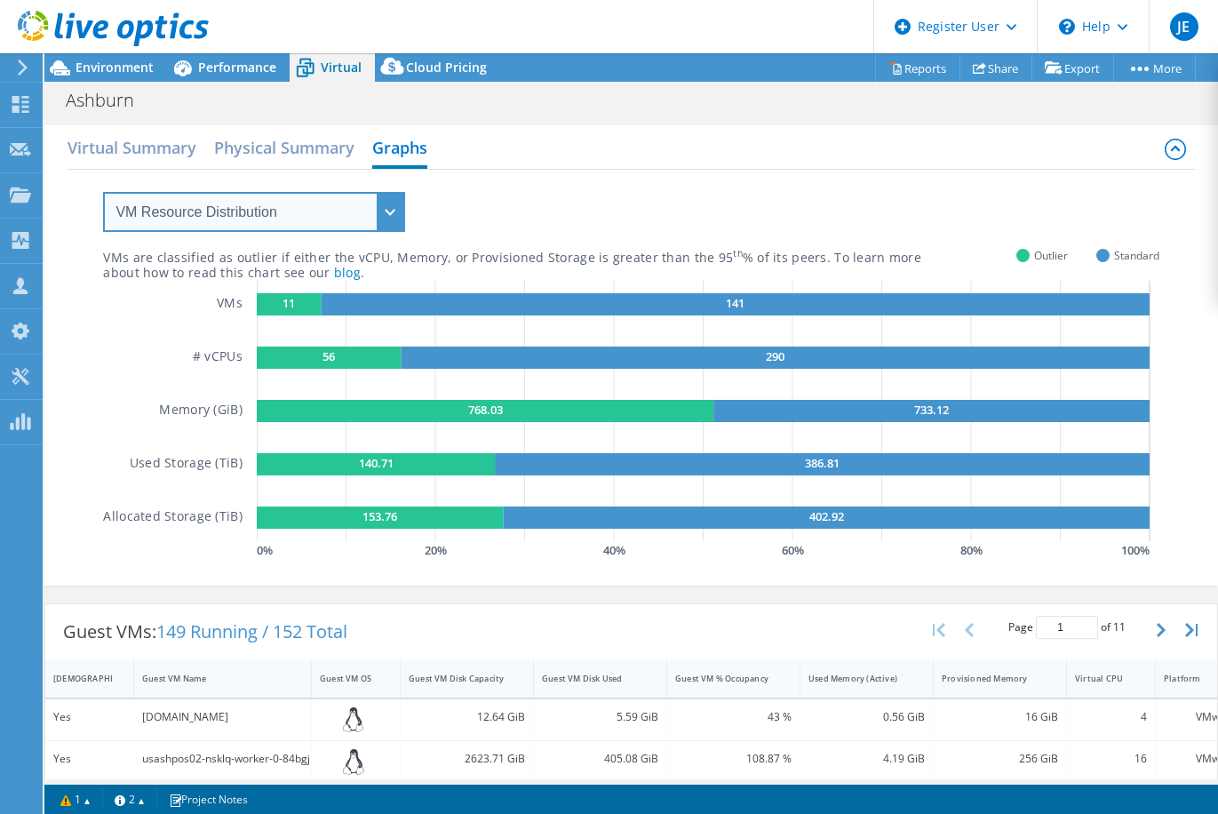
click at [388, 217] on select "VM Resource Distribution Provisioning Contrast Over Provisioning" at bounding box center [254, 212] width 302 height 40
click at [385, 217] on select "VM Resource Distribution Provisioning Contrast Over Provisioning" at bounding box center [254, 212] width 302 height 40
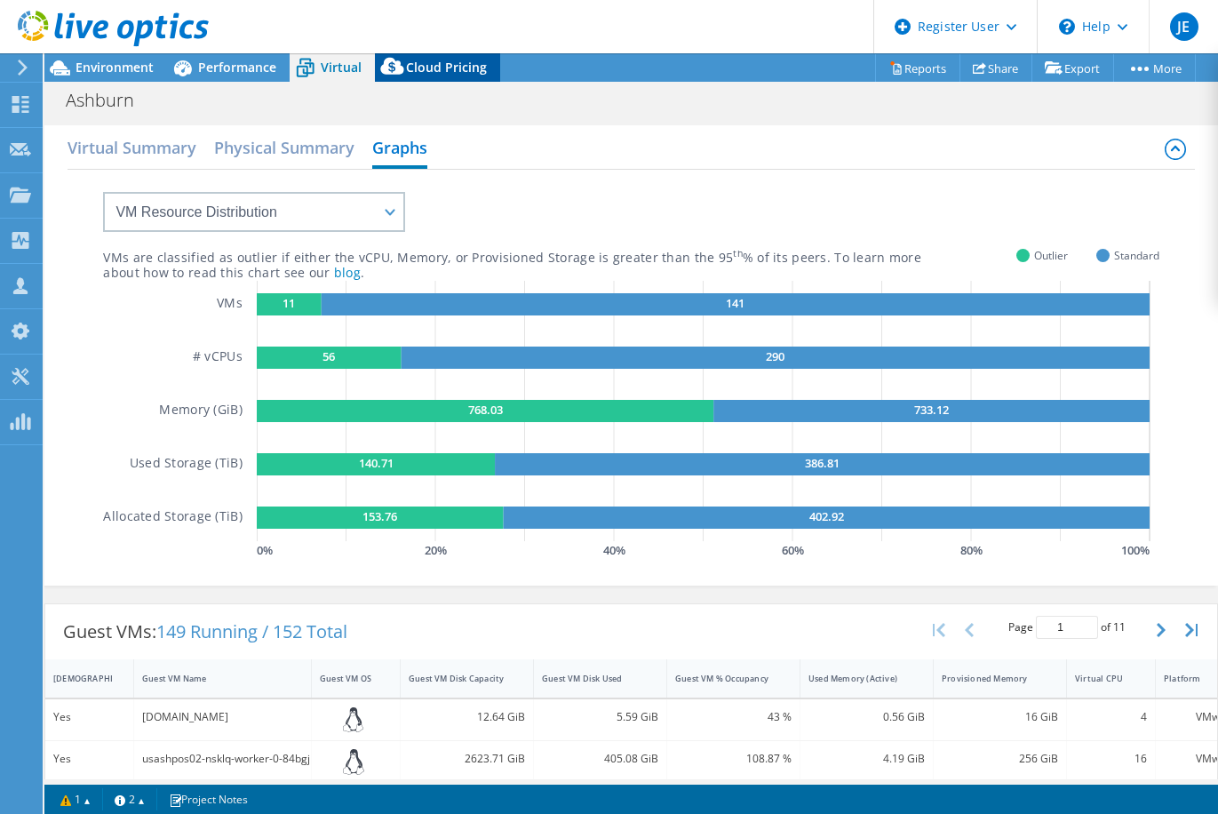
click at [460, 75] on span "Cloud Pricing" at bounding box center [446, 67] width 81 height 17
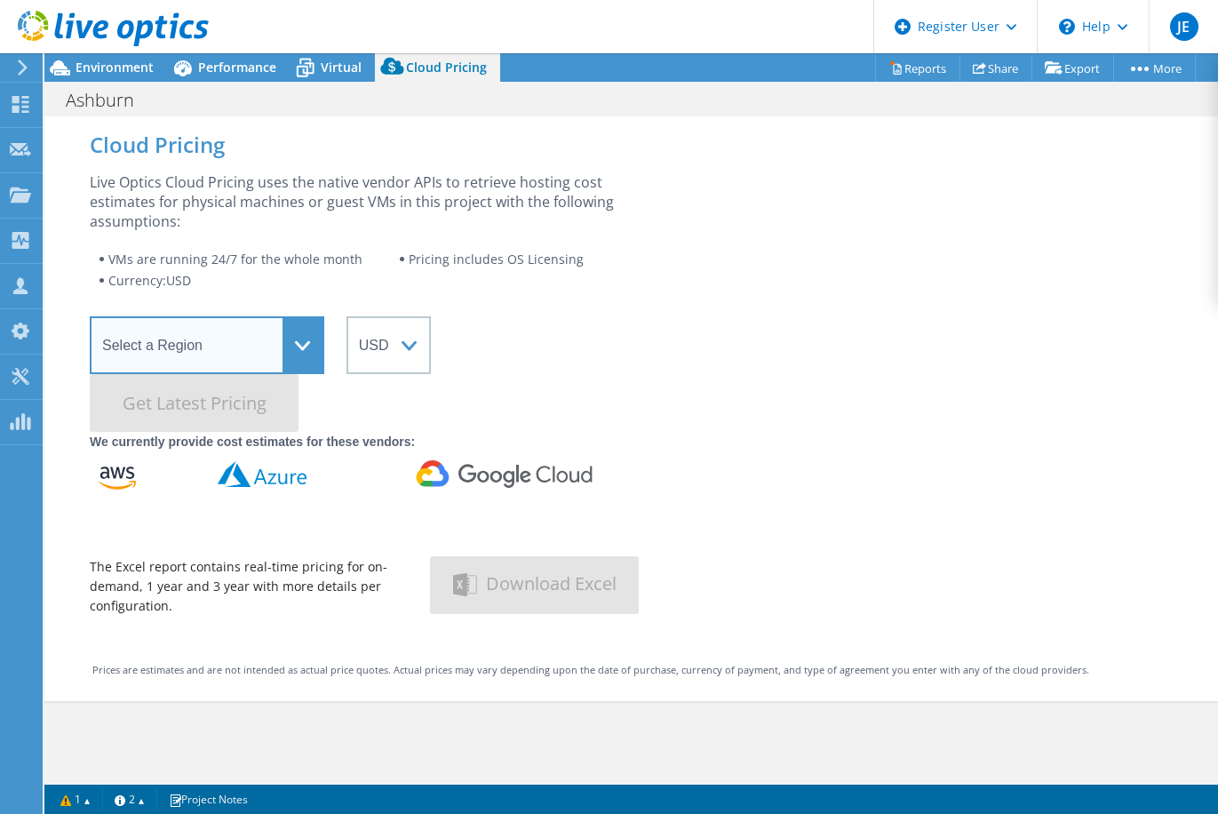
click at [303, 354] on select "Select a Region Asia Pacific (Hong Kong) Asia Pacific (Mumbai) Asia Pacific (Se…" at bounding box center [207, 345] width 235 height 58
select select "USEast"
click at [90, 316] on select "Select a Region Asia Pacific (Hong Kong) Asia Pacific (Mumbai) Asia Pacific (Se…" at bounding box center [207, 345] width 235 height 58
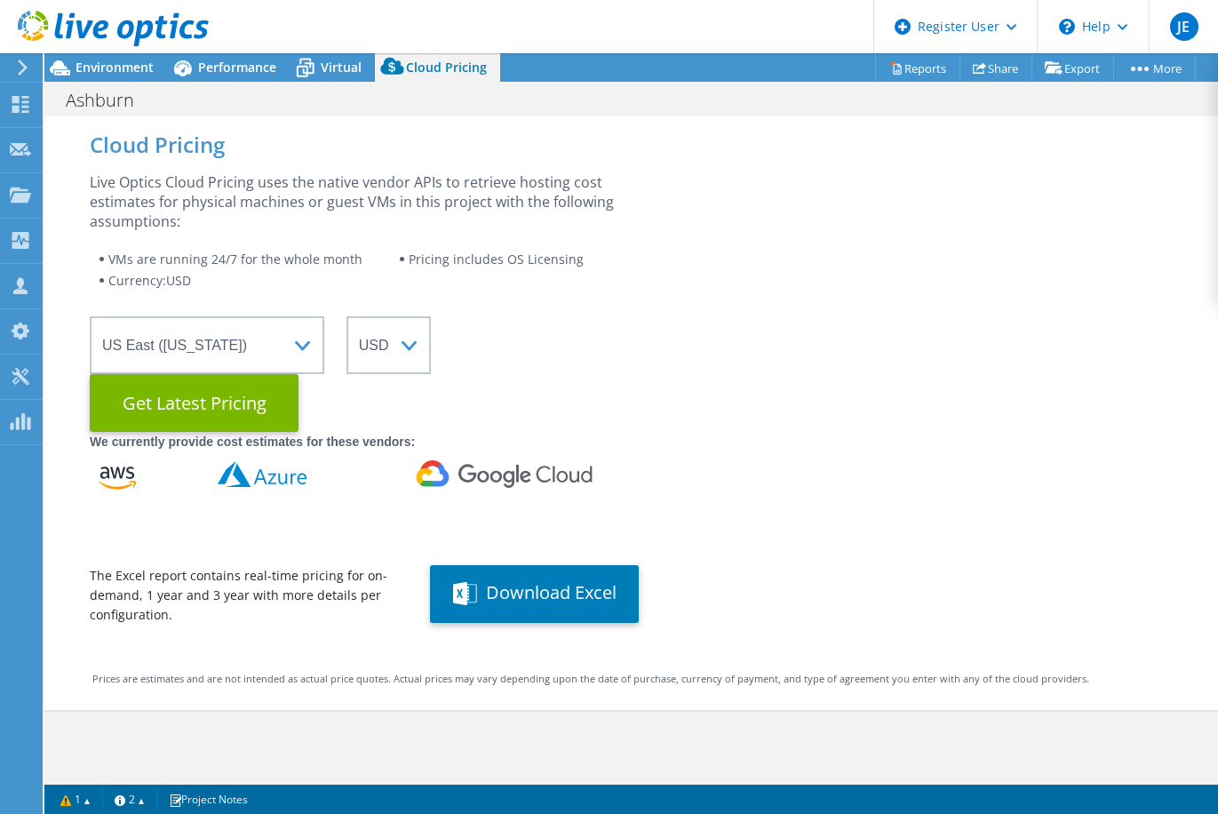
drag, startPoint x: 230, startPoint y: 415, endPoint x: 266, endPoint y: 436, distance: 41.5
click at [230, 415] on Latest "Get Latest Pricing" at bounding box center [194, 403] width 209 height 58
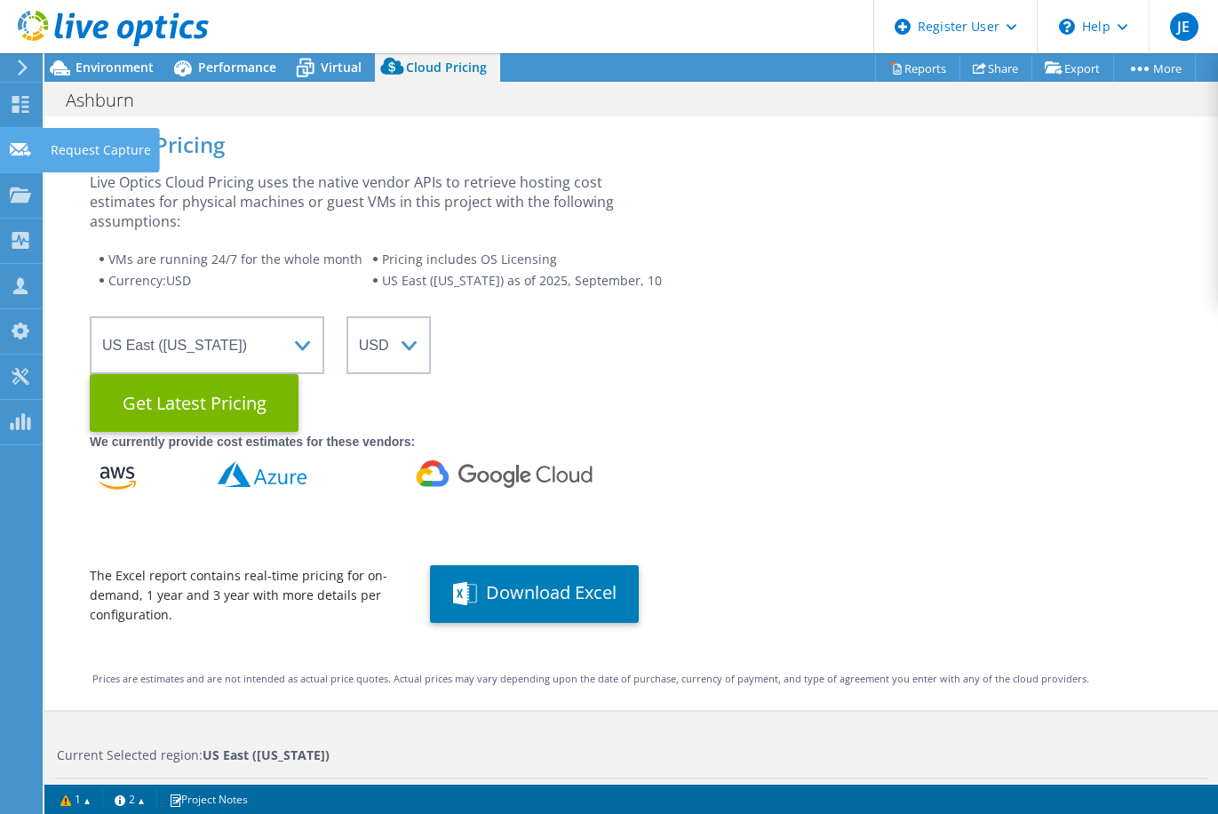
click at [24, 149] on use at bounding box center [20, 148] width 21 height 13
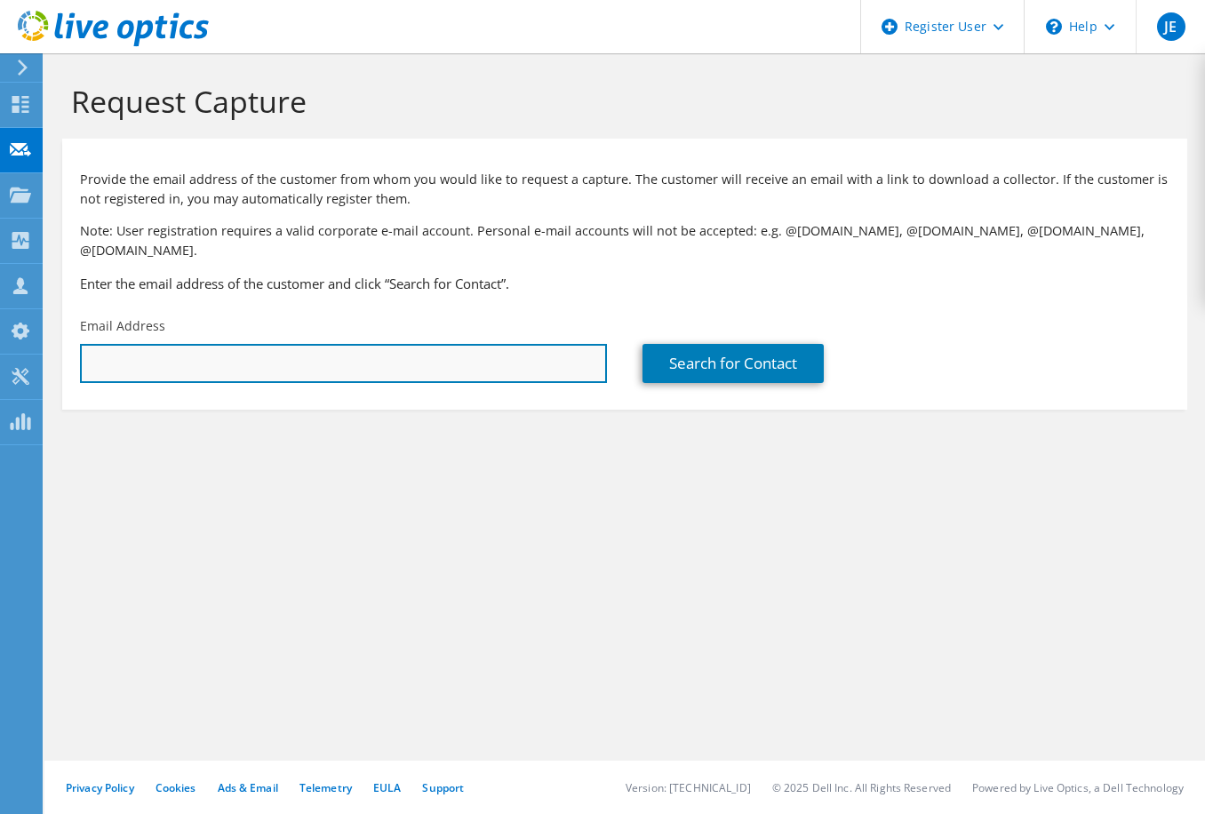
click at [447, 344] on input "text" at bounding box center [343, 363] width 527 height 39
type input "[EMAIL_ADDRESS][DOMAIN_NAME]"
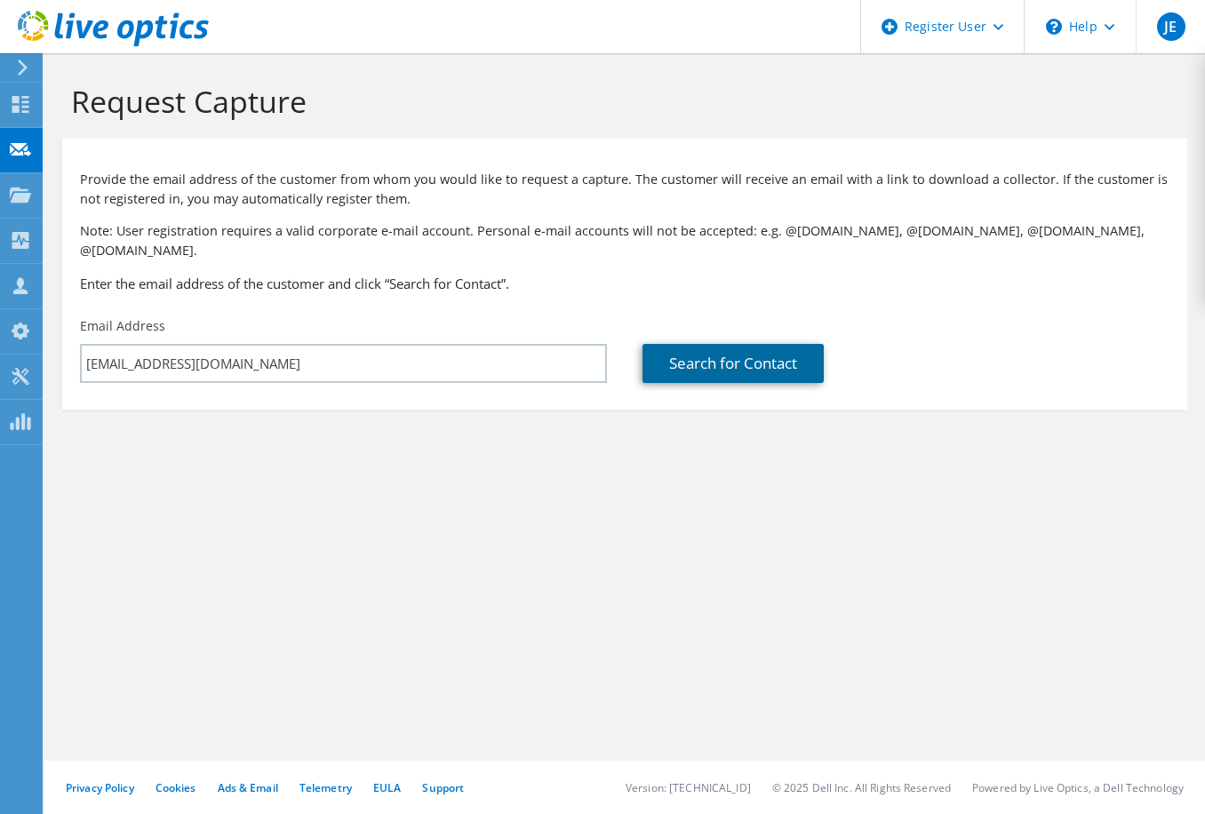
click at [684, 351] on link "Search for Contact" at bounding box center [733, 363] width 181 height 39
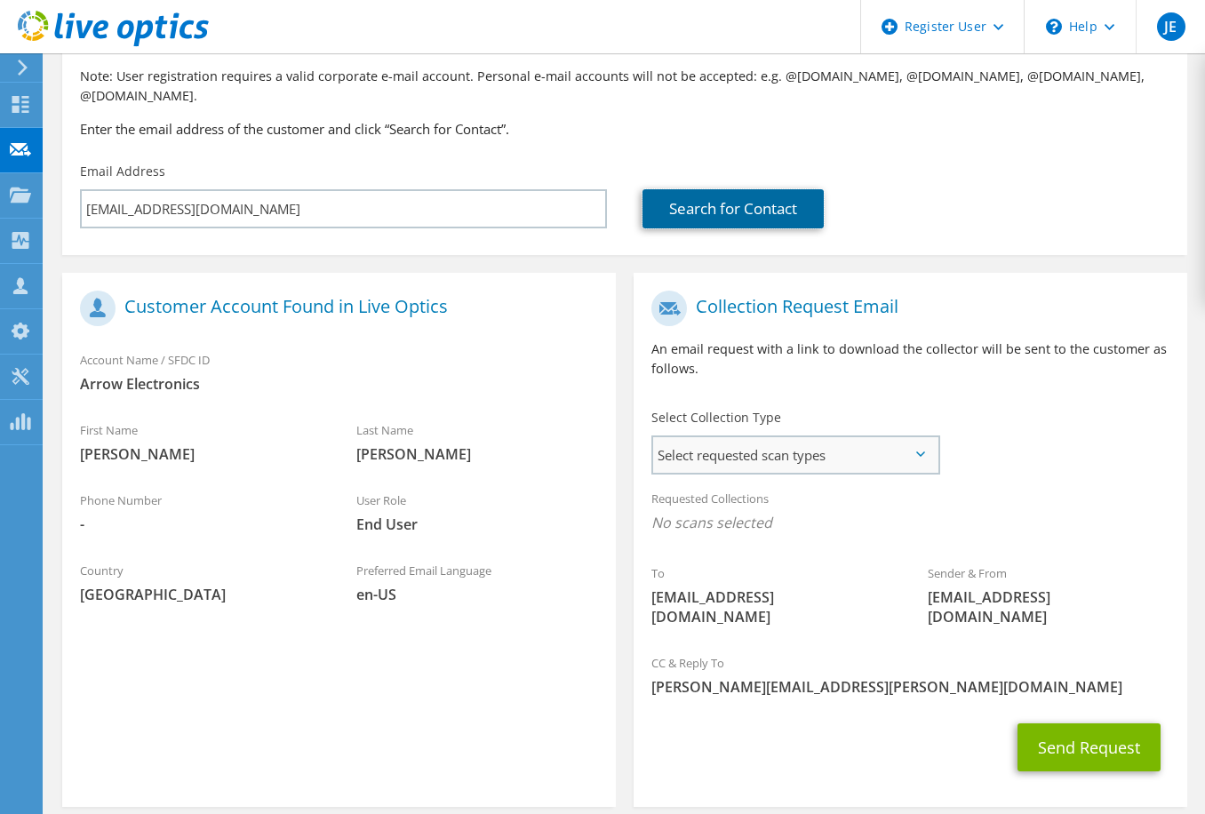
scroll to position [197, 0]
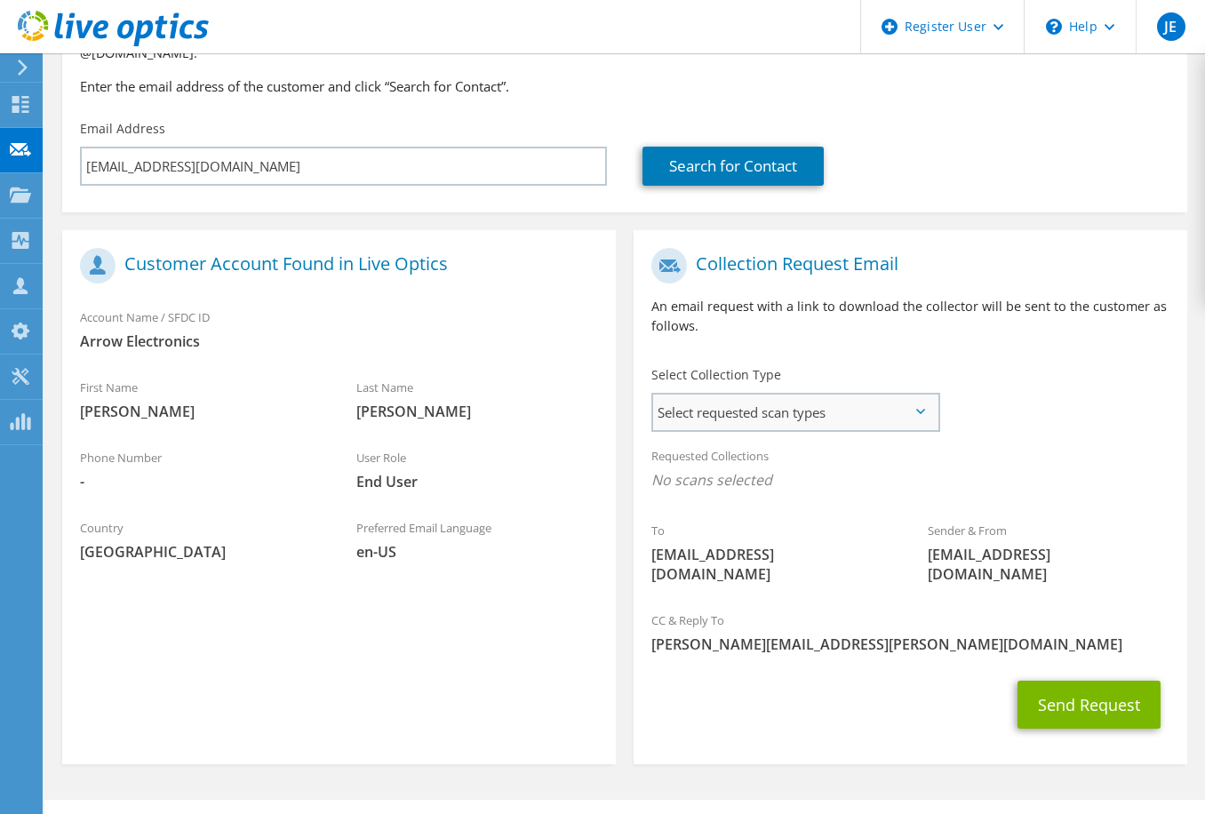
click at [915, 395] on span "Select requested scan types" at bounding box center [795, 413] width 284 height 36
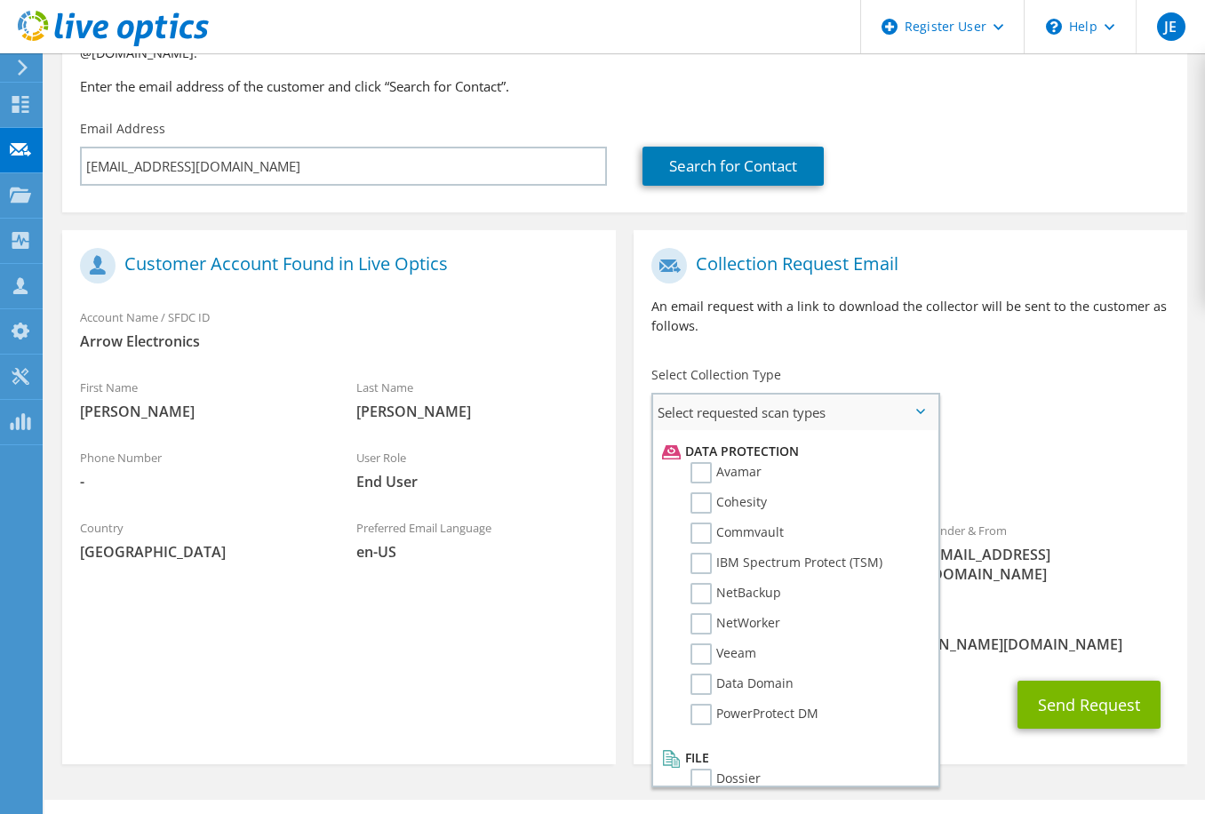
scroll to position [785, 0]
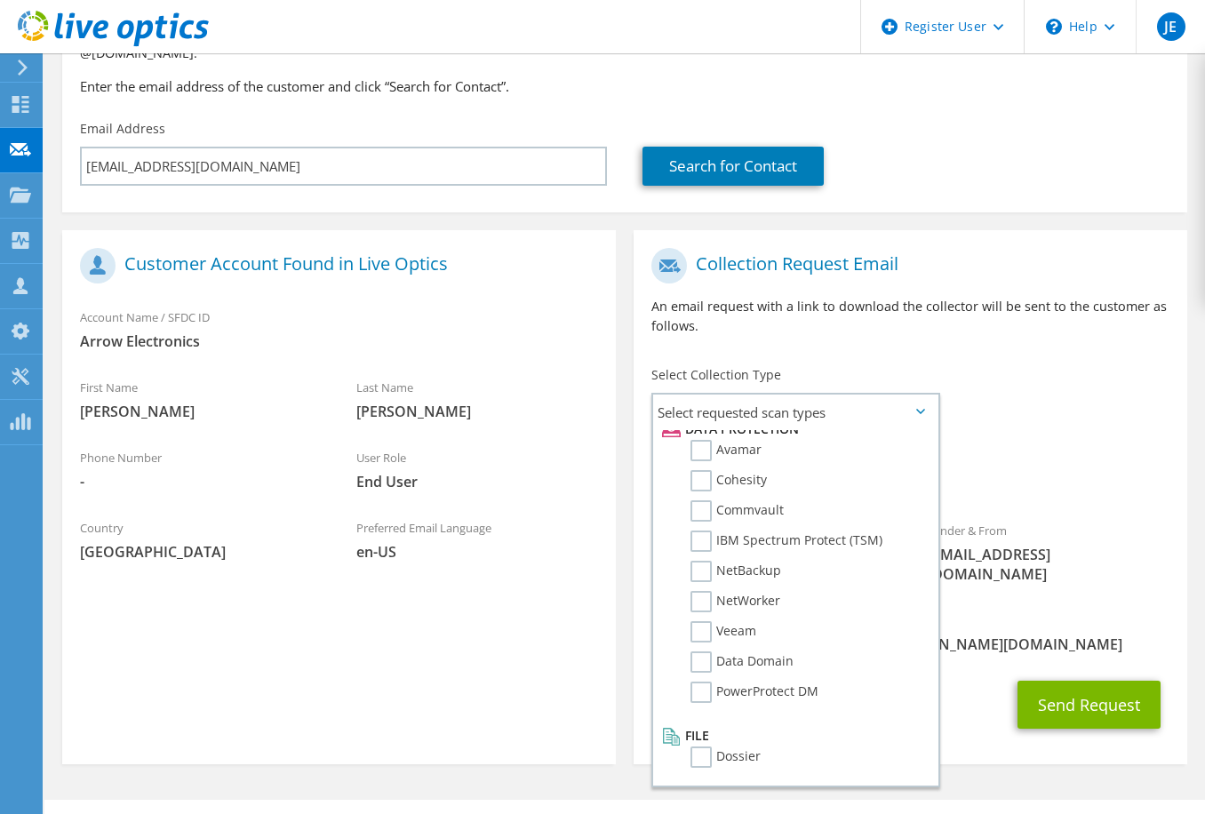
click at [922, 212] on div "Collection Request Email An email request with a link to download the collector…" at bounding box center [910, 488] width 571 height 552
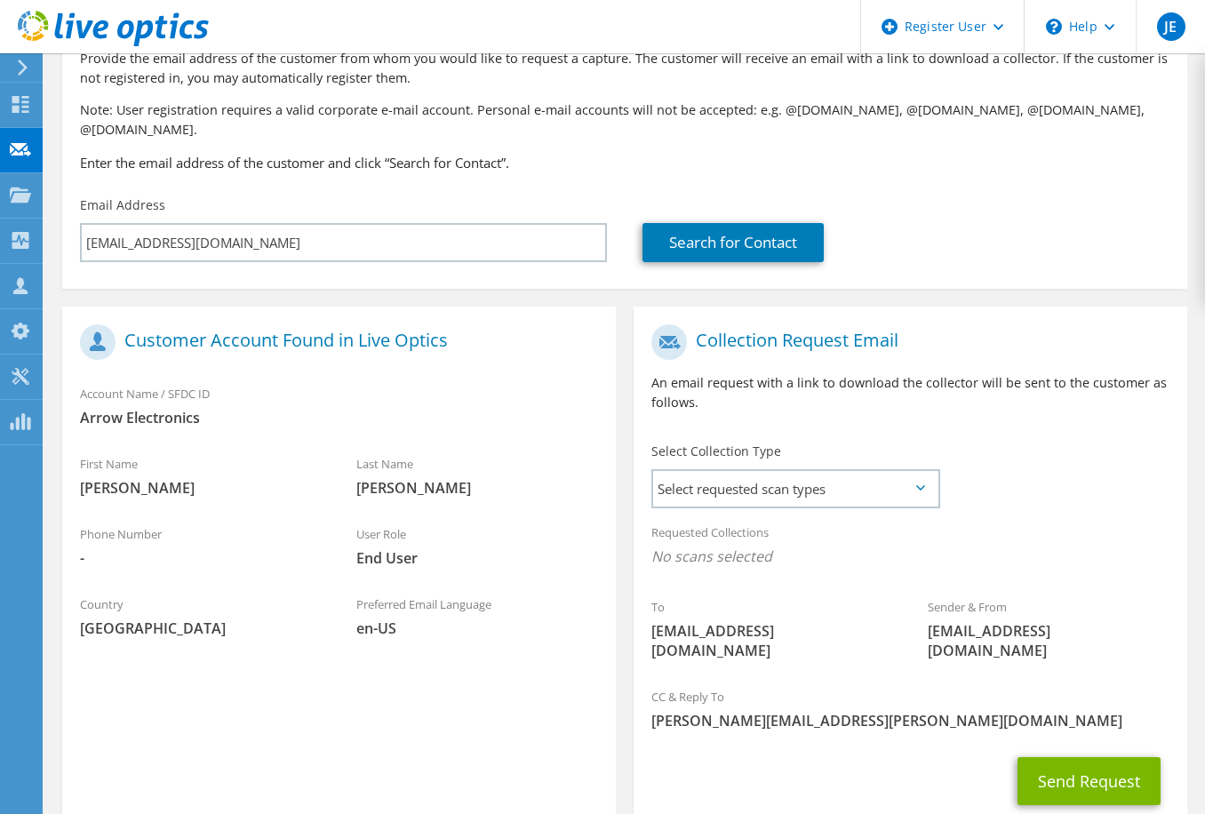
scroll to position [0, 0]
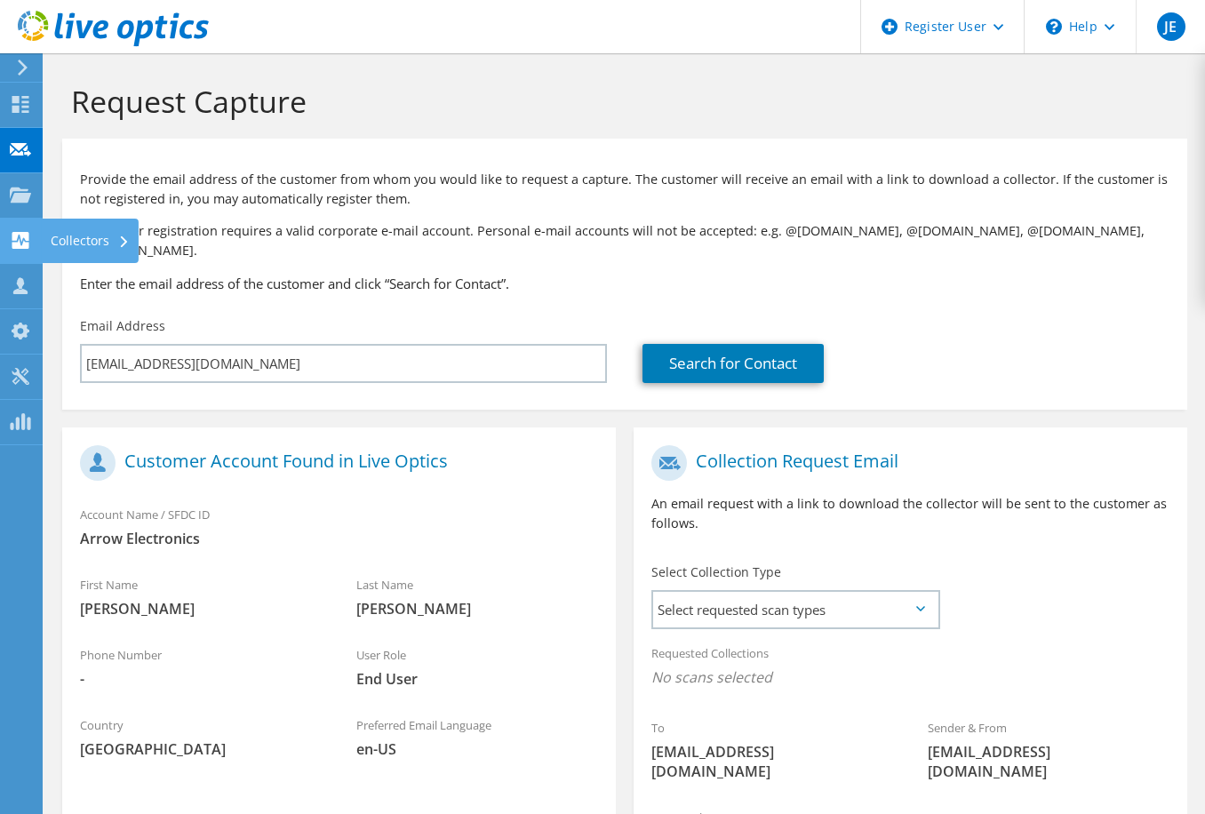
click at [80, 241] on div "Collectors" at bounding box center [90, 241] width 97 height 44
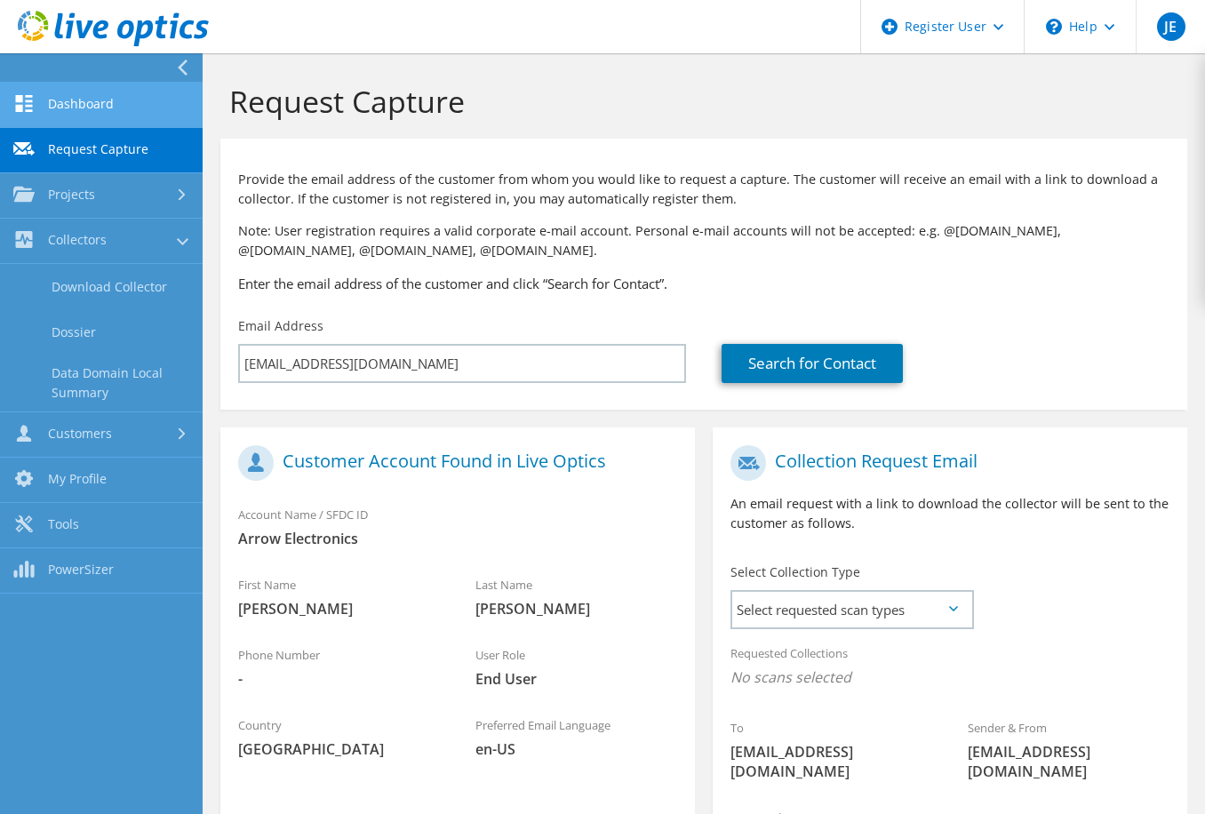
click at [92, 116] on link "Dashboard" at bounding box center [101, 105] width 203 height 45
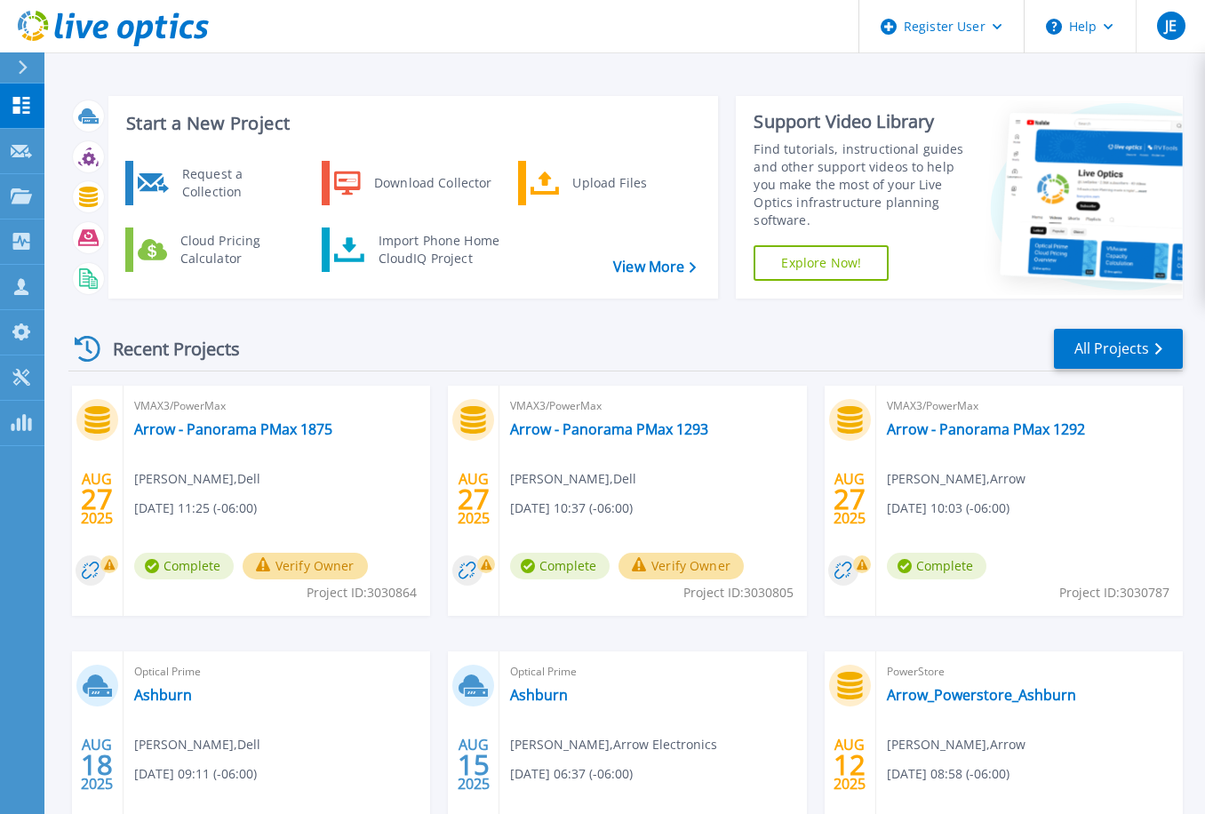
scroll to position [89, 0]
